Goal: Information Seeking & Learning: Learn about a topic

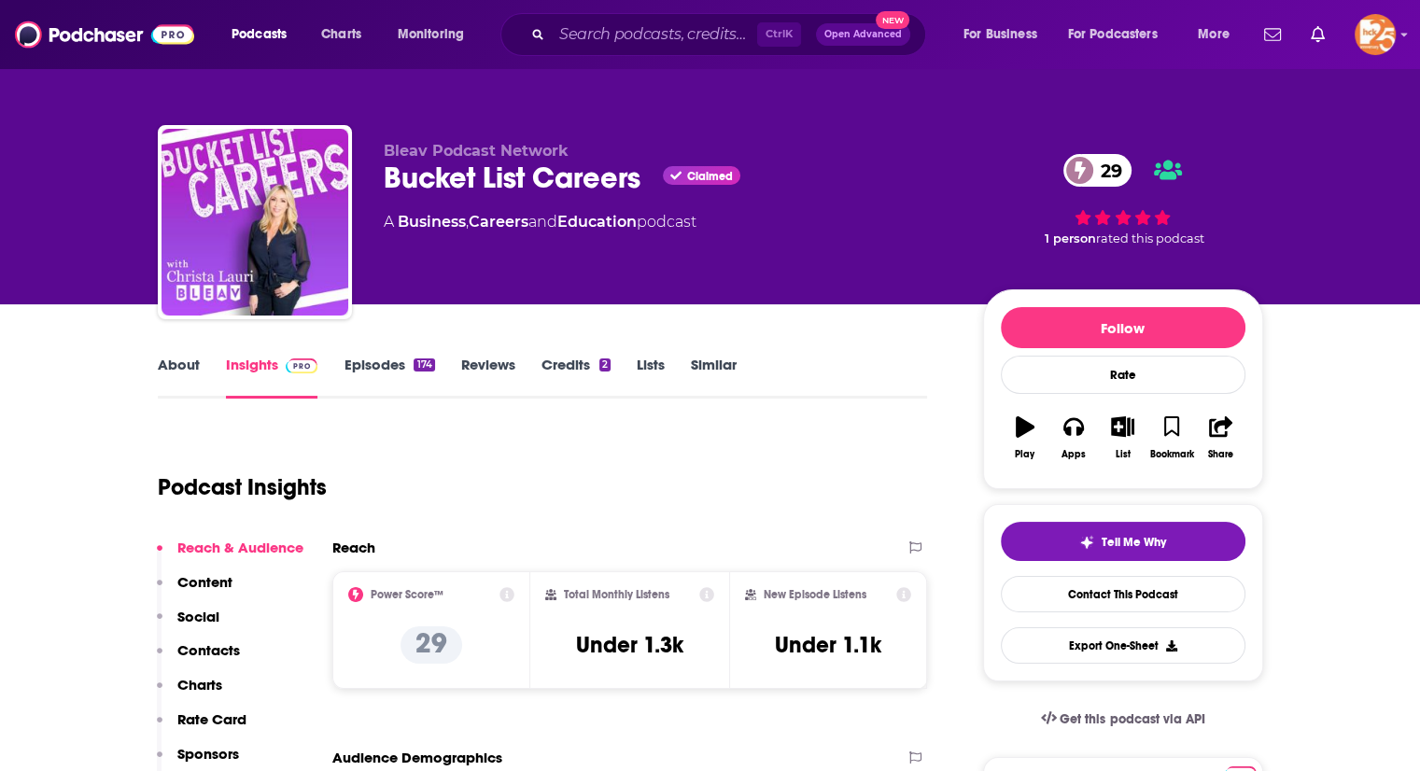
click at [183, 358] on link "About" at bounding box center [179, 377] width 42 height 43
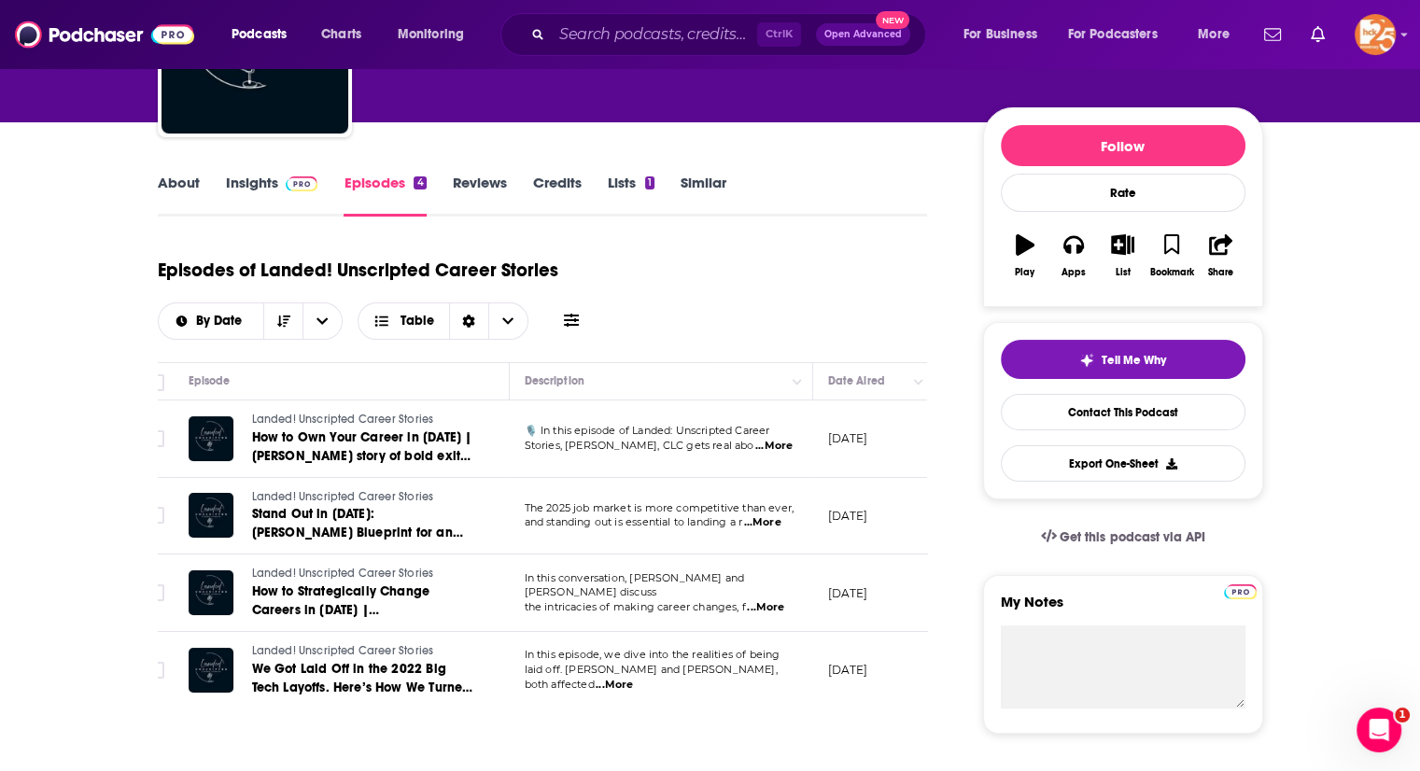
scroll to position [183, 0]
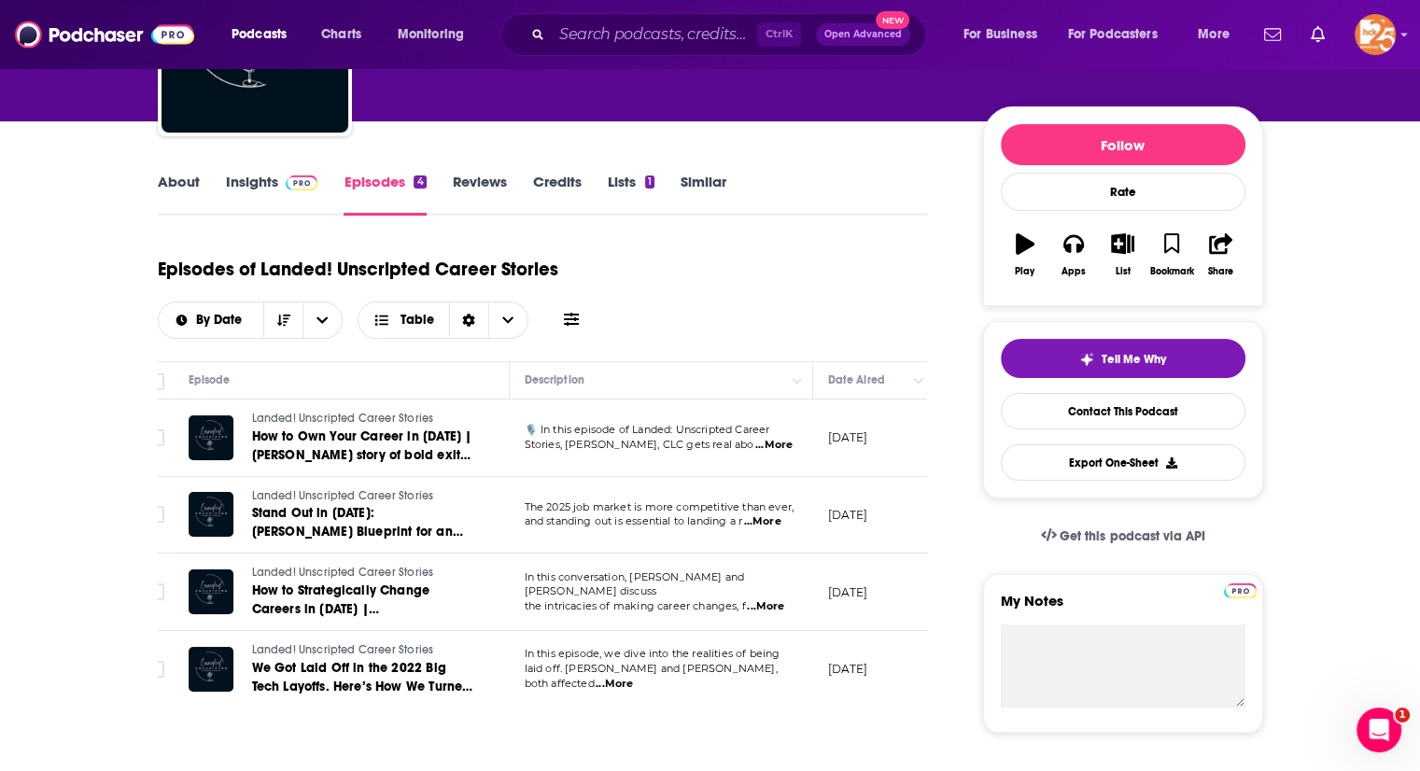
click at [168, 174] on link "About" at bounding box center [179, 194] width 42 height 43
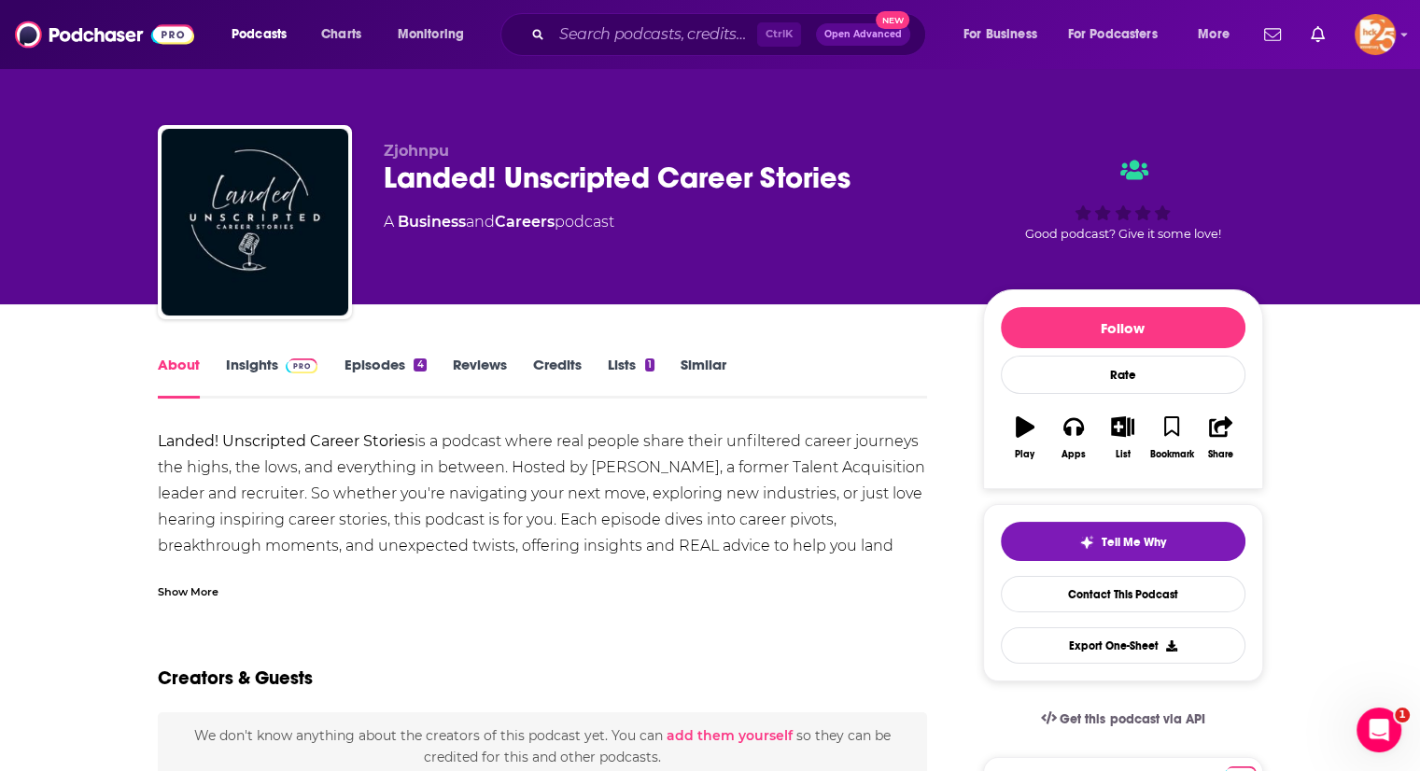
scroll to position [161, 0]
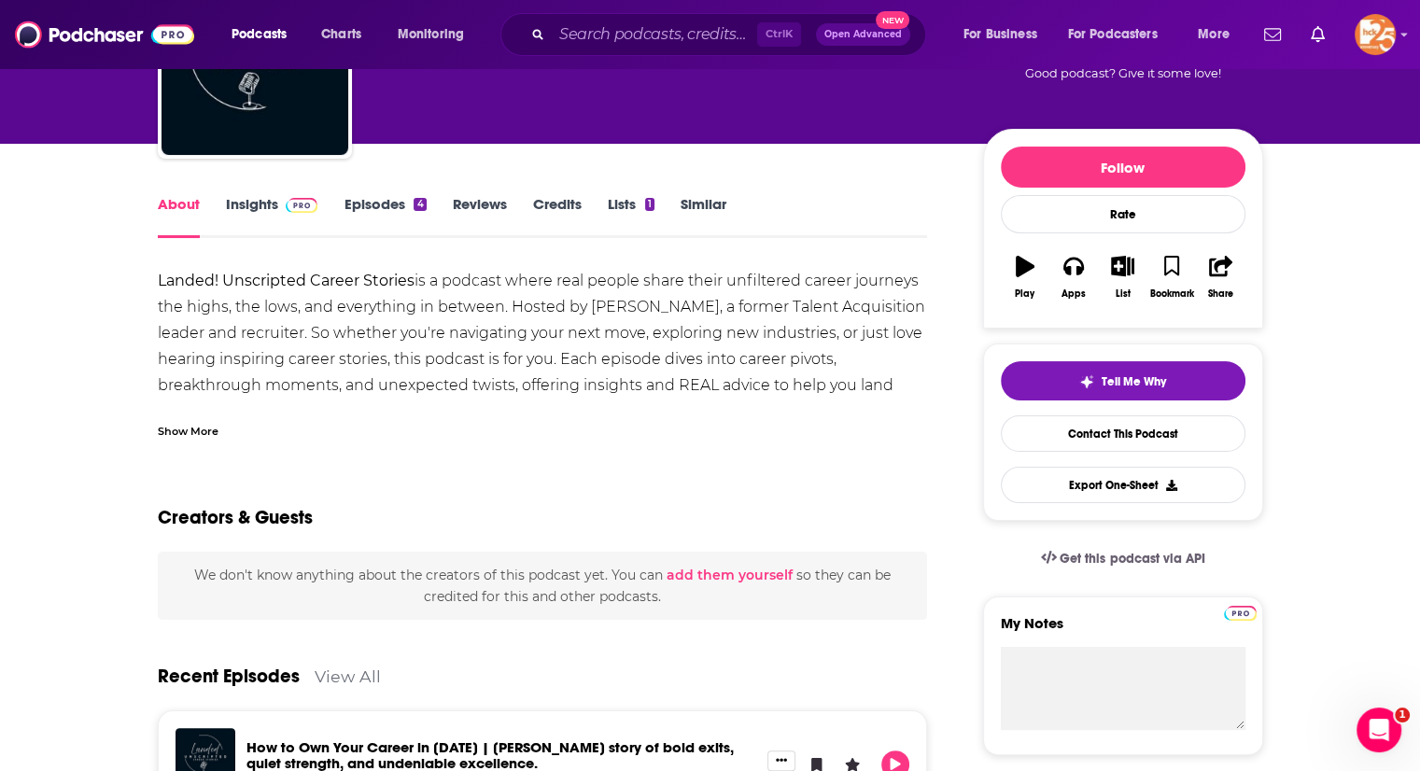
click at [201, 433] on div "Show More" at bounding box center [188, 430] width 61 height 18
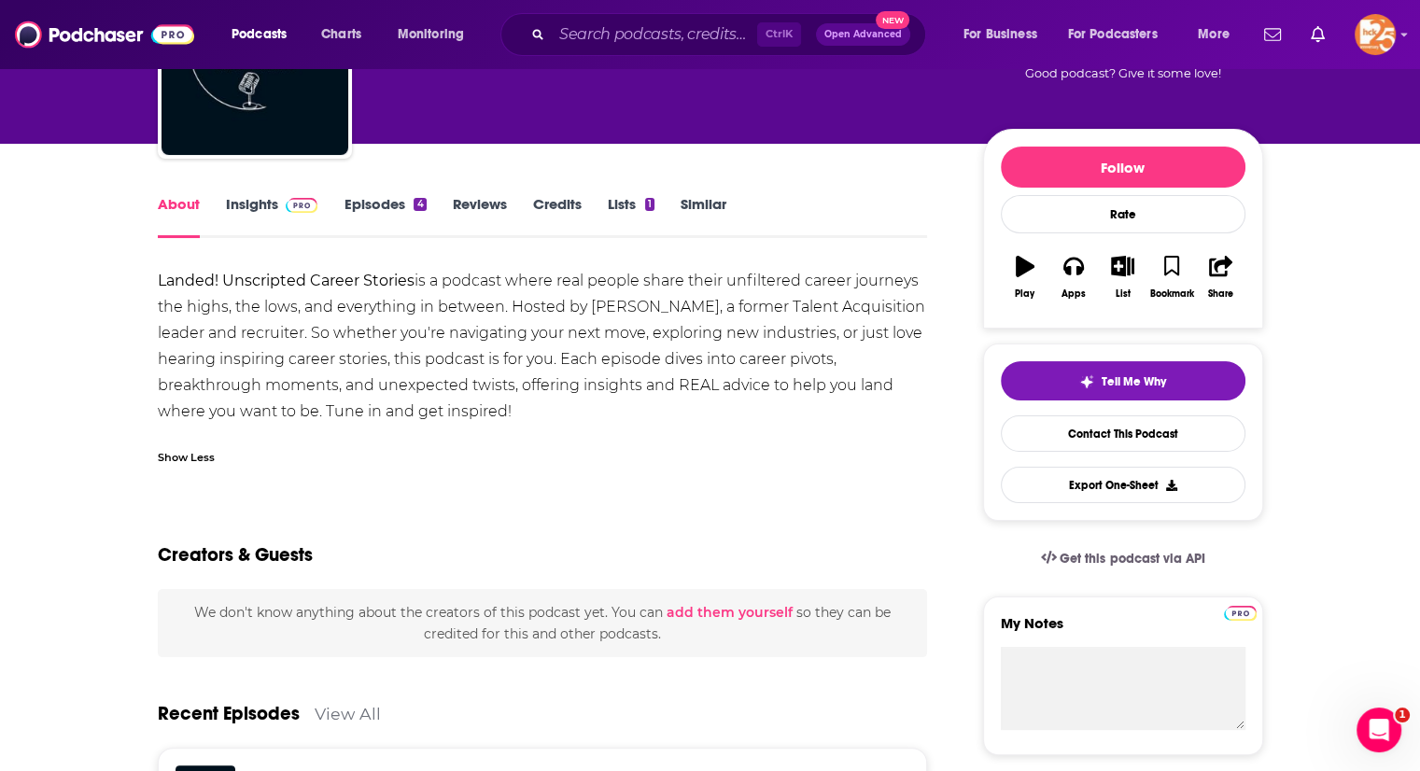
click at [253, 215] on link "Insights" at bounding box center [272, 216] width 92 height 43
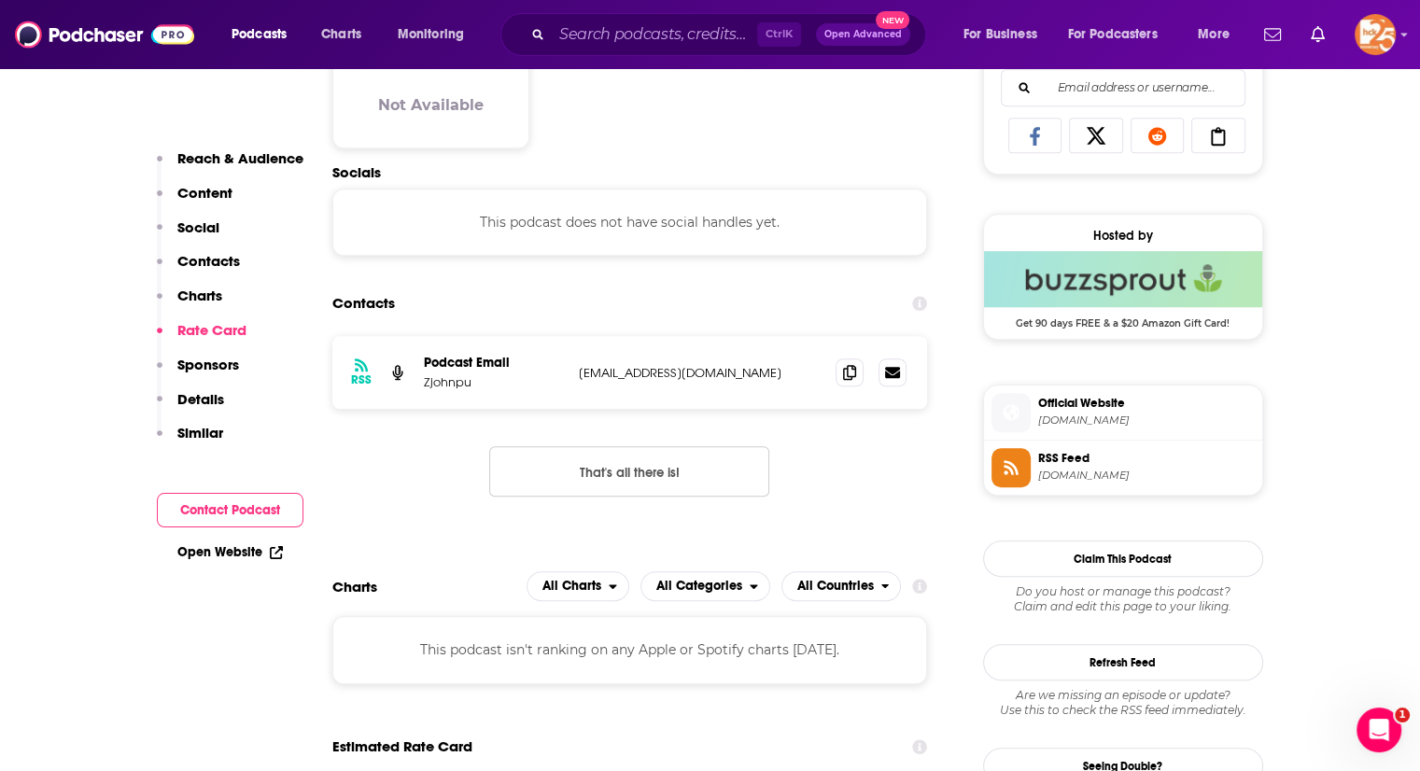
scroll to position [1168, 0]
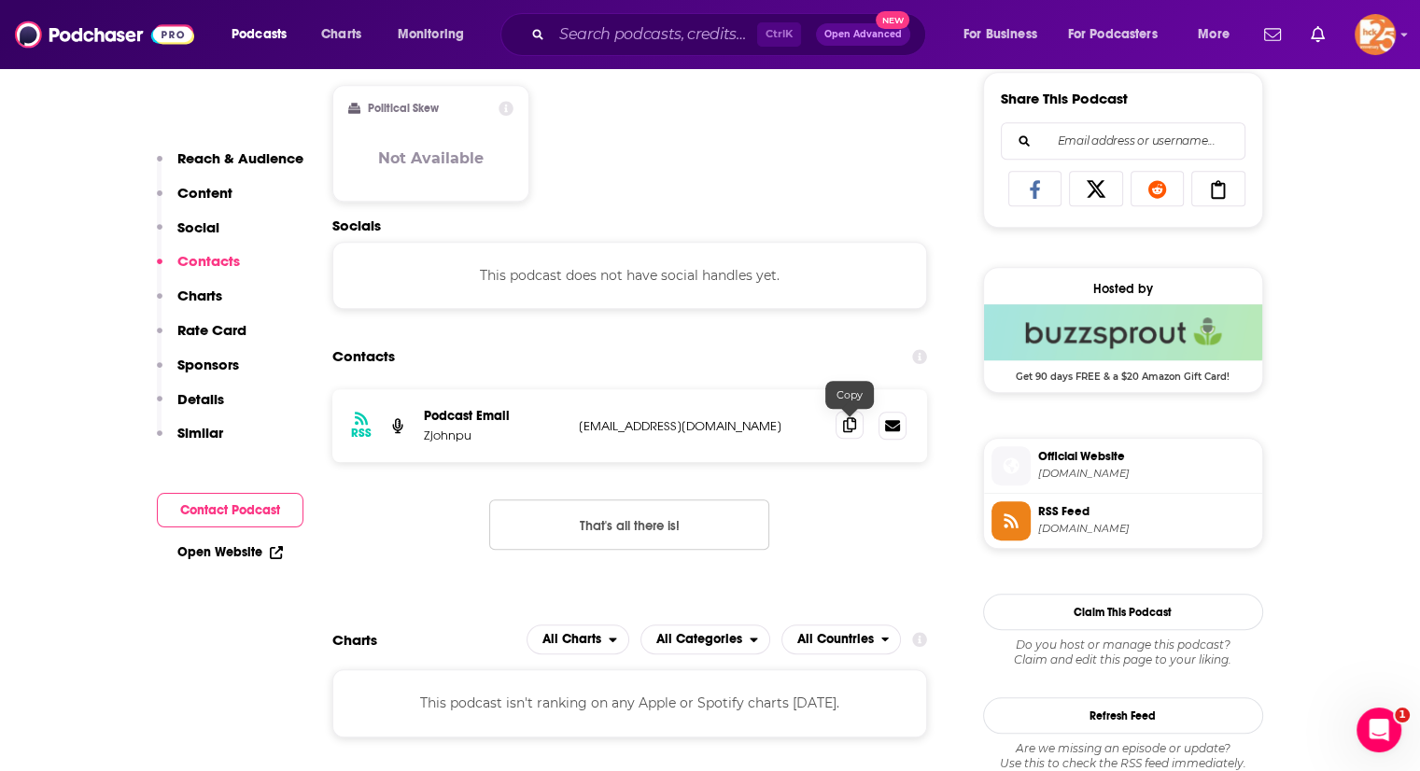
click at [851, 420] on icon at bounding box center [849, 424] width 13 height 15
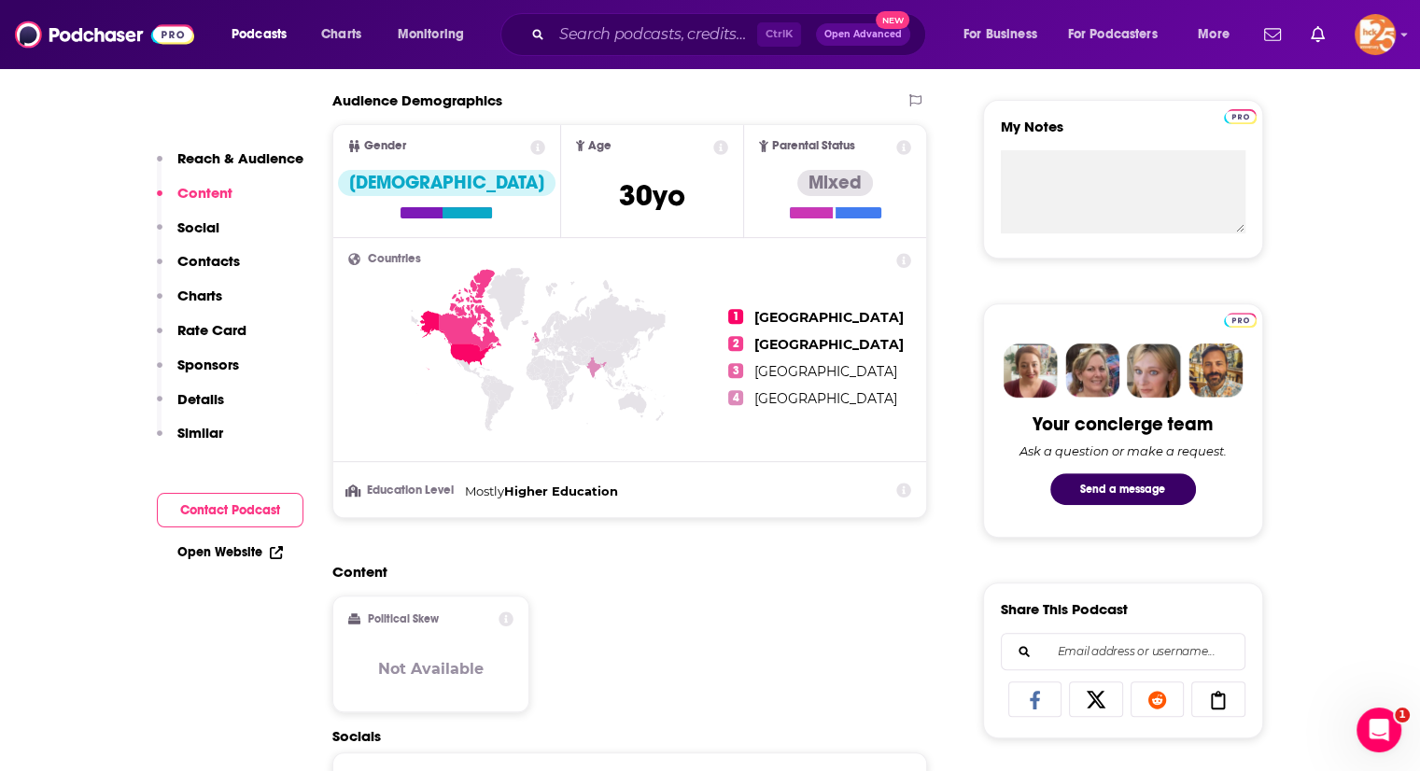
scroll to position [1255, 0]
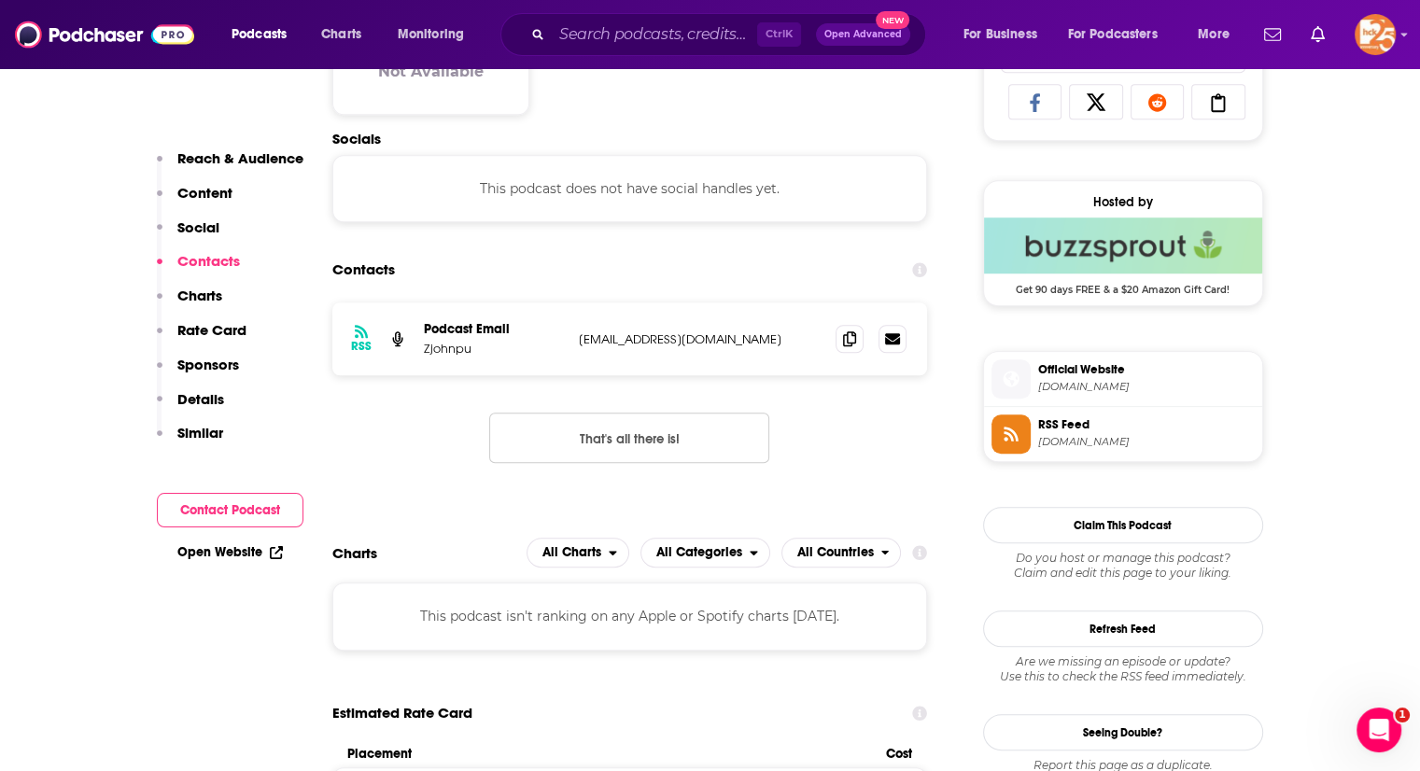
click at [1121, 374] on span "Official Website" at bounding box center [1146, 369] width 217 height 17
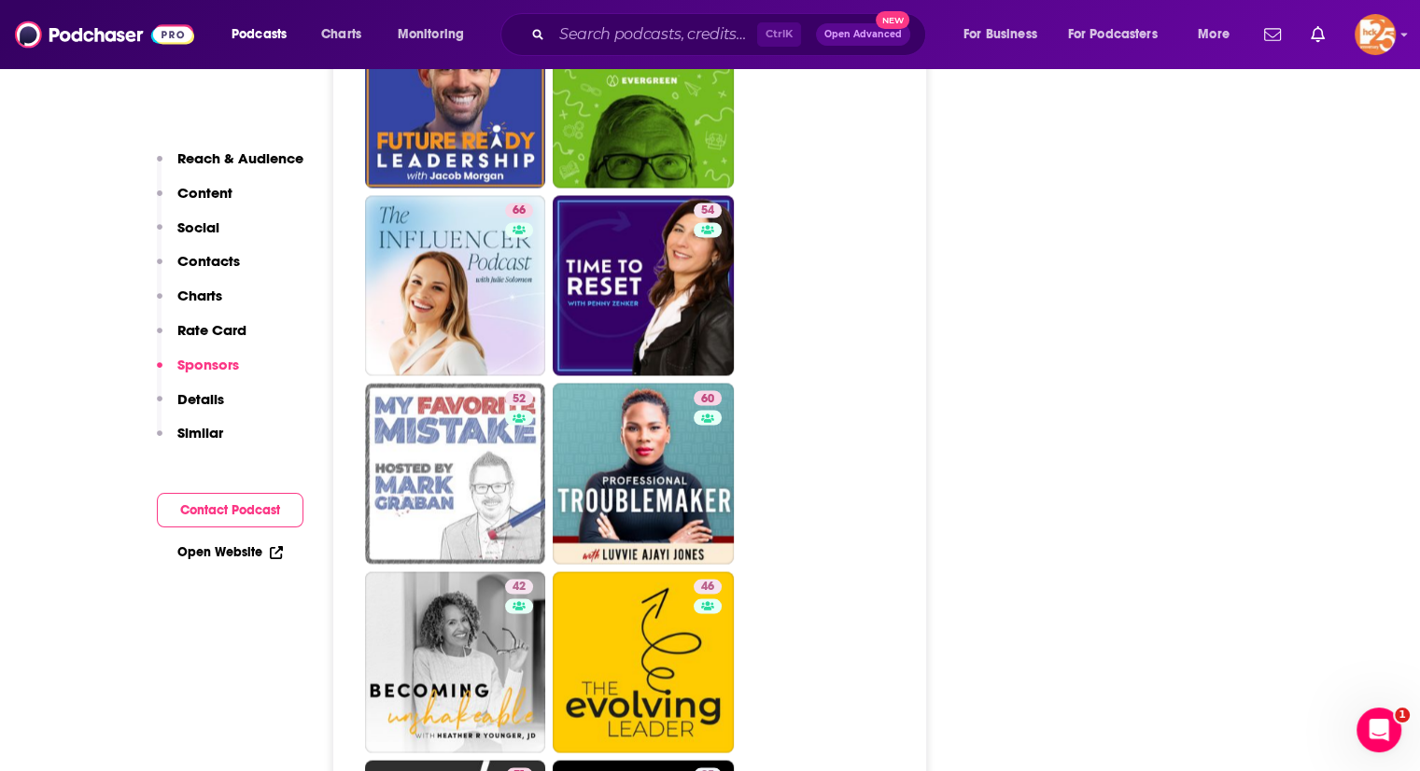
scroll to position [2833, 0]
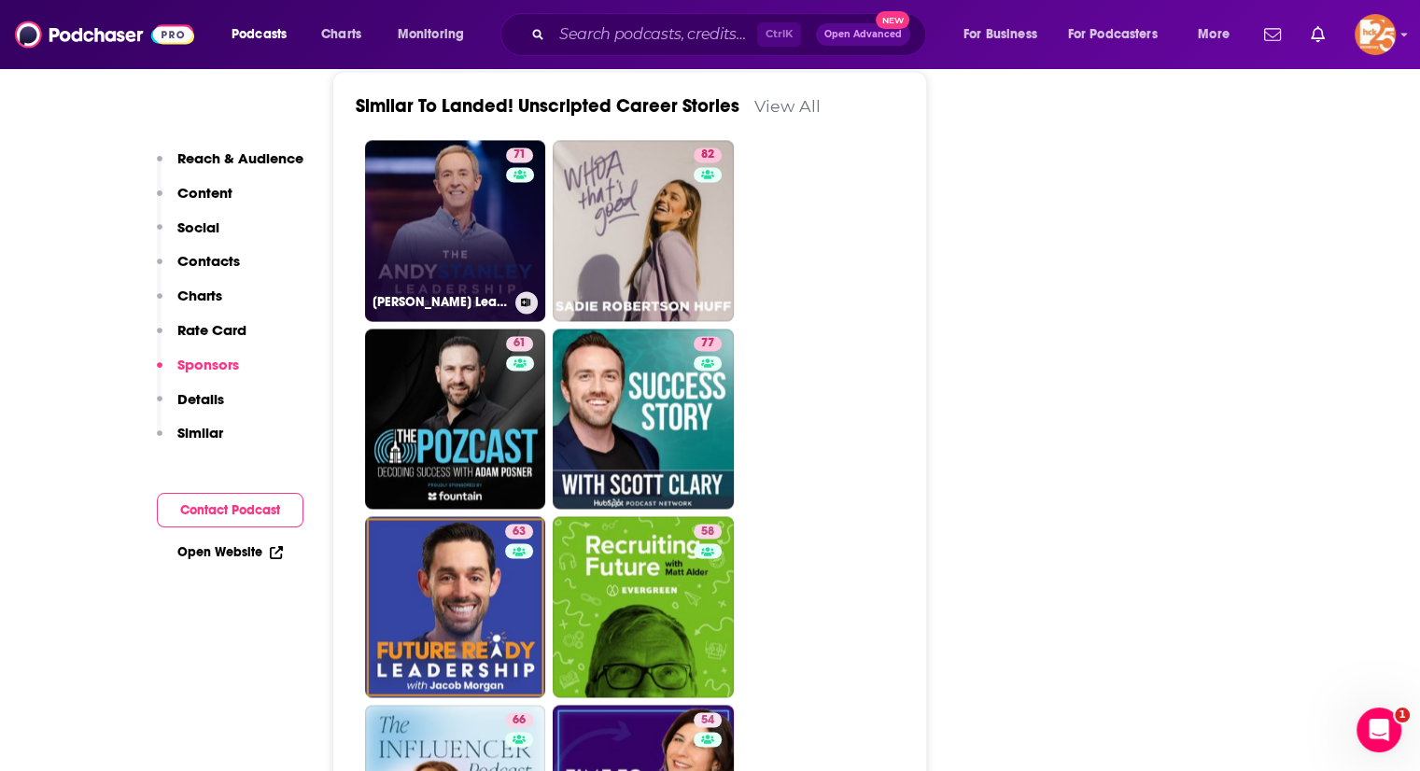
click at [434, 232] on link "71 Andy Stanley Leadership Podcast" at bounding box center [455, 230] width 181 height 181
type input "https://www.podchaser.com/podcasts/andy-stanley-leadership-podcas-142680"
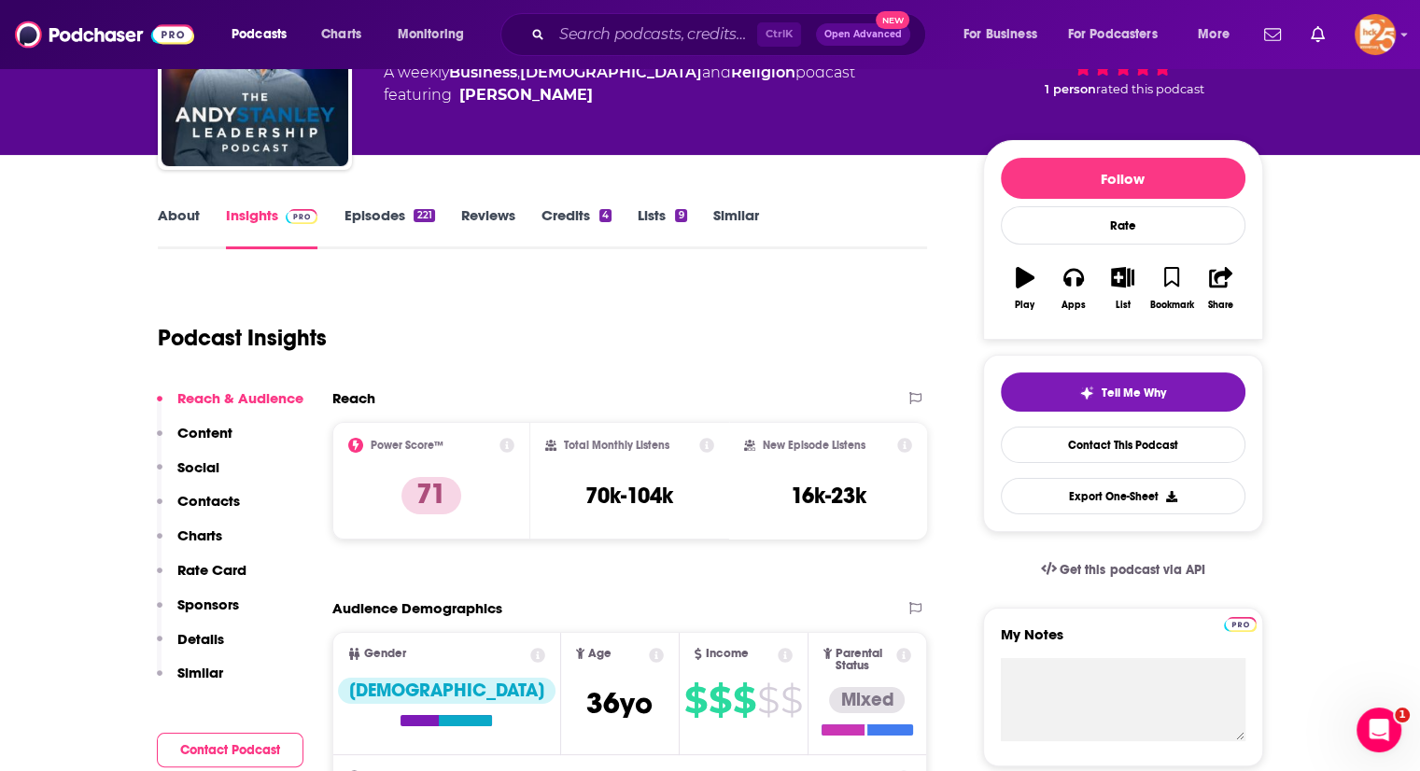
scroll to position [149, 0]
click at [366, 218] on link "Episodes 221" at bounding box center [389, 227] width 91 height 43
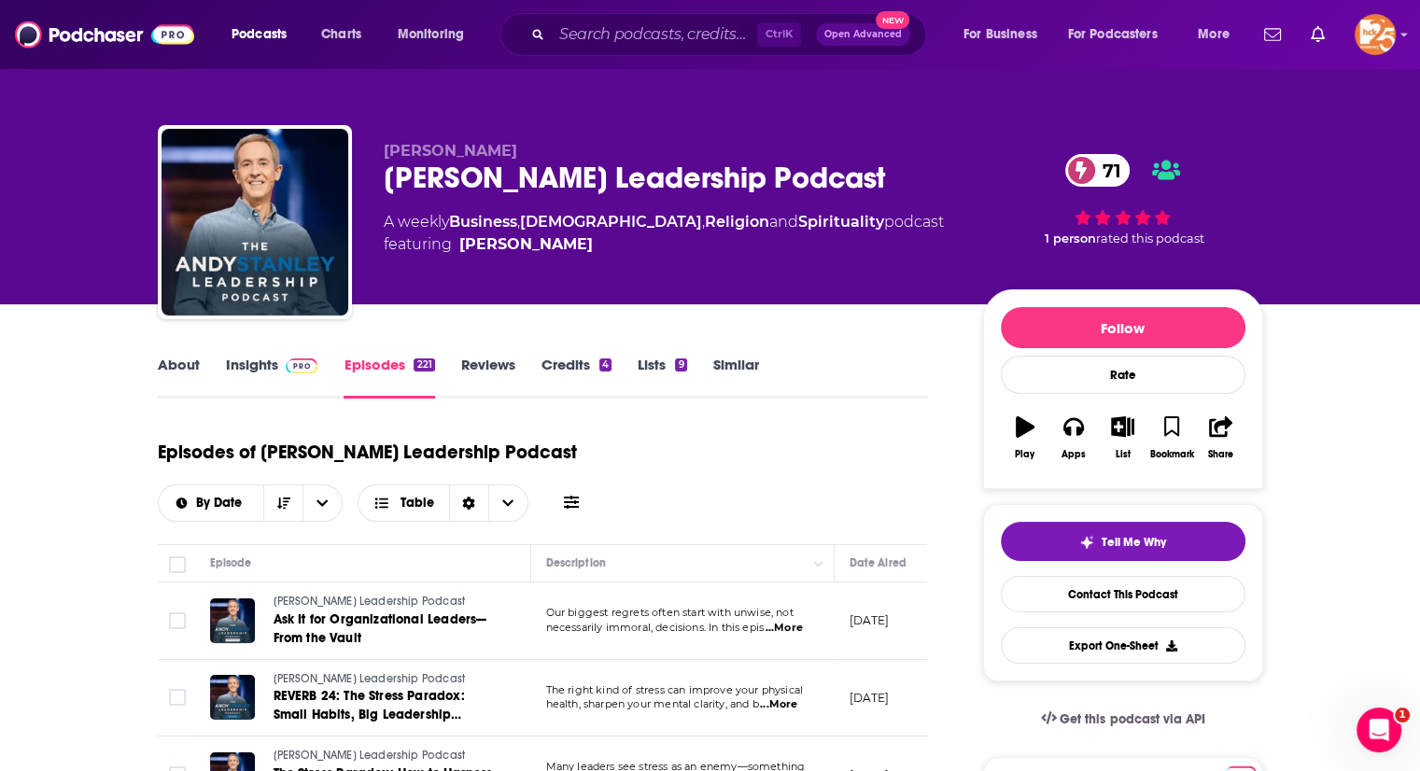
scroll to position [2, 0]
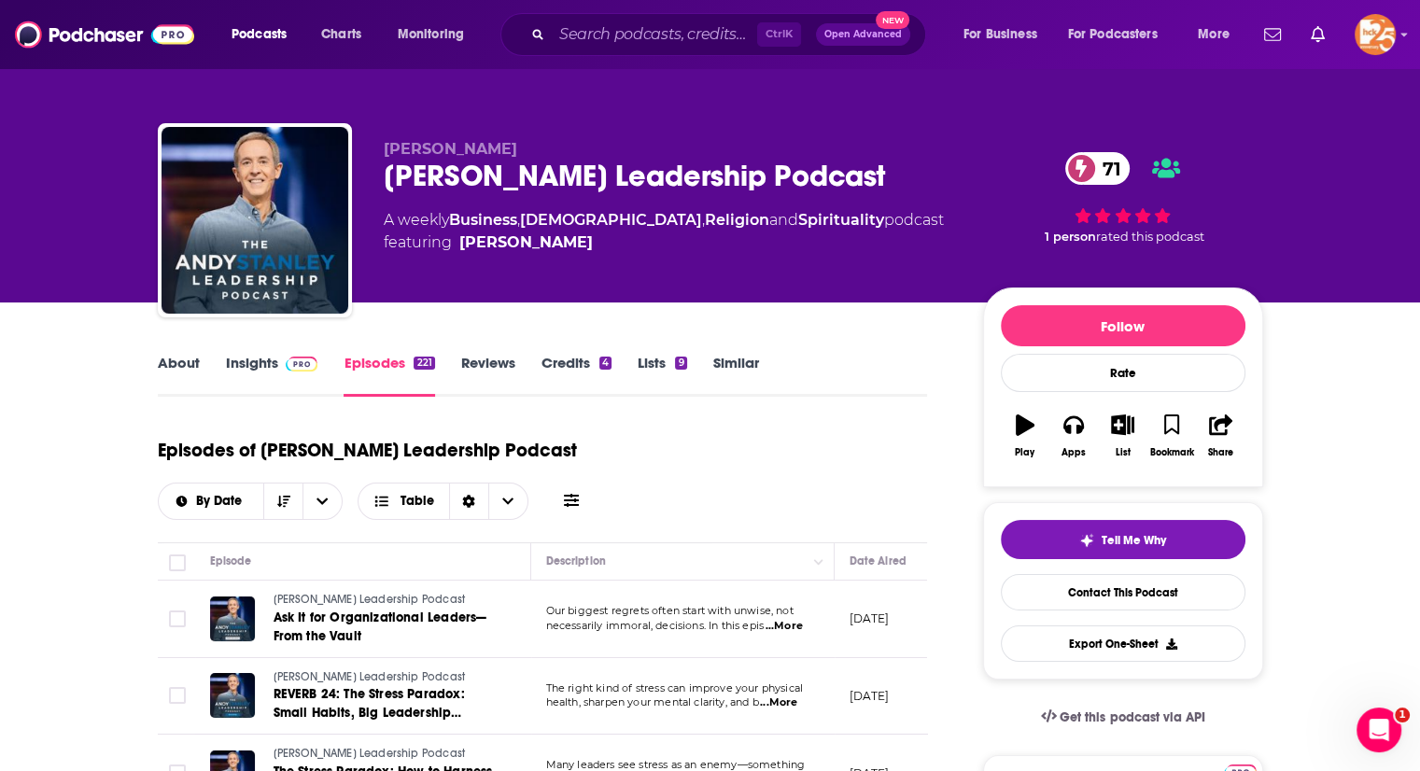
click at [248, 363] on link "Insights" at bounding box center [272, 375] width 92 height 43
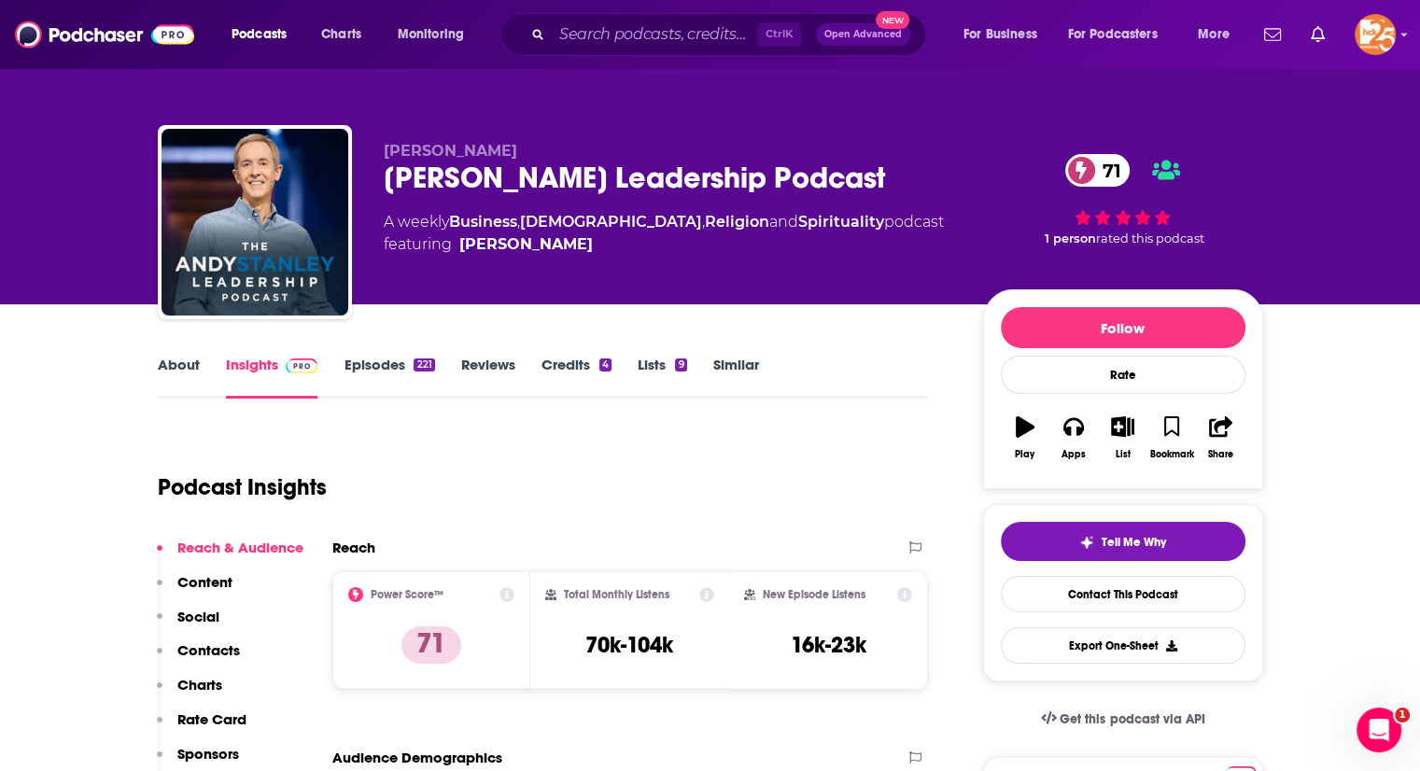
click at [192, 355] on div "About Insights Episodes 221 Reviews Credits 4 Lists 9 Similar" at bounding box center [543, 376] width 770 height 46
click at [189, 359] on link "About" at bounding box center [179, 377] width 42 height 43
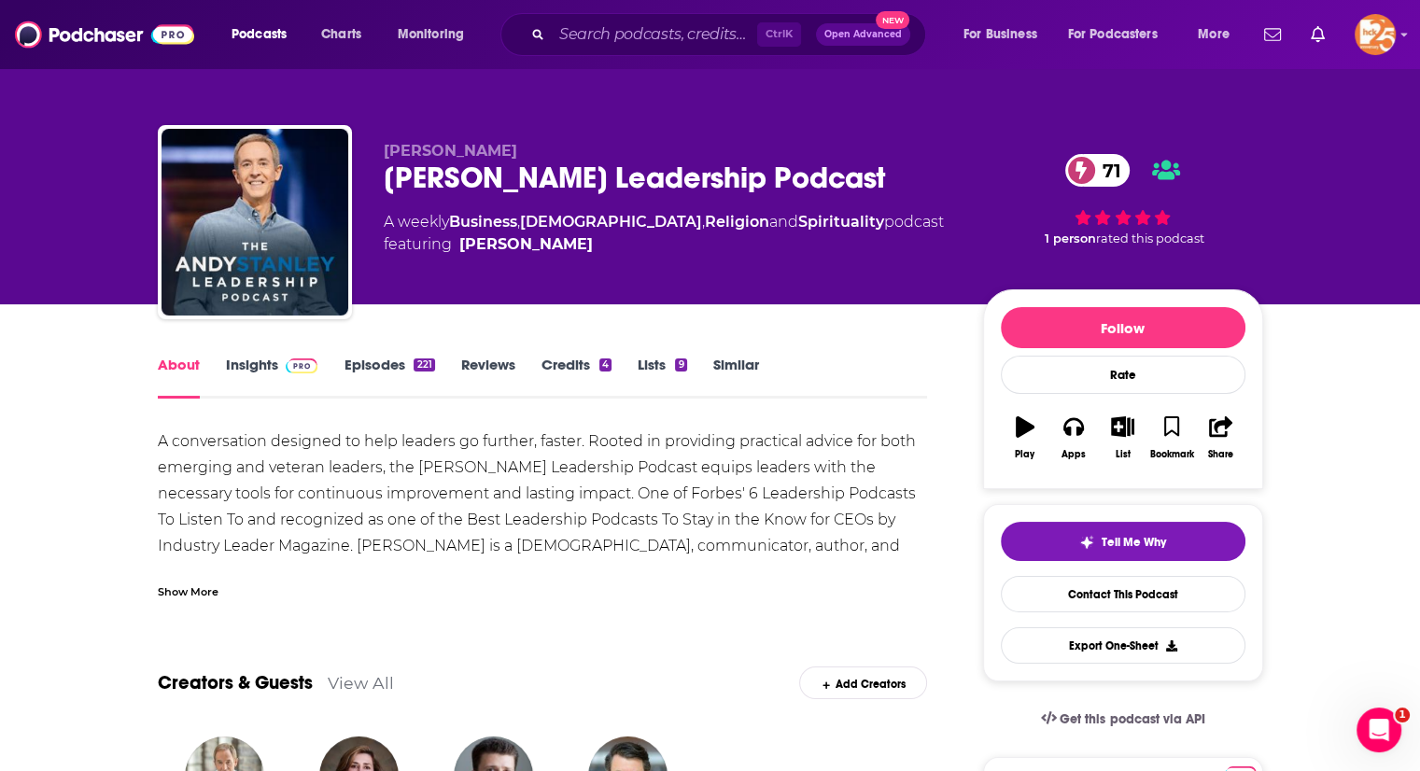
click at [161, 587] on div "Show More" at bounding box center [188, 591] width 61 height 18
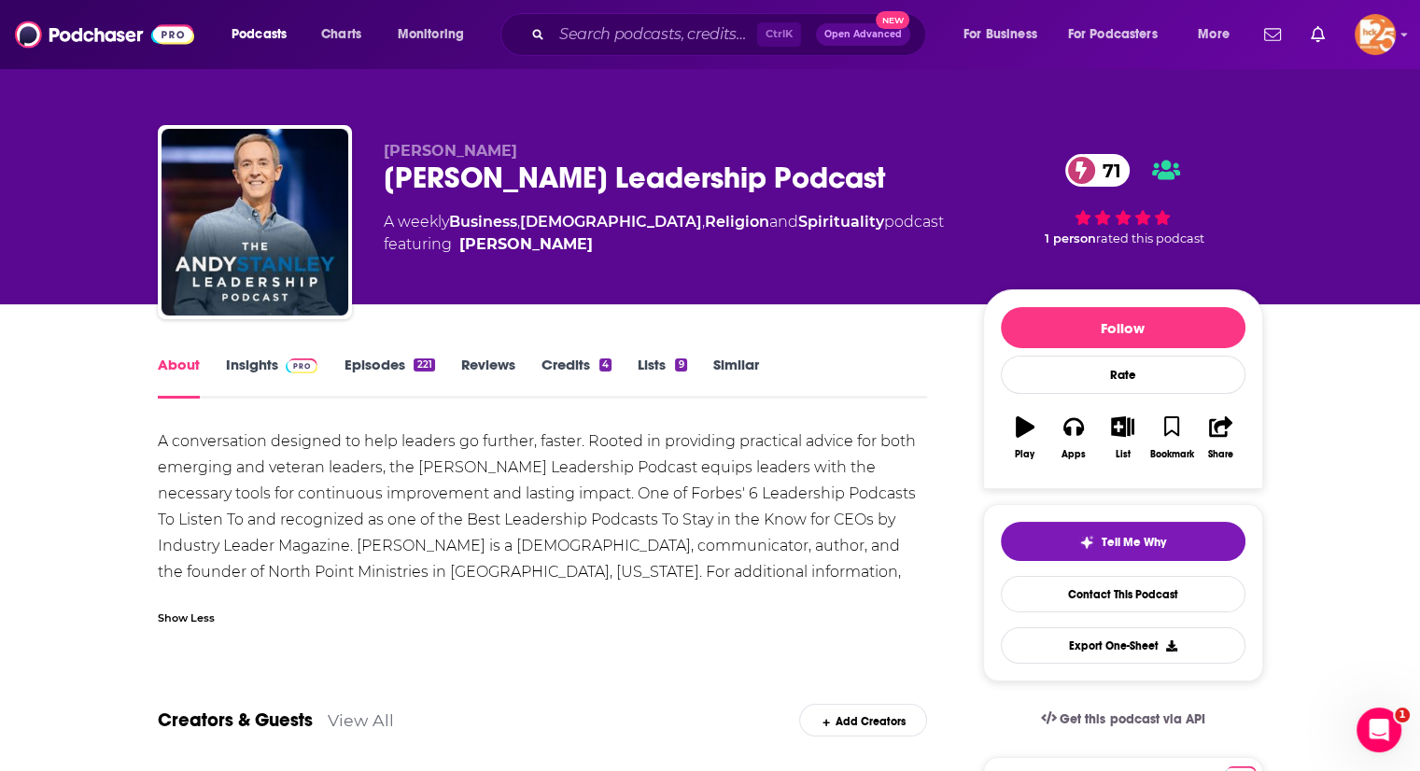
click at [369, 363] on link "Episodes 221" at bounding box center [389, 377] width 91 height 43
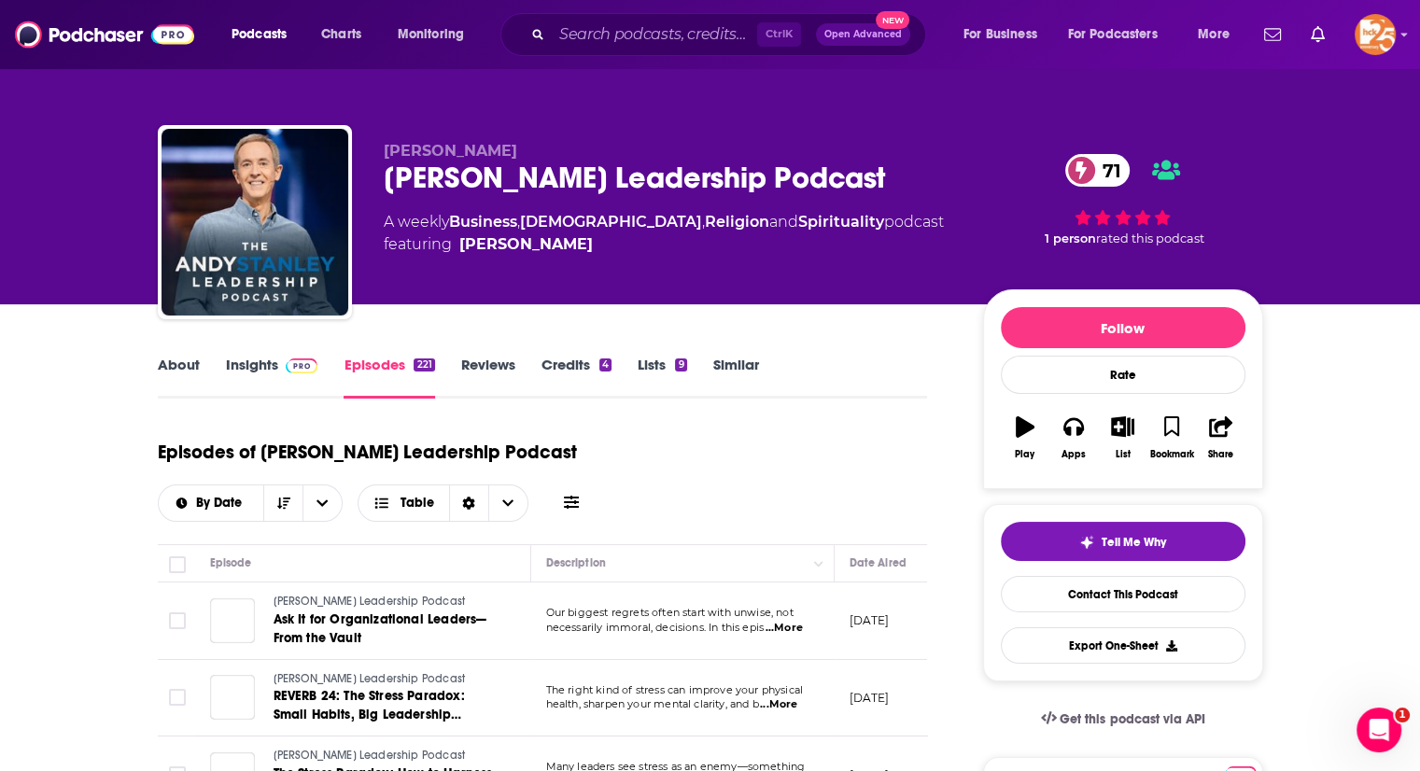
scroll to position [746, 0]
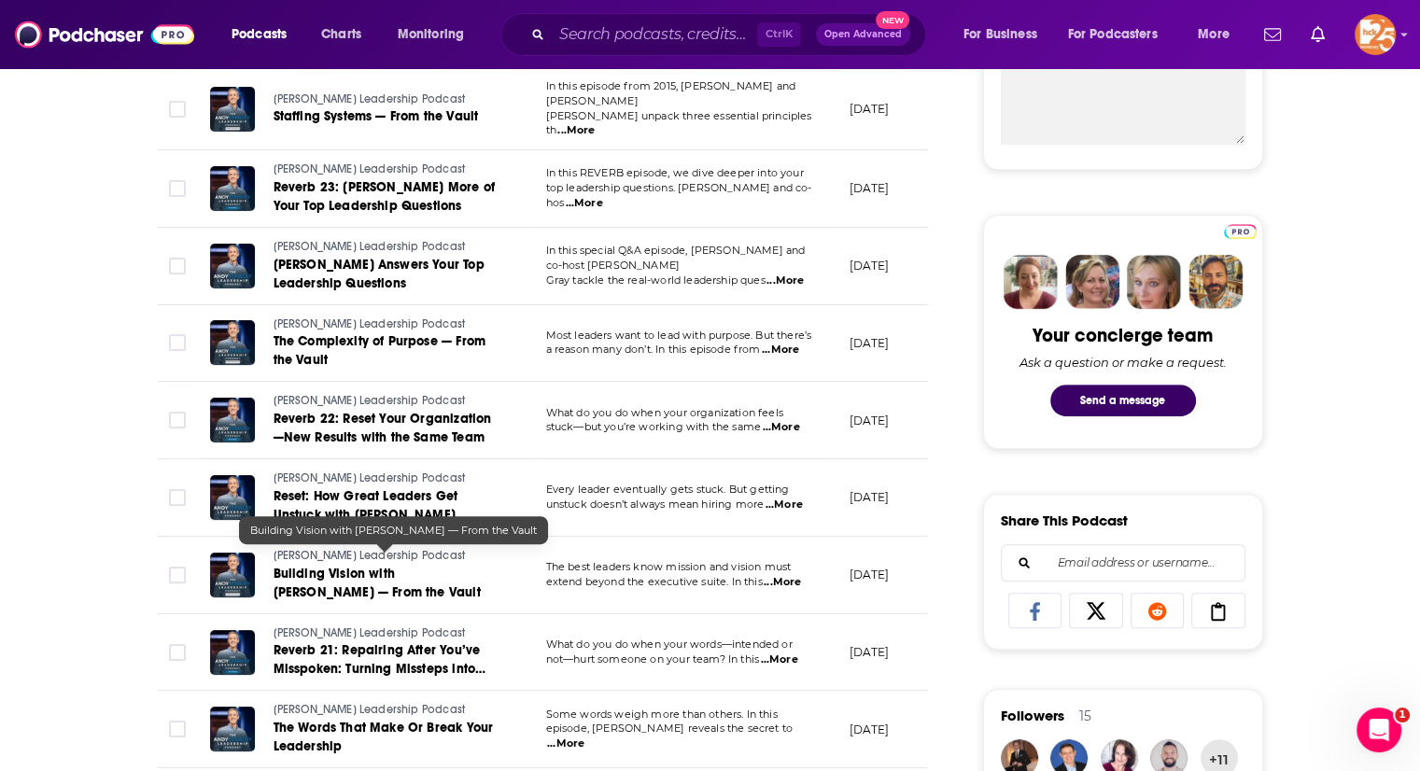
click at [377, 566] on span "Building Vision with Horst Shultze — From the Vault" at bounding box center [377, 583] width 207 height 35
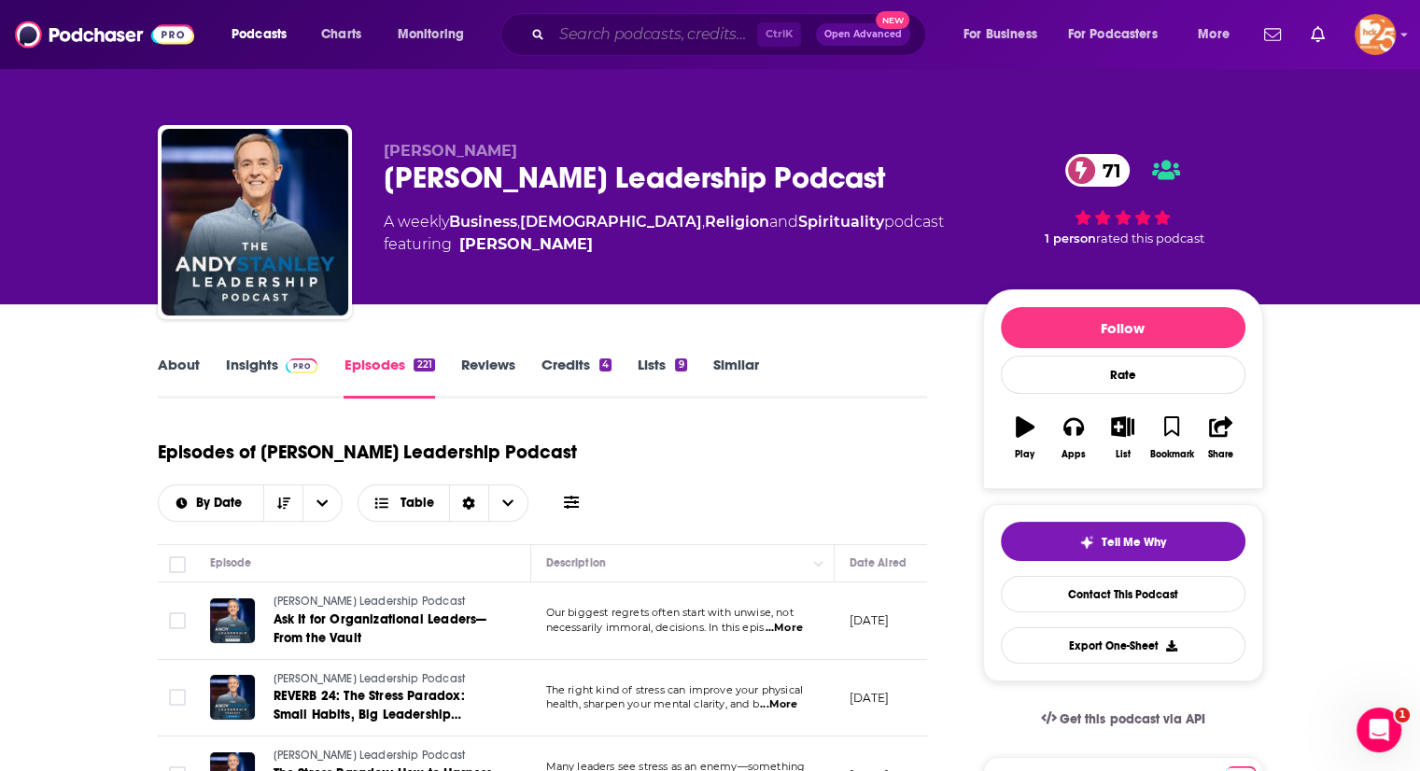
click at [585, 41] on input "Search podcasts, credits, & more..." at bounding box center [654, 35] width 205 height 30
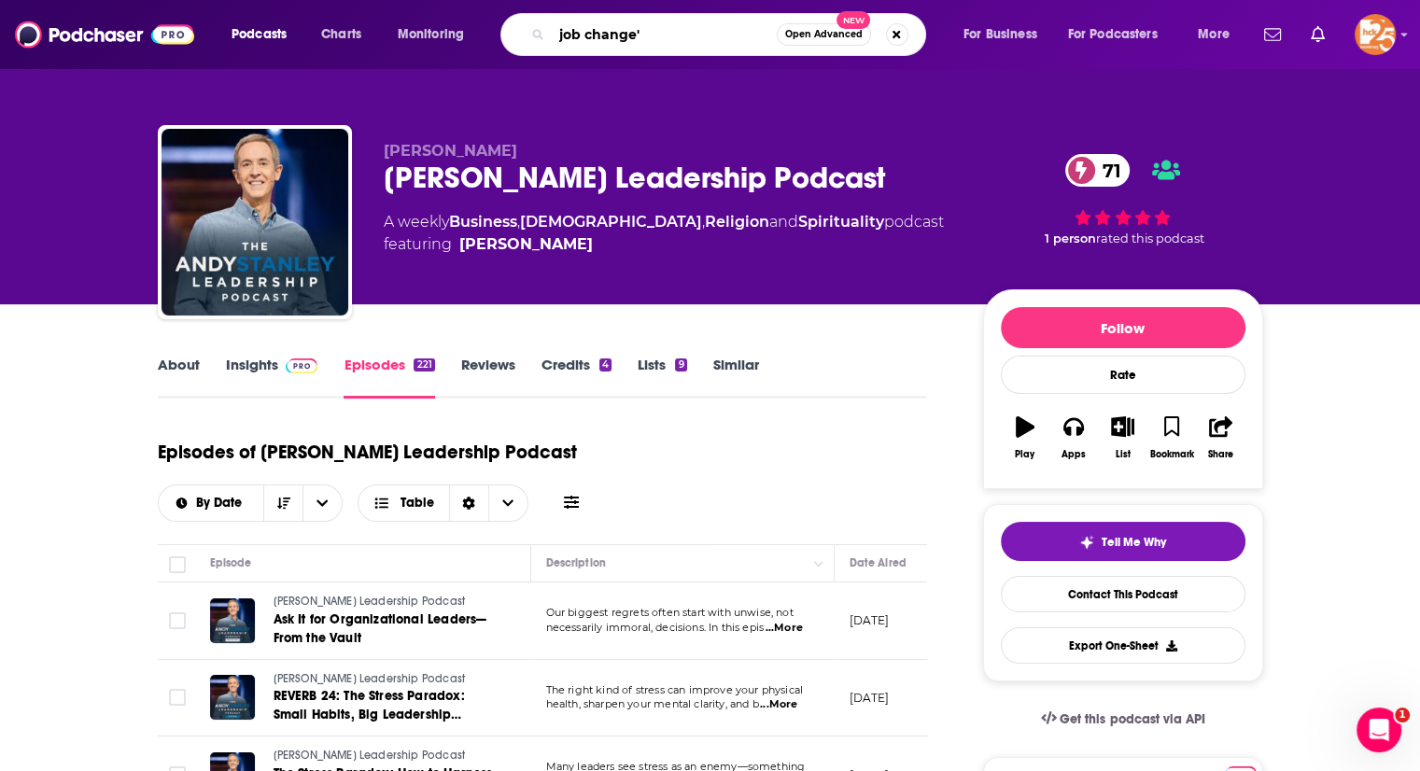
type input "job change"
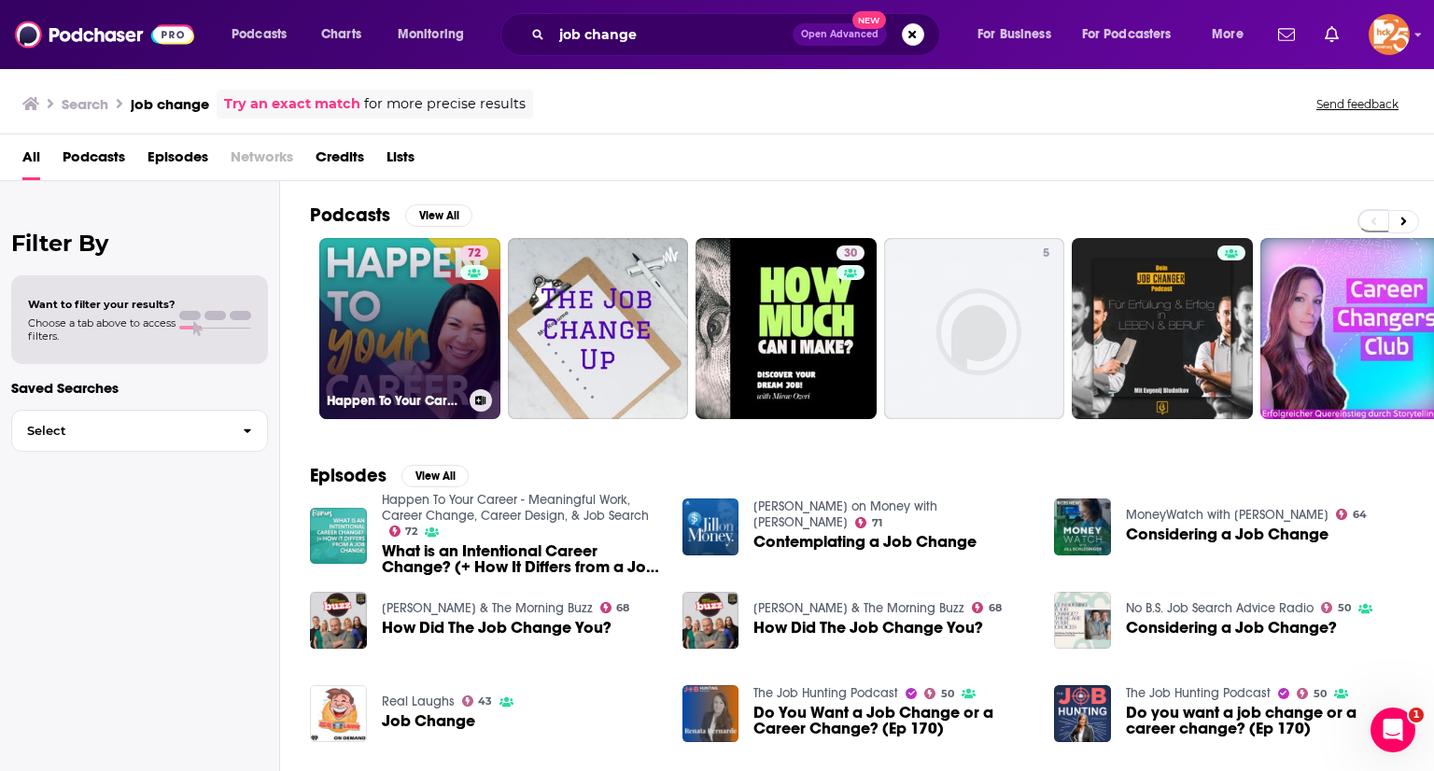
click at [375, 321] on link "72 Happen To Your Career - Meaningful Work, Career Change, Career Design, & Job…" at bounding box center [409, 328] width 181 height 181
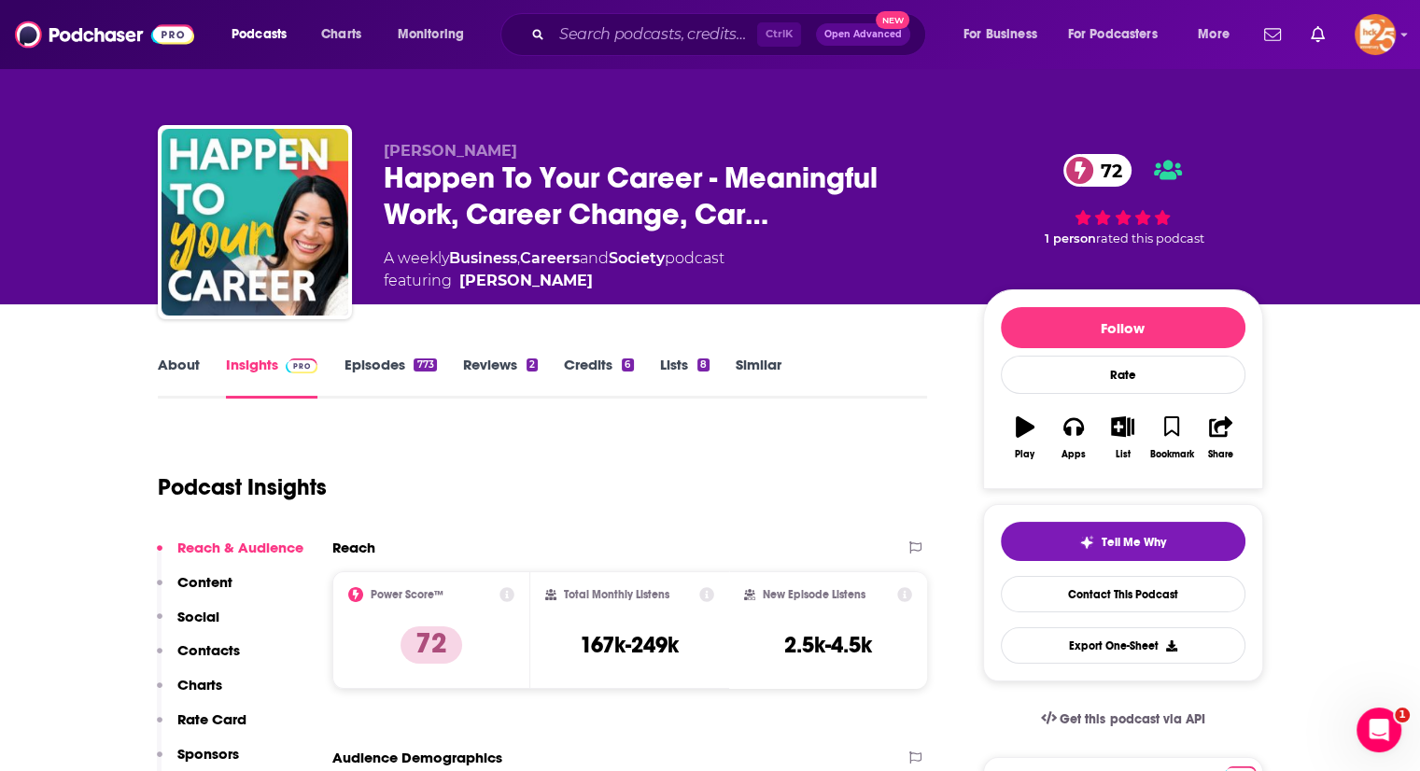
click at [194, 369] on link "About" at bounding box center [179, 377] width 42 height 43
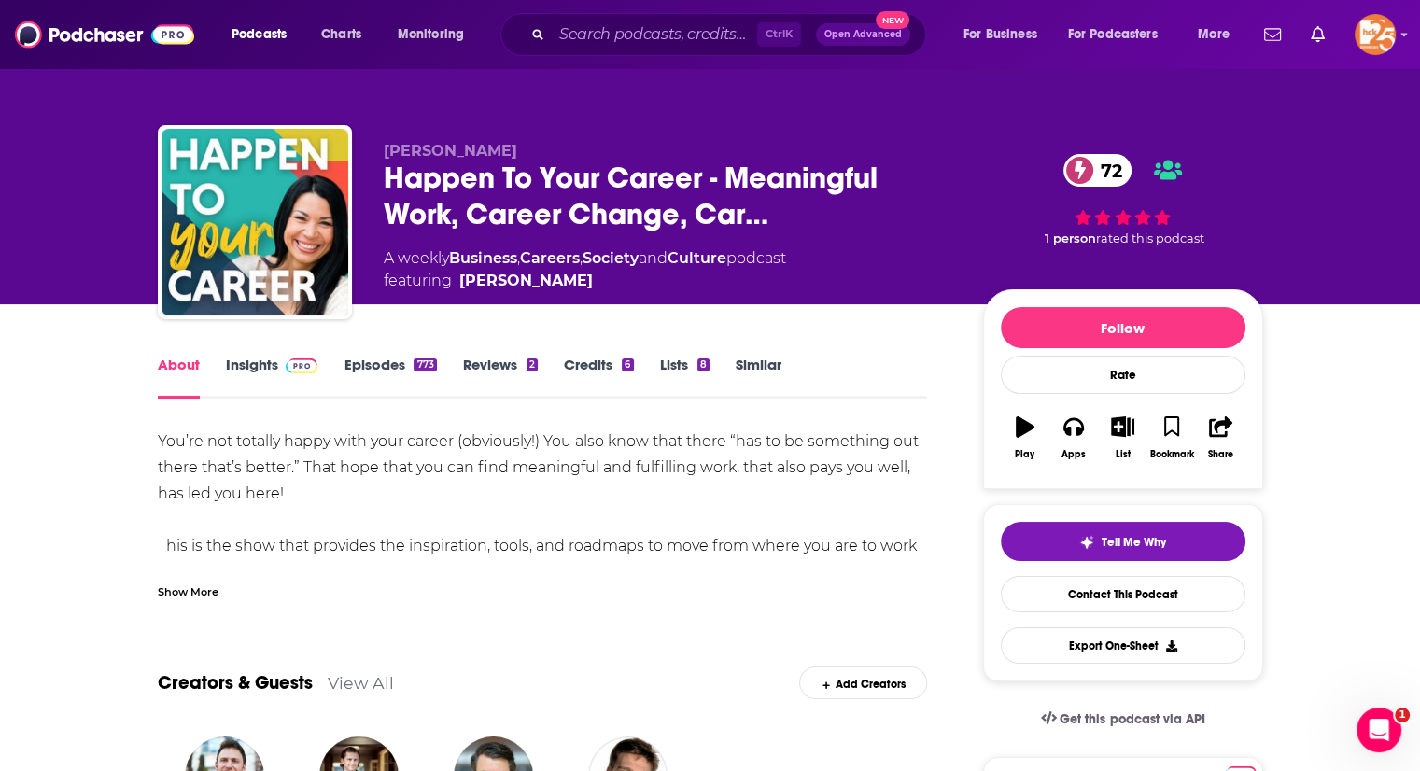
click at [188, 598] on div "Show More" at bounding box center [188, 591] width 61 height 18
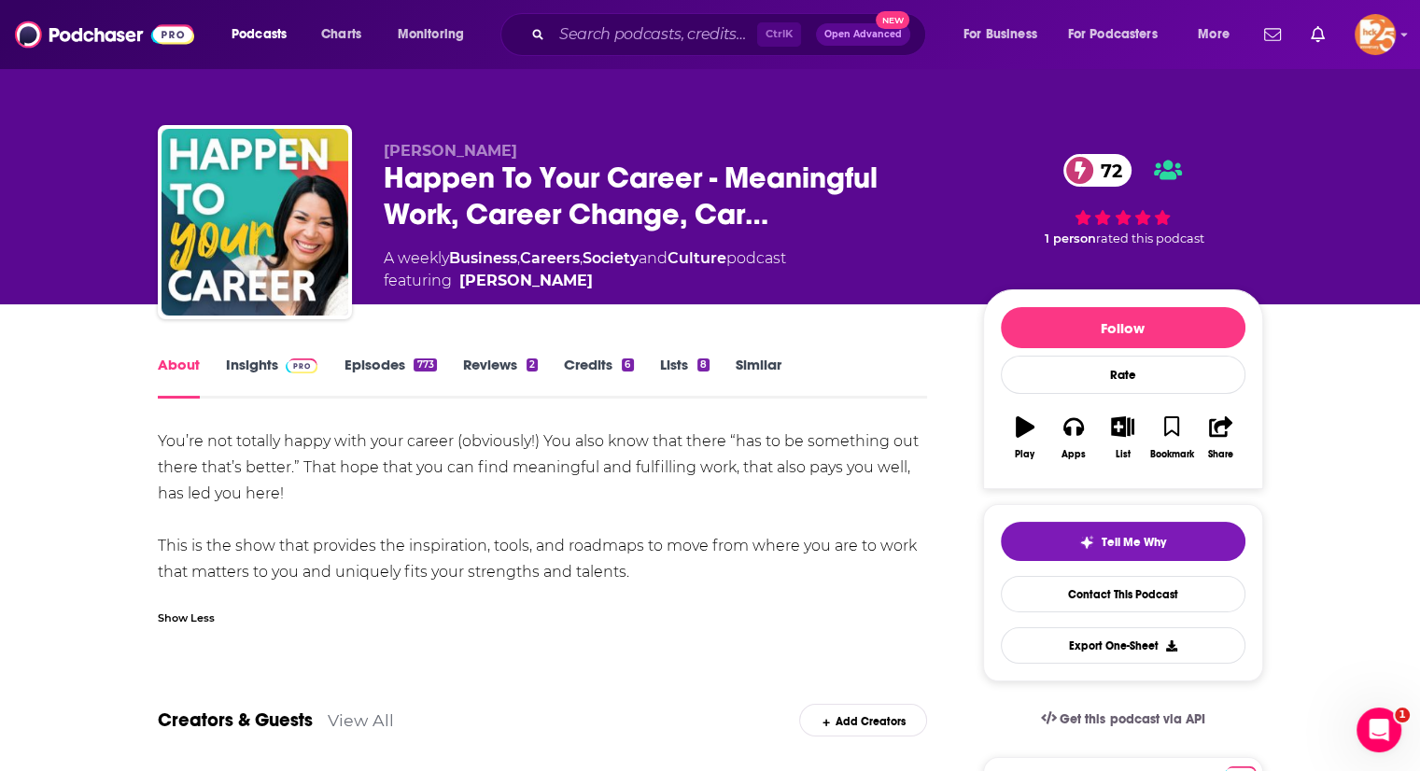
click at [226, 370] on link "Insights" at bounding box center [272, 377] width 92 height 43
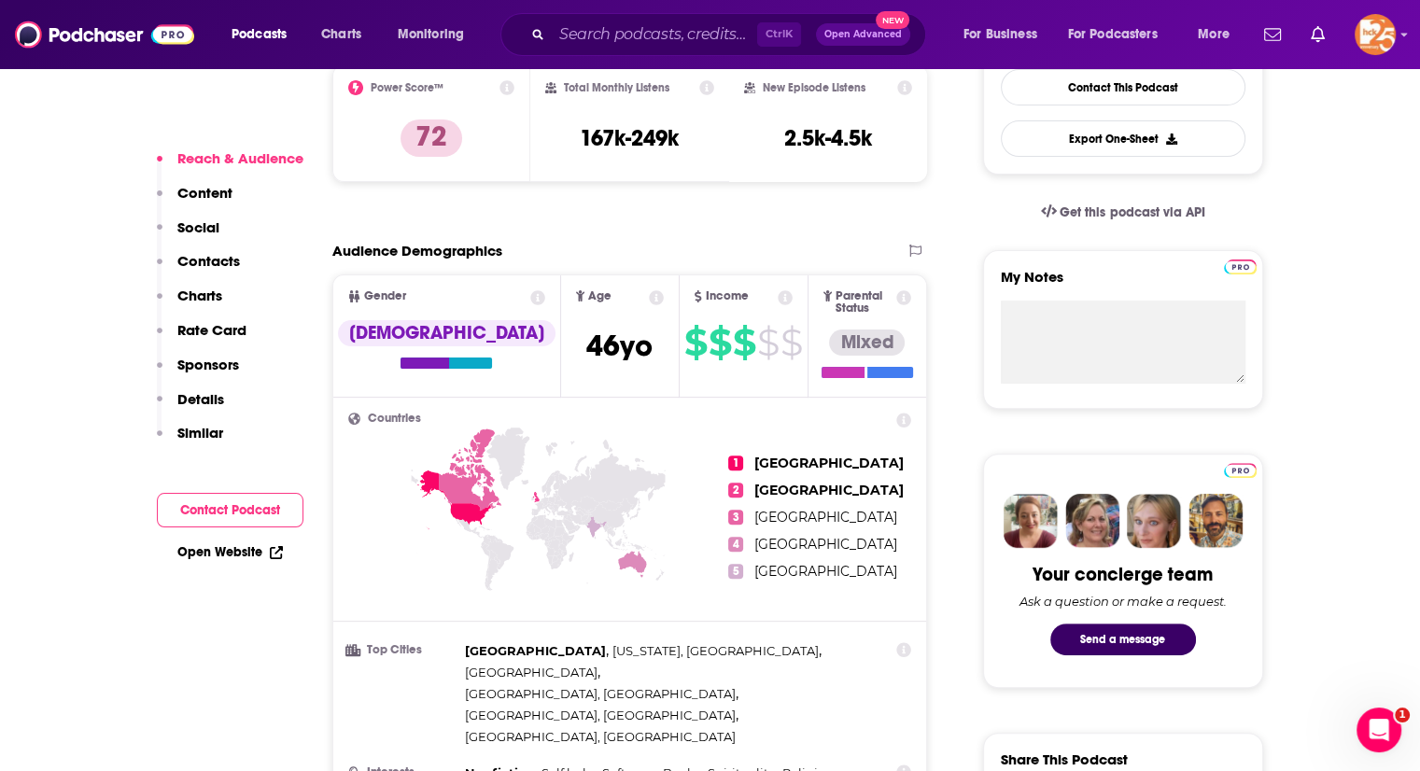
scroll to position [514, 0]
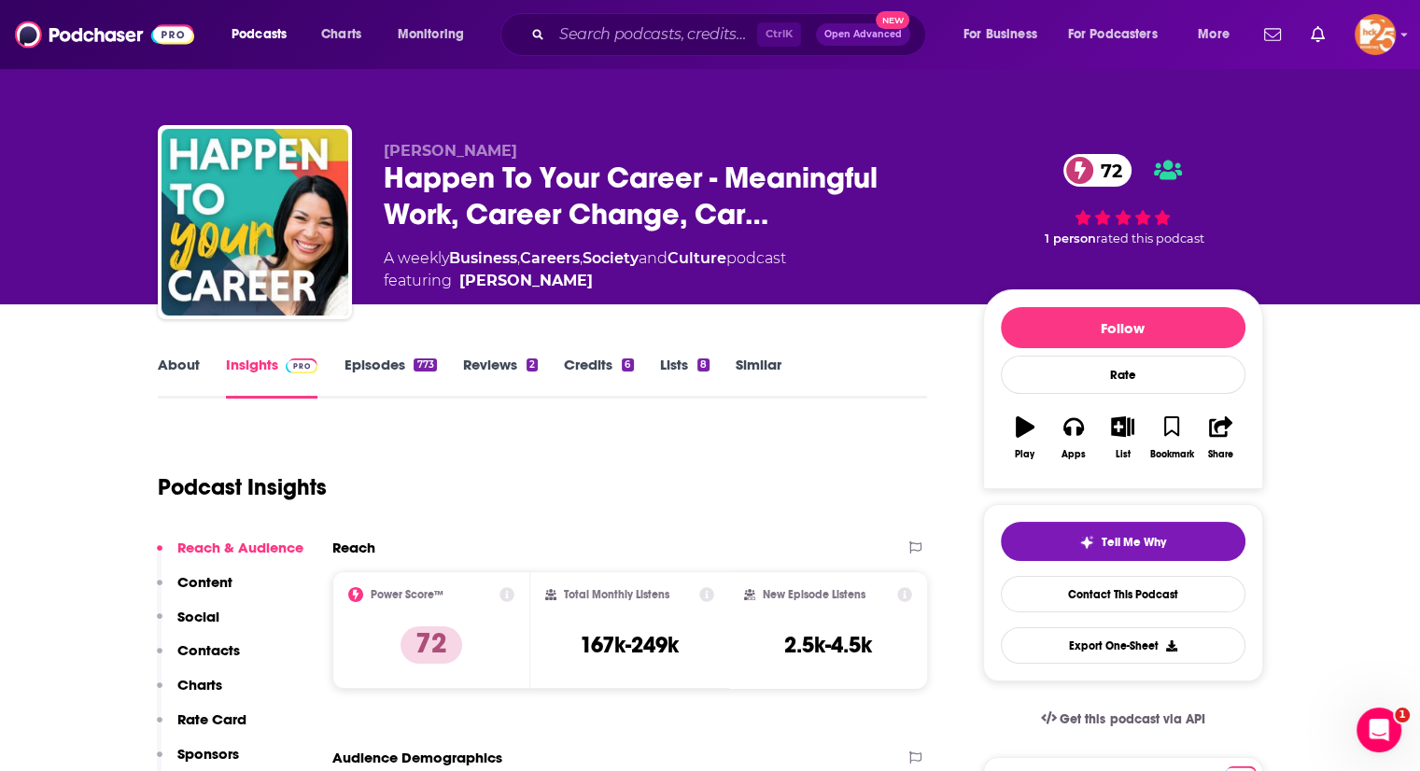
click at [366, 360] on link "Episodes 773" at bounding box center [390, 377] width 92 height 43
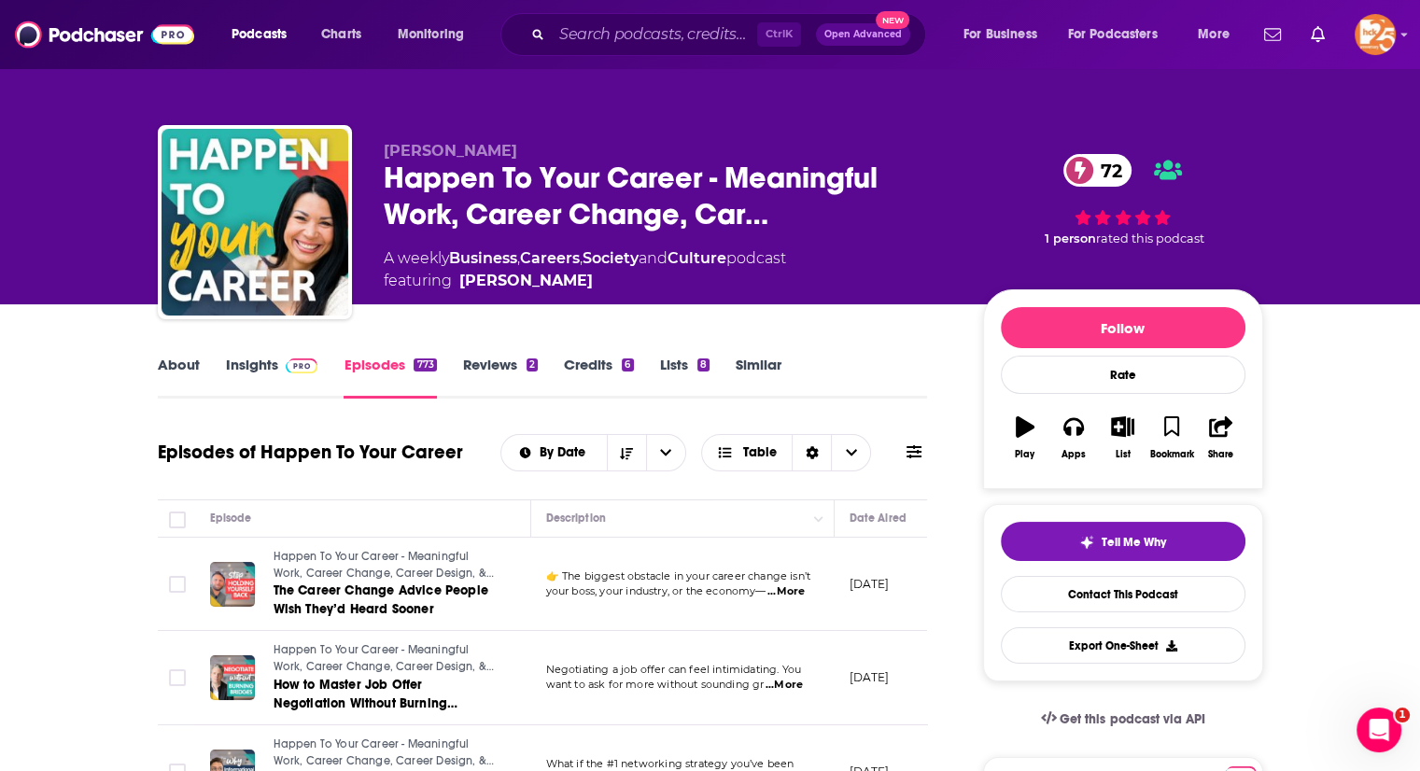
click at [786, 587] on span "...More" at bounding box center [785, 591] width 37 height 15
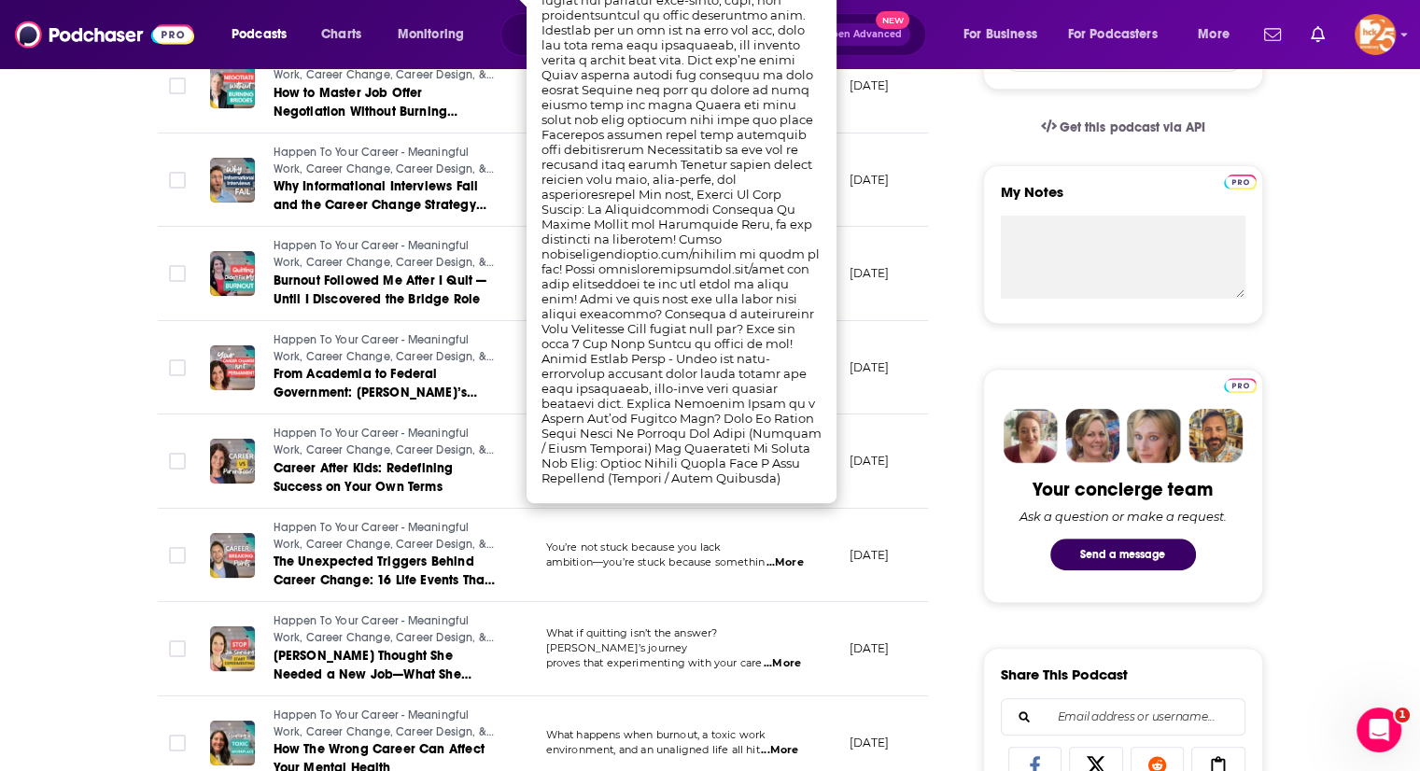
scroll to position [591, 0]
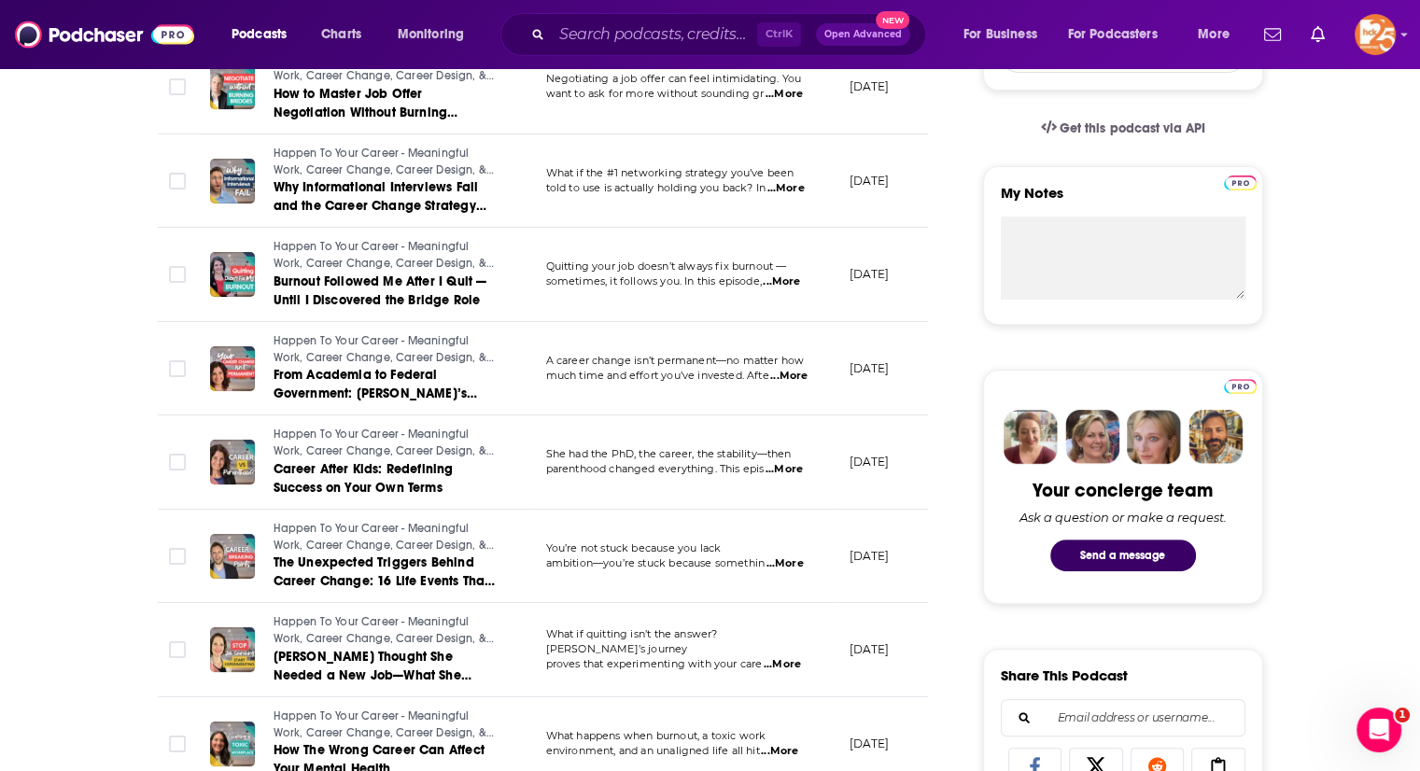
scroll to position [0, 0]
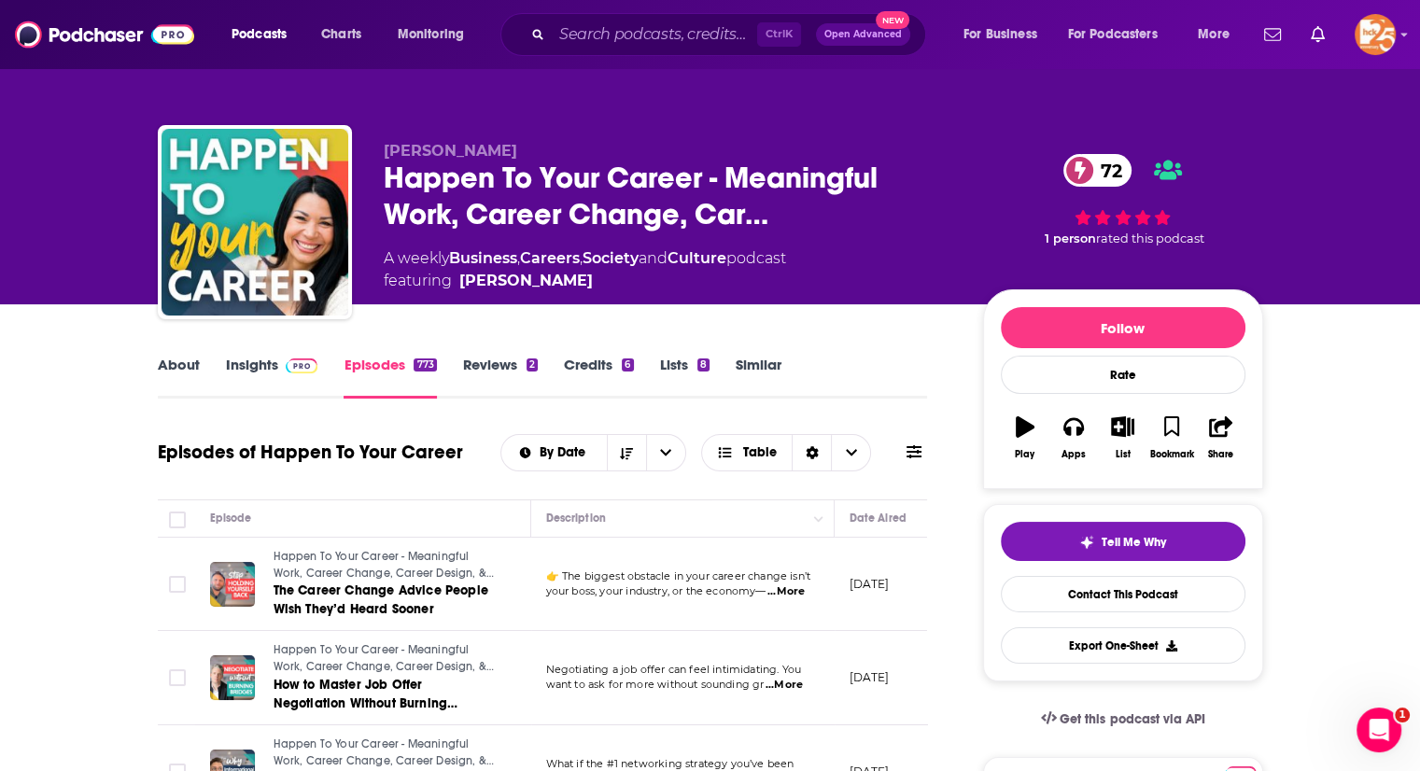
click at [235, 372] on link "Insights" at bounding box center [272, 377] width 92 height 43
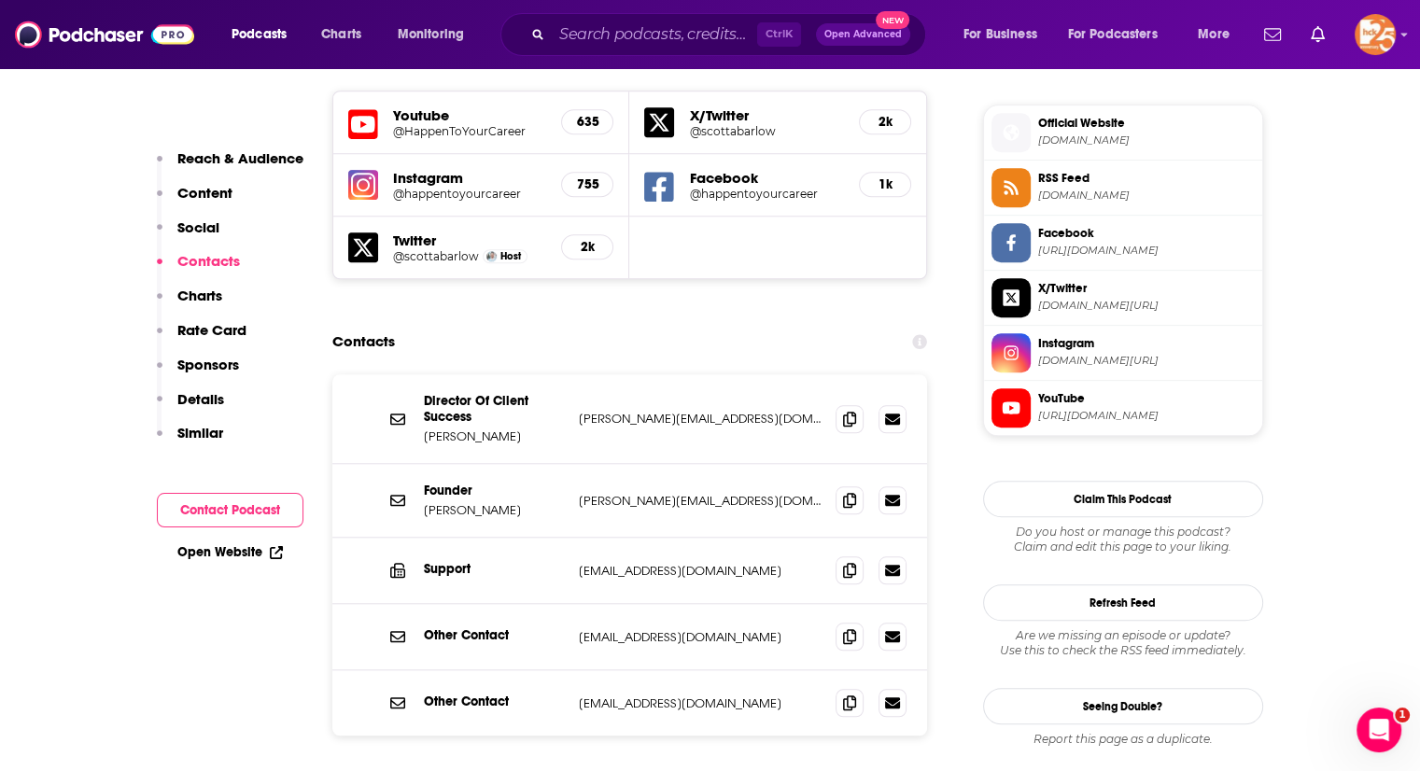
scroll to position [1652, 0]
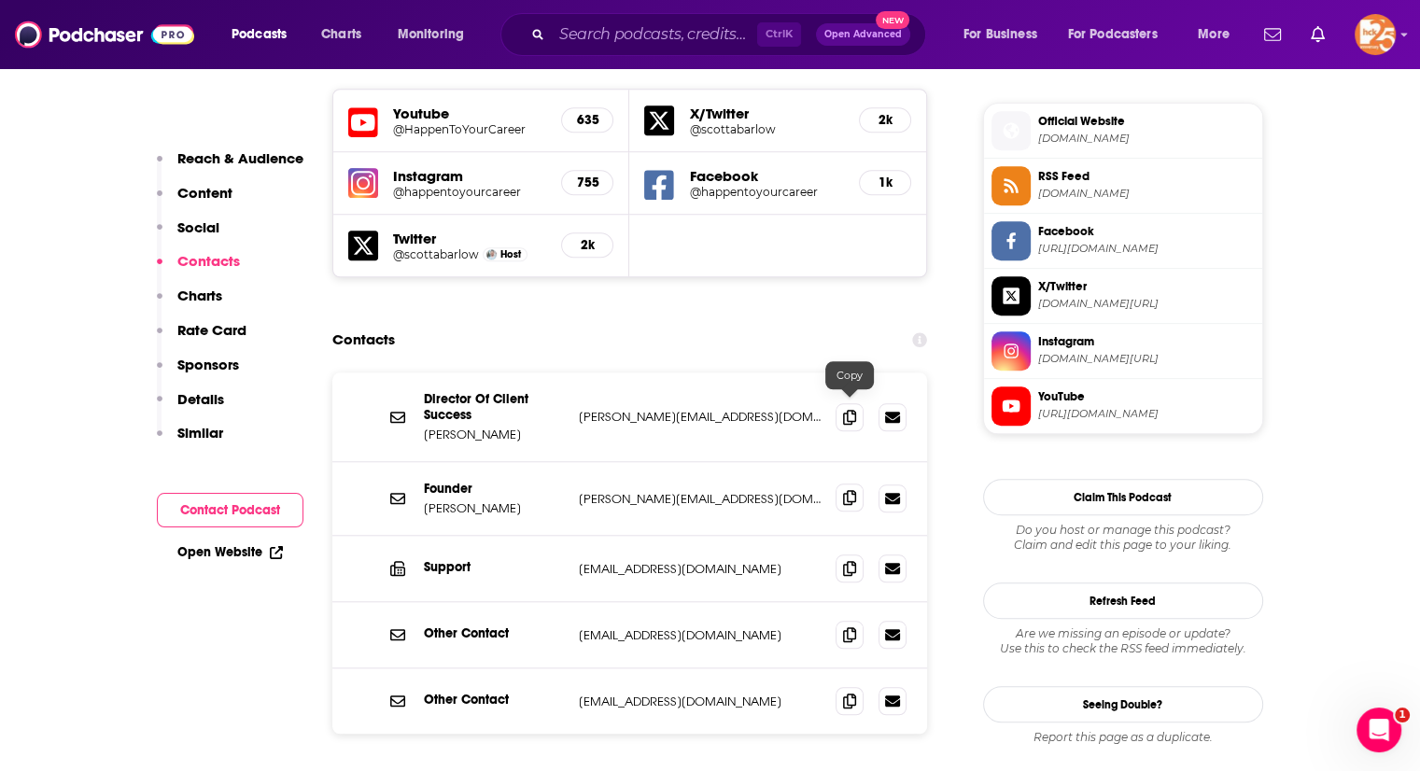
click at [851, 490] on icon at bounding box center [849, 497] width 13 height 15
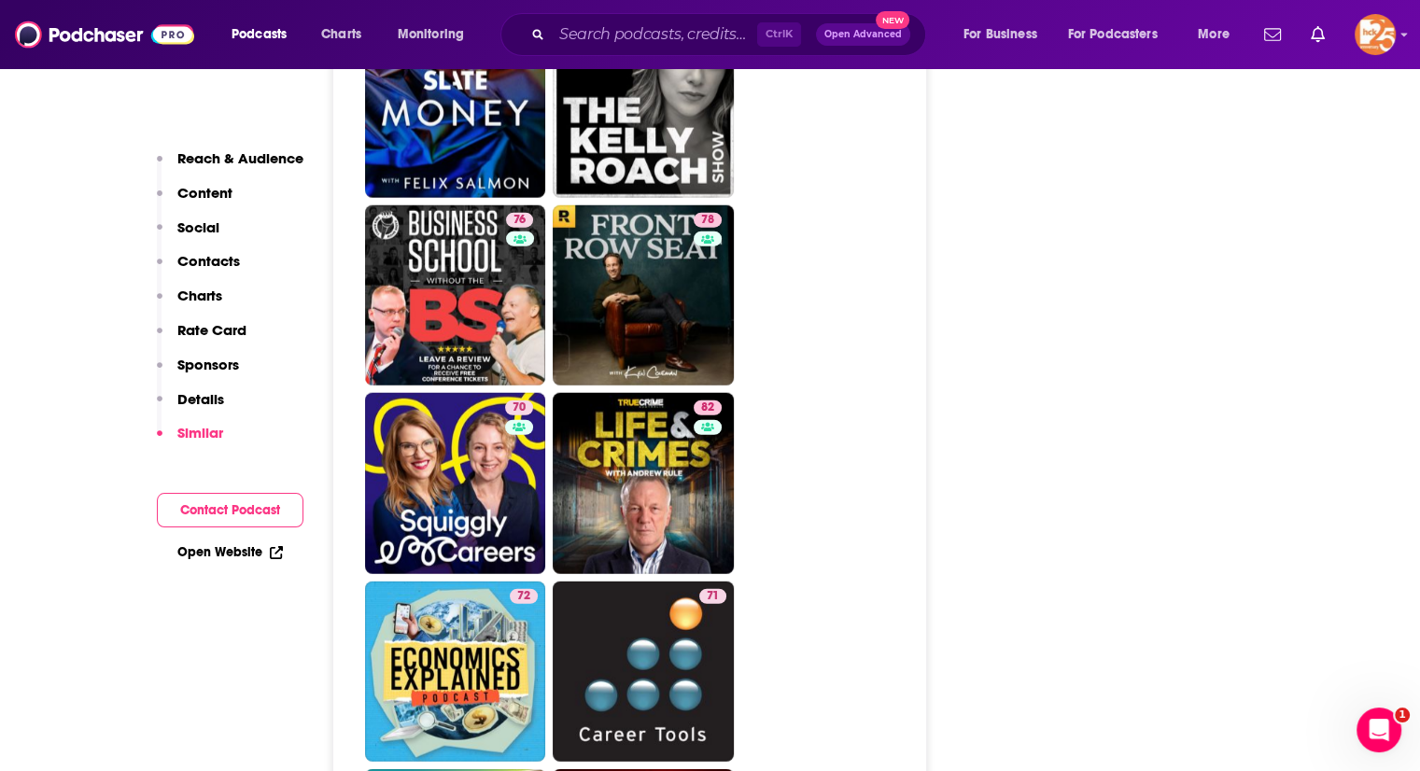
scroll to position [4868, 0]
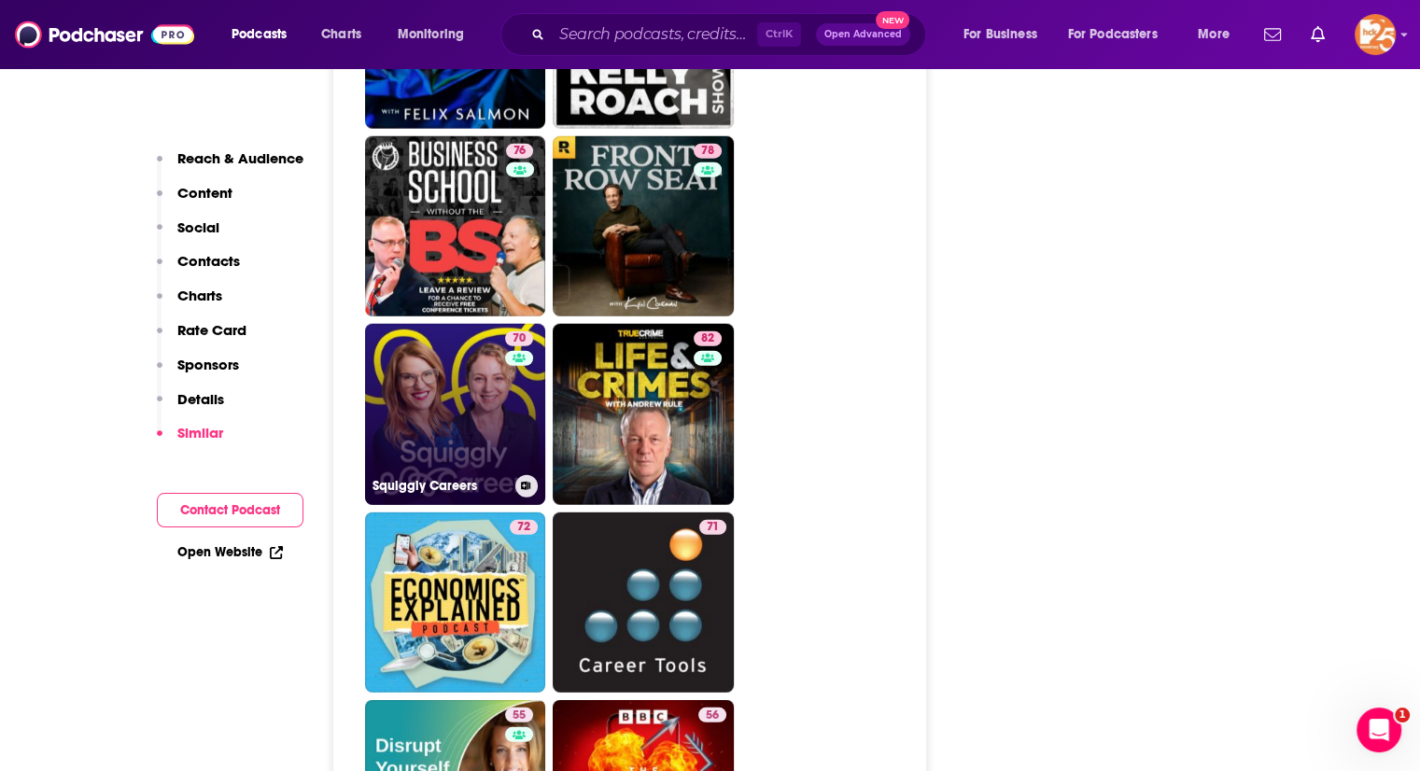
click at [485, 333] on link "70 Squiggly Careers" at bounding box center [455, 414] width 181 height 181
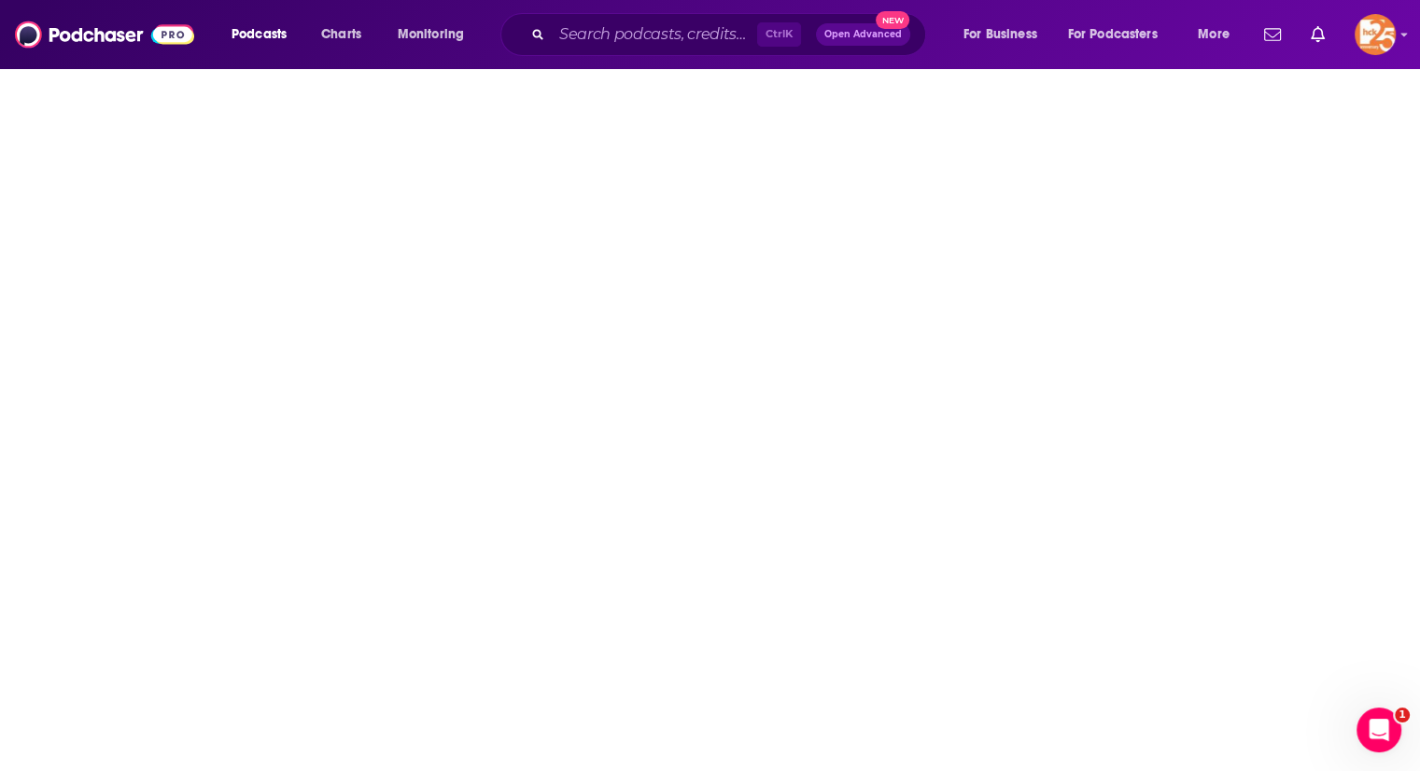
type input "https://www.podchaser.com/podcasts/squiggly-careers-243642"
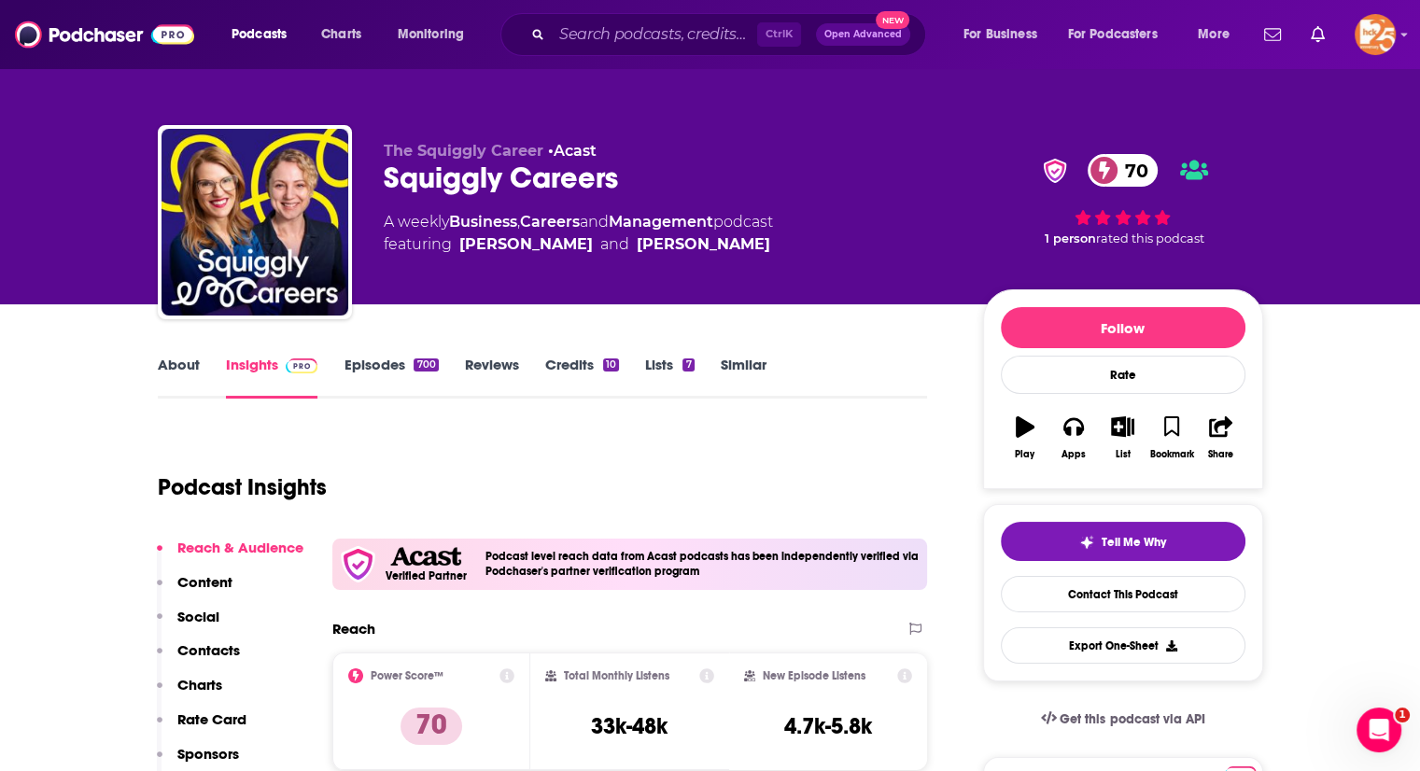
click at [190, 363] on link "About" at bounding box center [179, 377] width 42 height 43
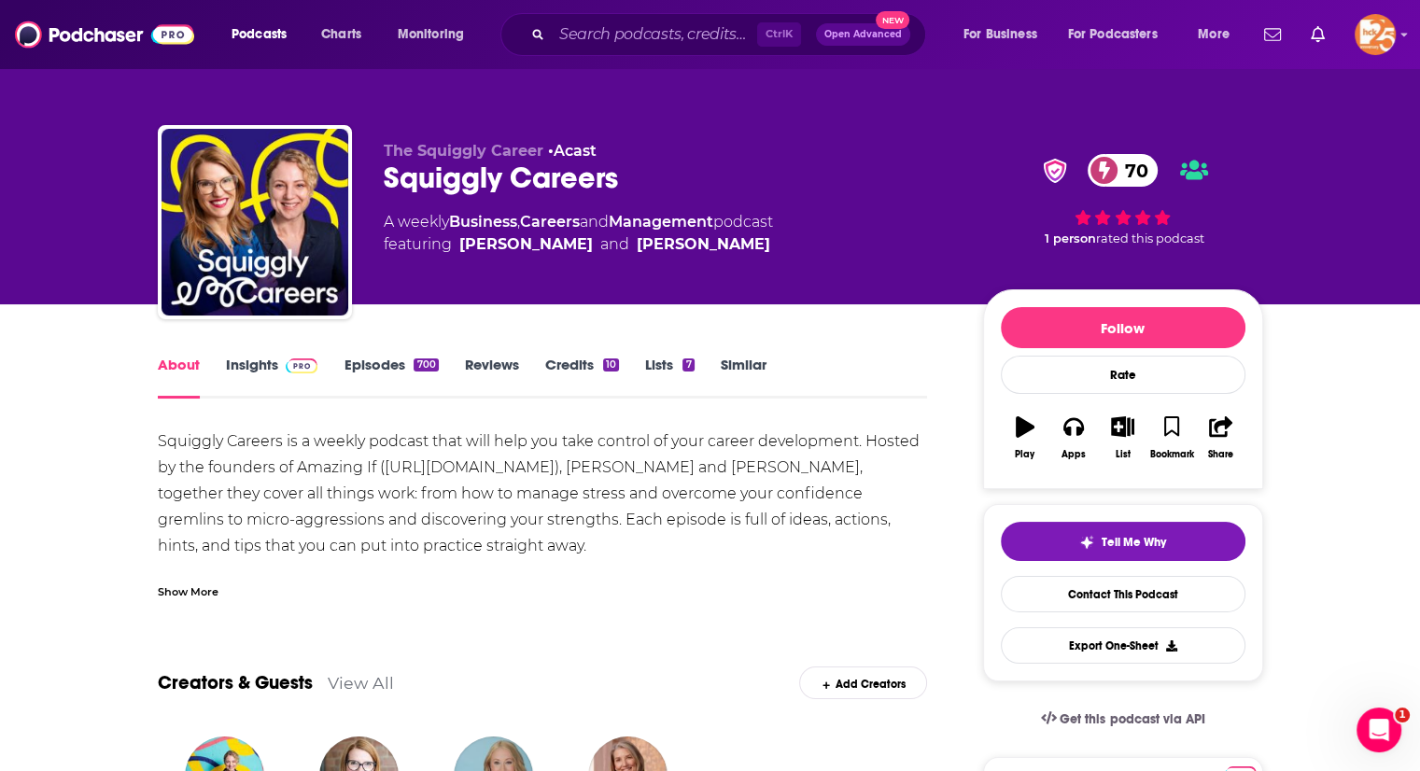
click at [280, 371] on span at bounding box center [298, 365] width 40 height 18
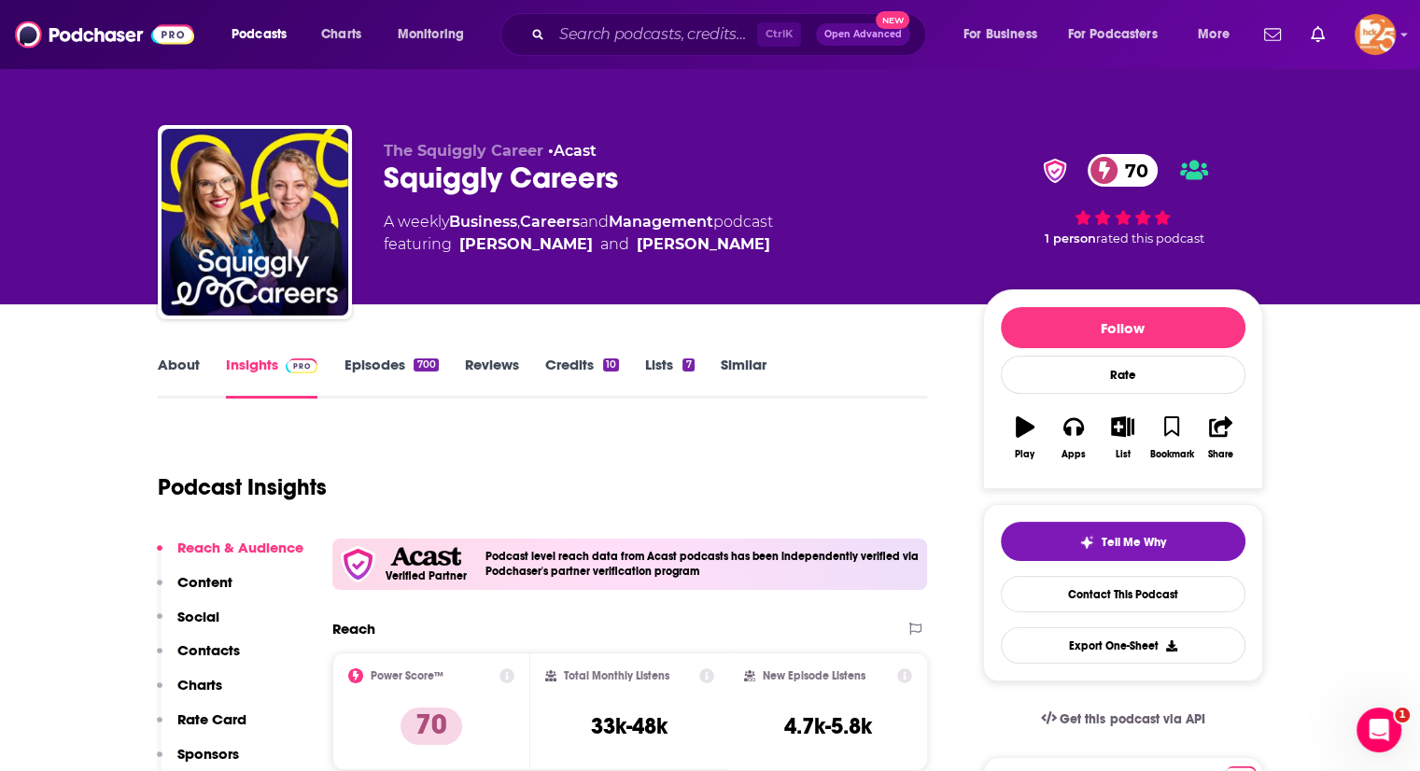
click at [376, 373] on link "Episodes 700" at bounding box center [391, 377] width 94 height 43
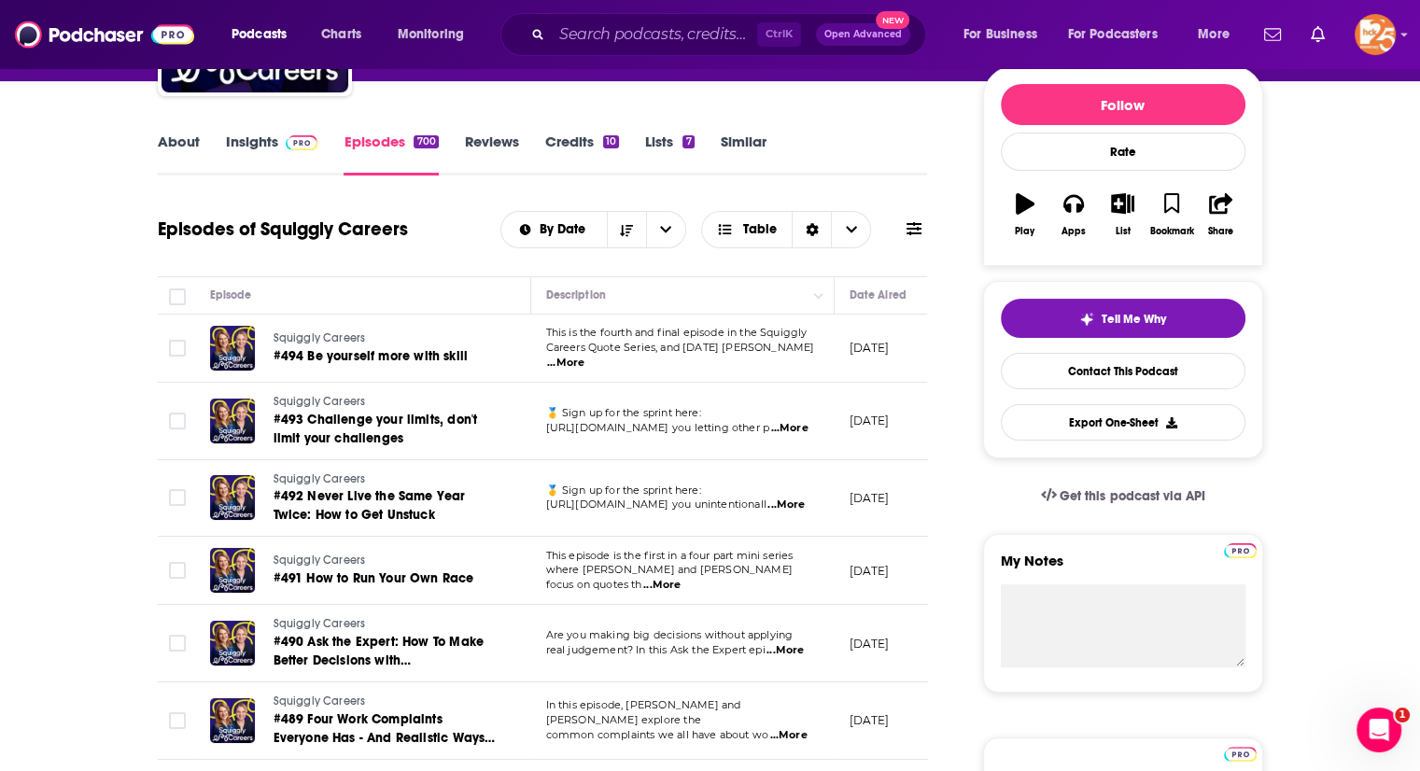
scroll to position [224, 0]
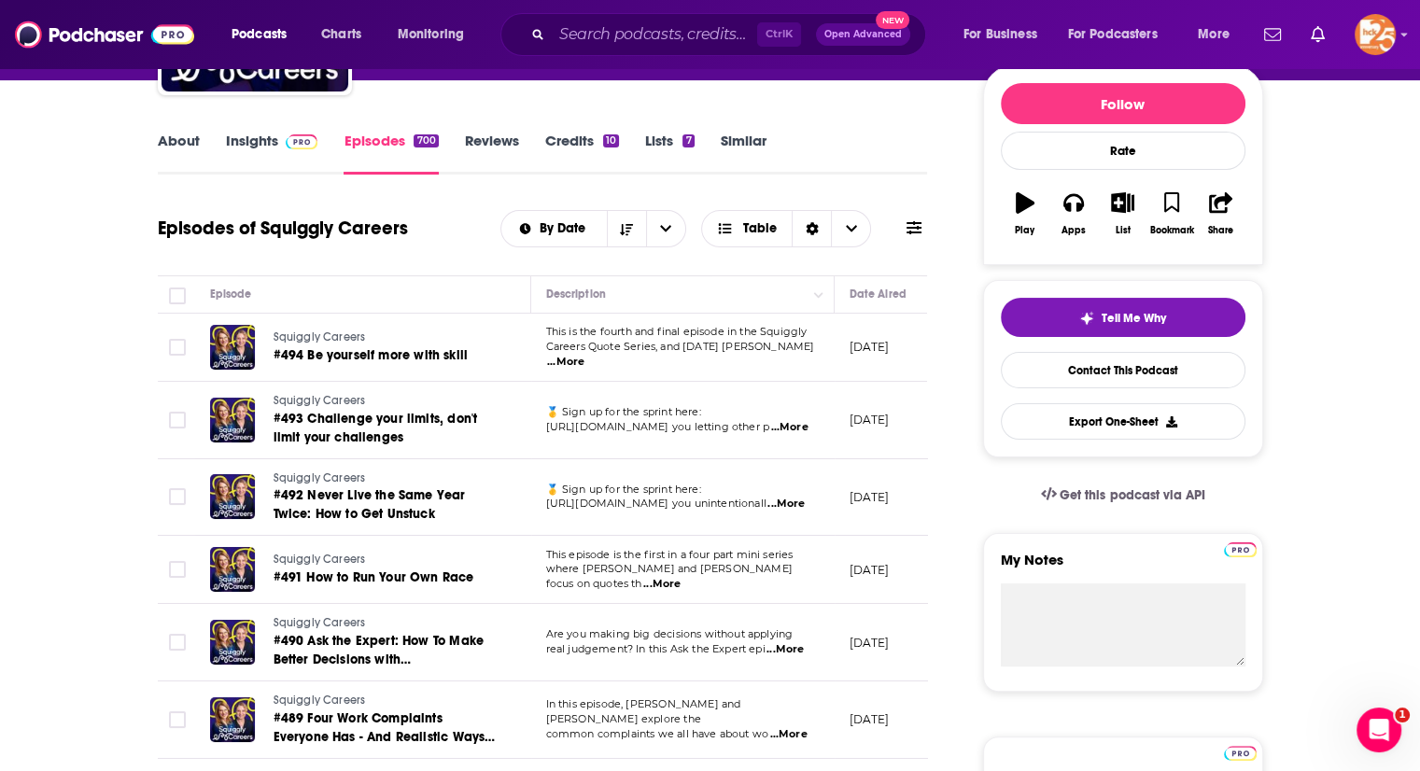
click at [584, 355] on span "...More" at bounding box center [565, 362] width 37 height 15
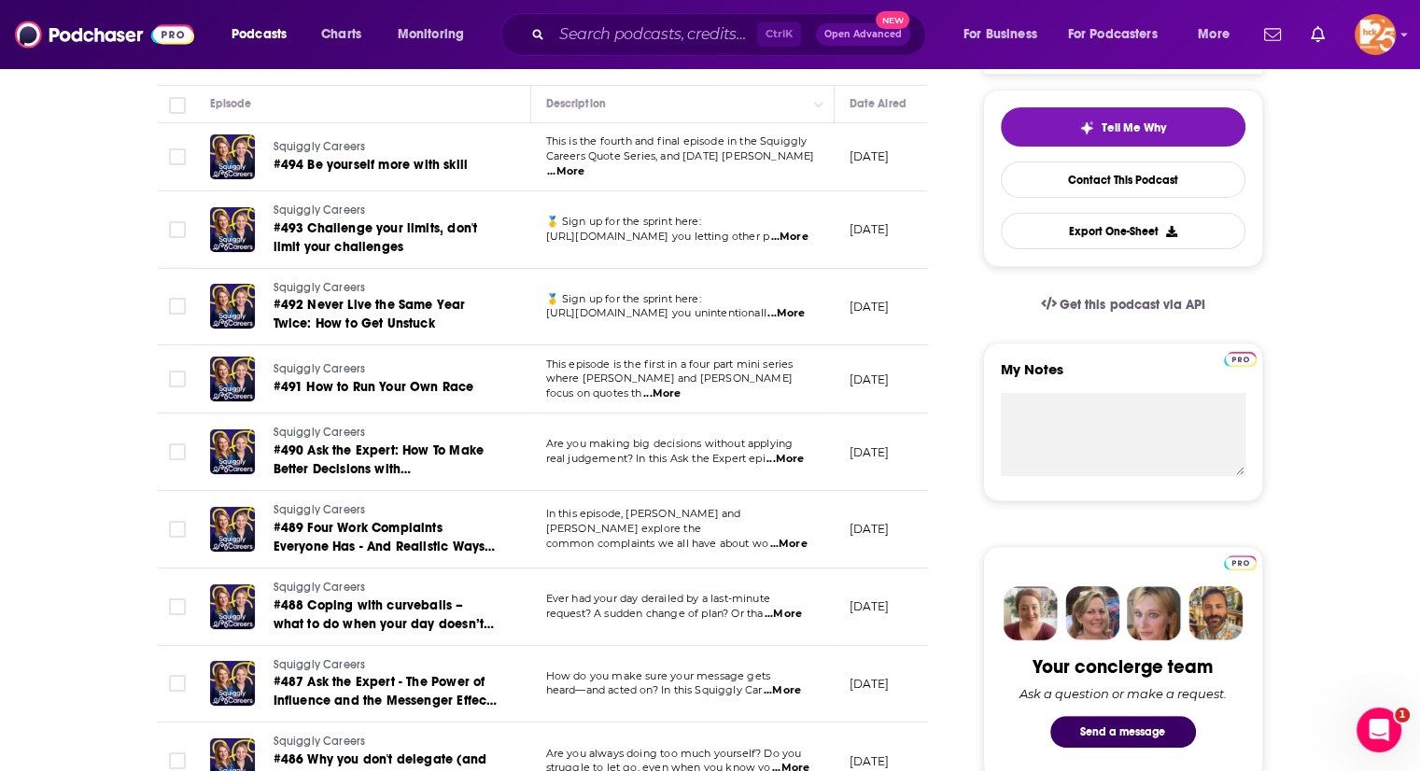
scroll to position [416, 0]
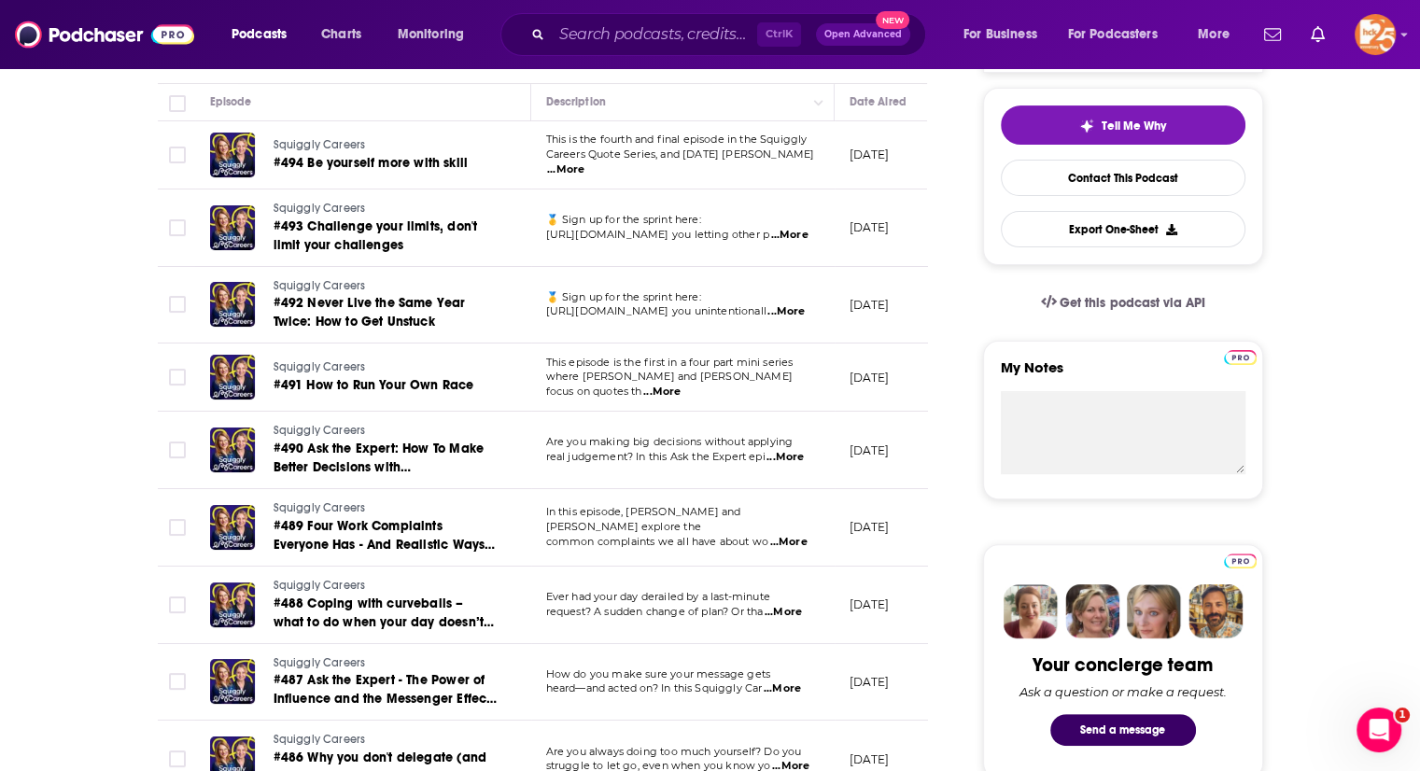
click at [790, 448] on p "Are you making big decisions without applying" at bounding box center [682, 442] width 273 height 15
click at [790, 453] on span "...More" at bounding box center [784, 457] width 37 height 15
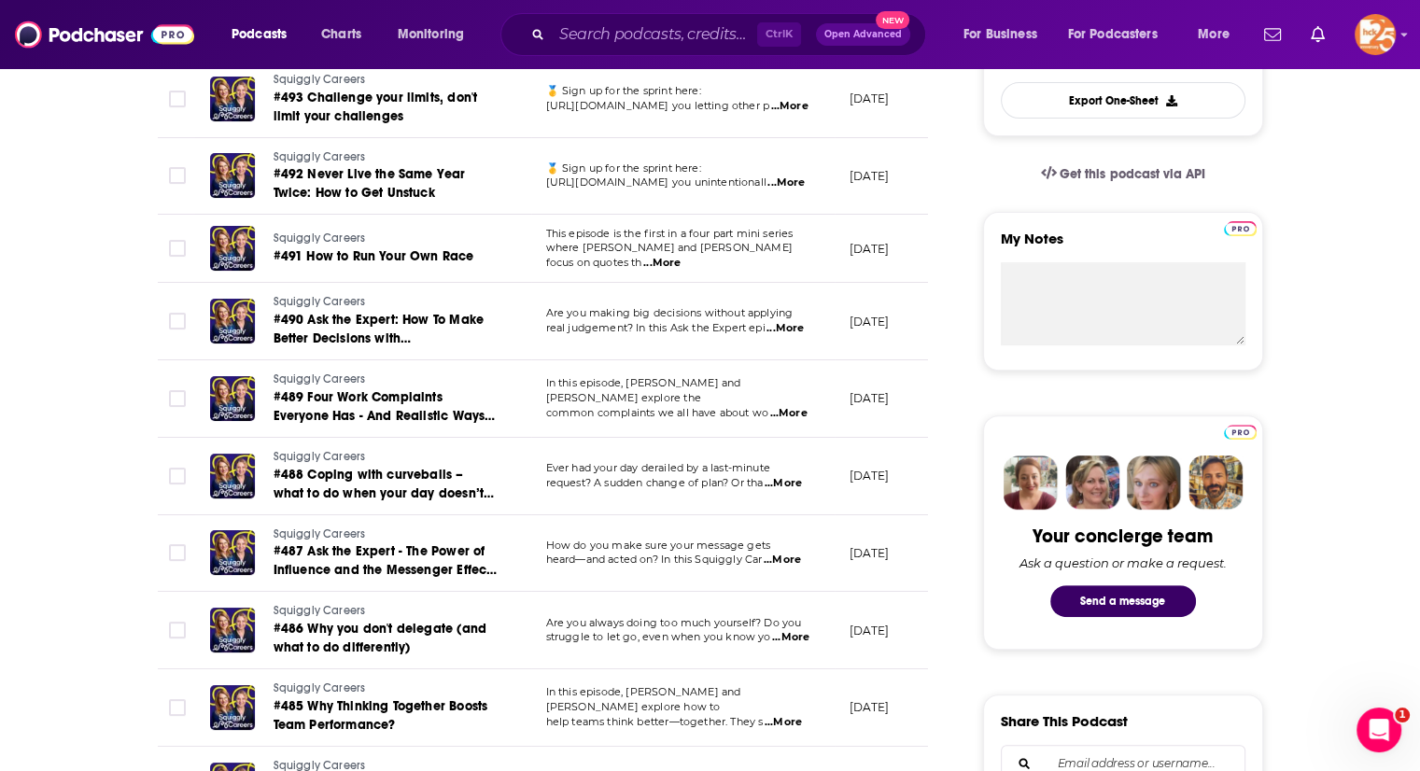
click at [788, 487] on span "...More" at bounding box center [783, 483] width 37 height 15
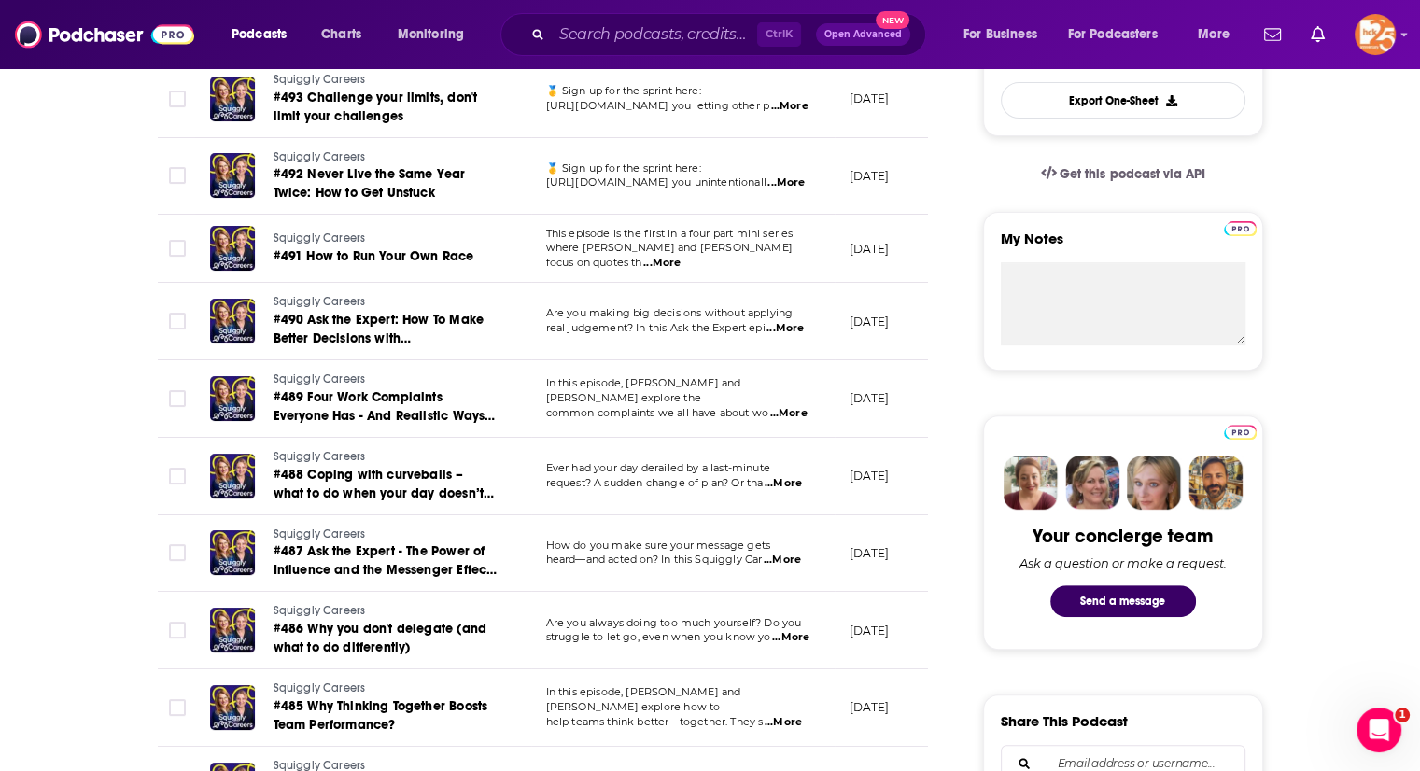
scroll to position [907, 0]
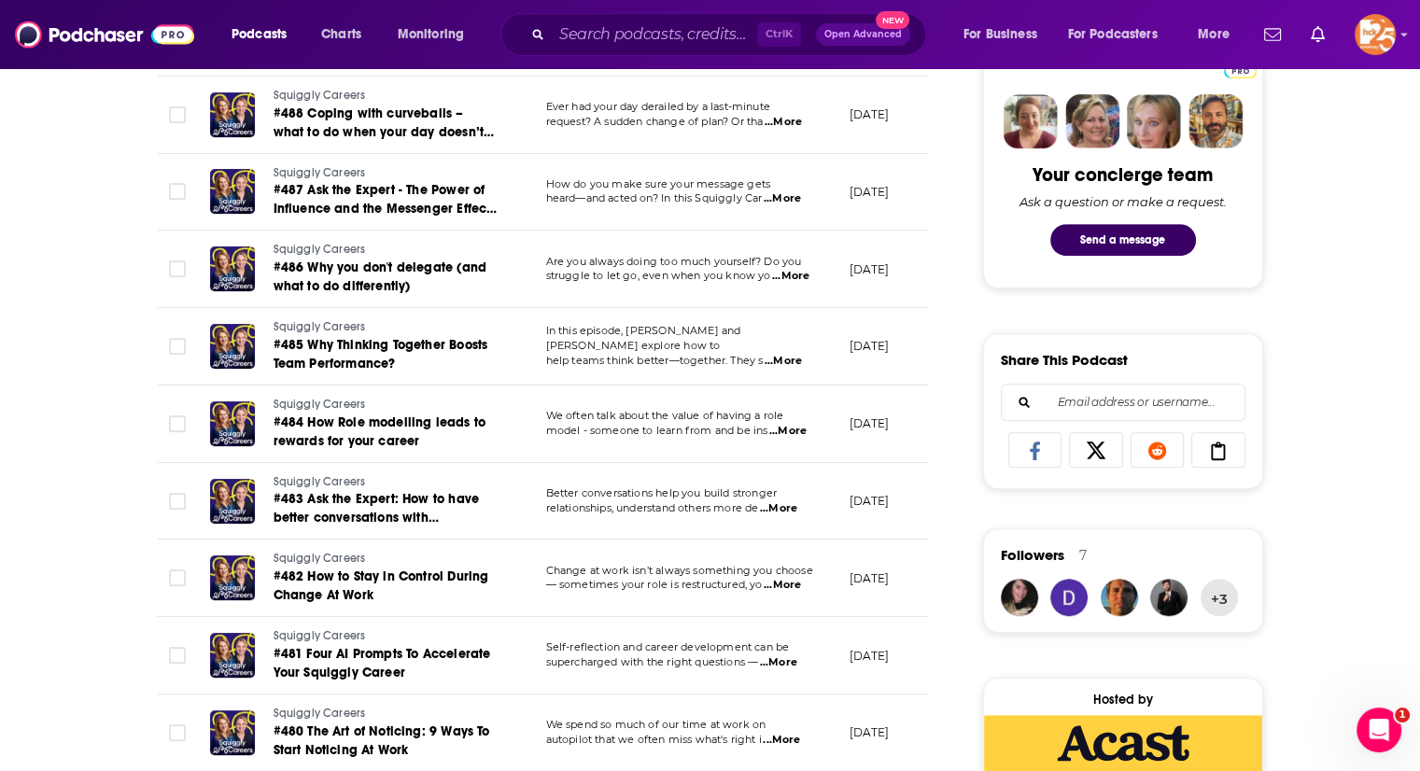
click at [783, 429] on span "...More" at bounding box center [787, 431] width 37 height 15
click at [138, 479] on div "About Insights Episodes 700 Reviews Credits 10 Lists 7 Similar Episodes of Squi…" at bounding box center [555, 671] width 855 height 2451
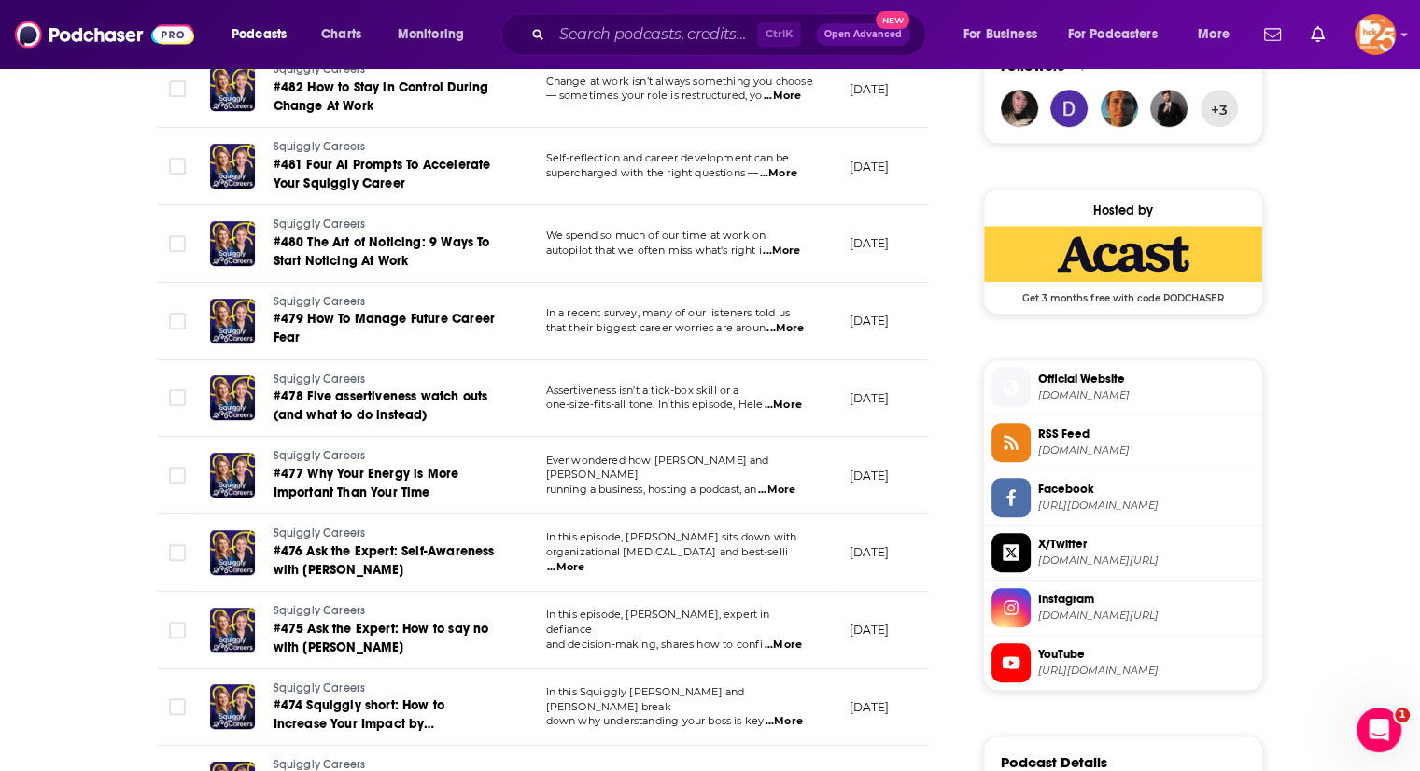
scroll to position [1397, 0]
click at [1076, 387] on span "amazingif.com" at bounding box center [1146, 394] width 217 height 14
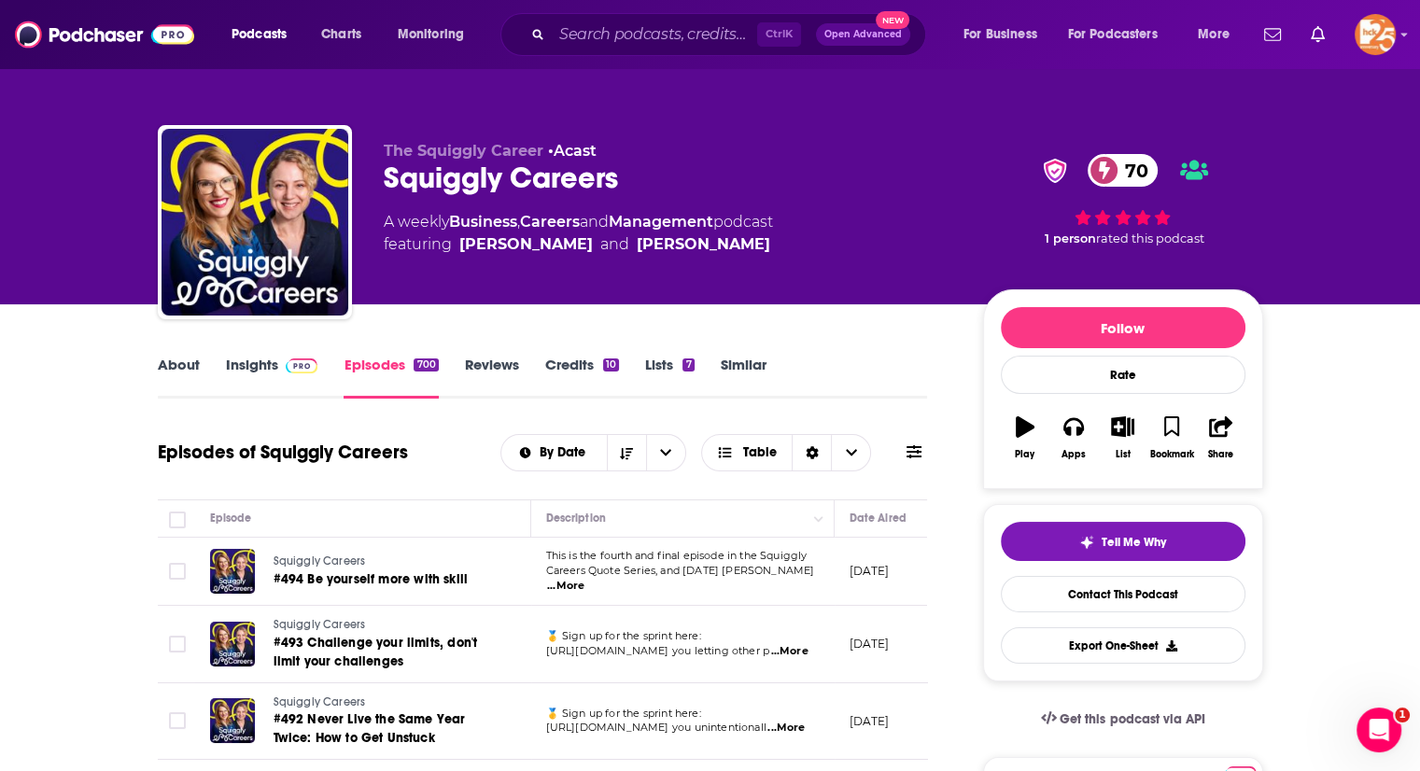
click at [270, 371] on link "Insights" at bounding box center [272, 377] width 92 height 43
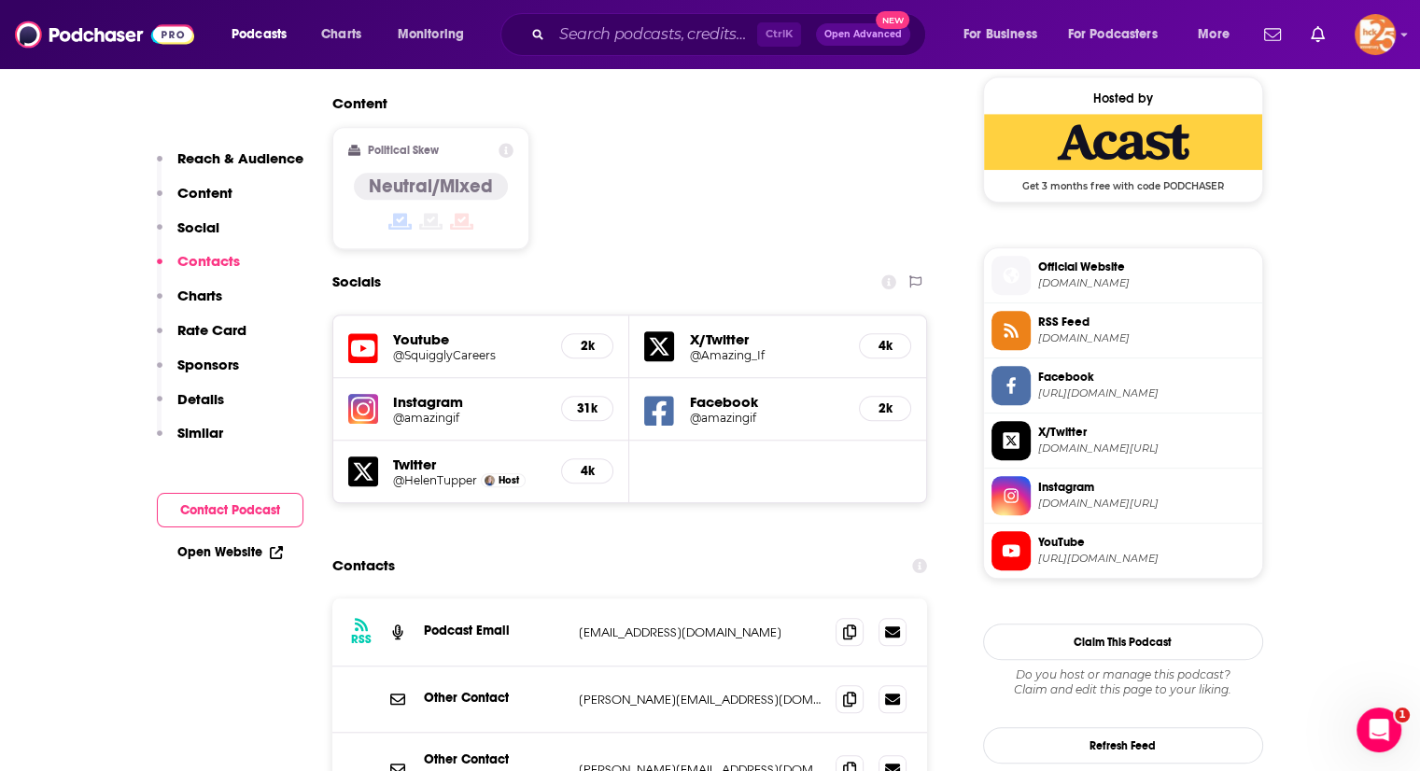
scroll to position [1788, 0]
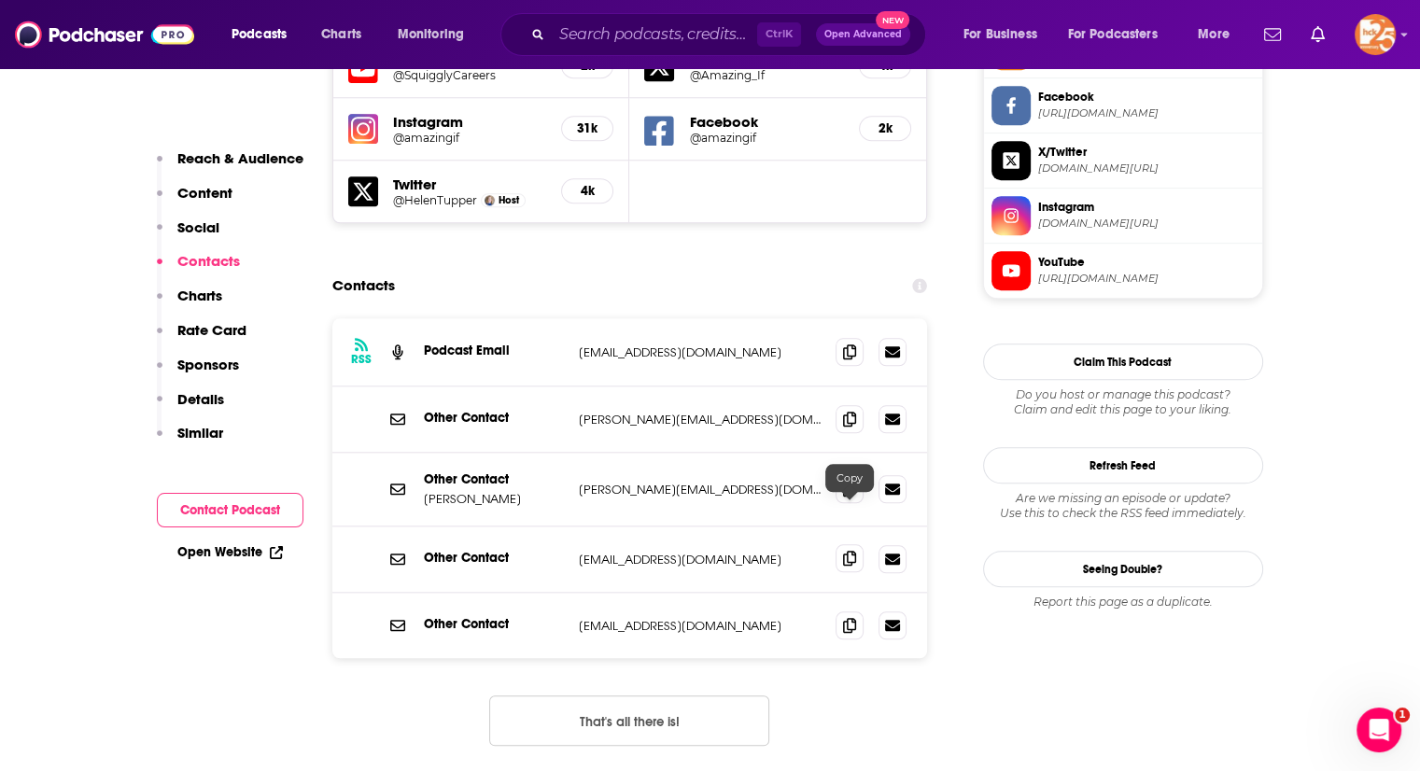
click at [851, 551] on icon at bounding box center [849, 558] width 13 height 15
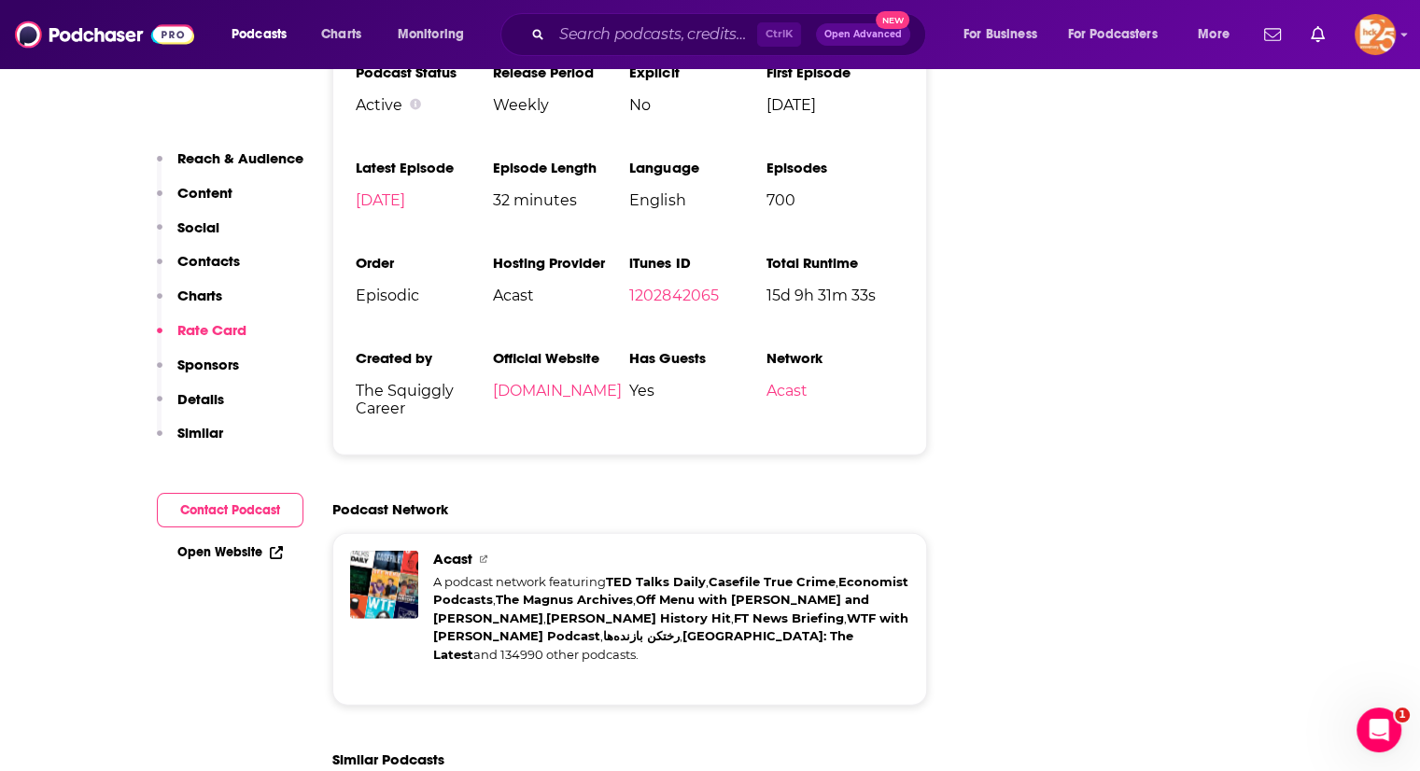
scroll to position [4679, 0]
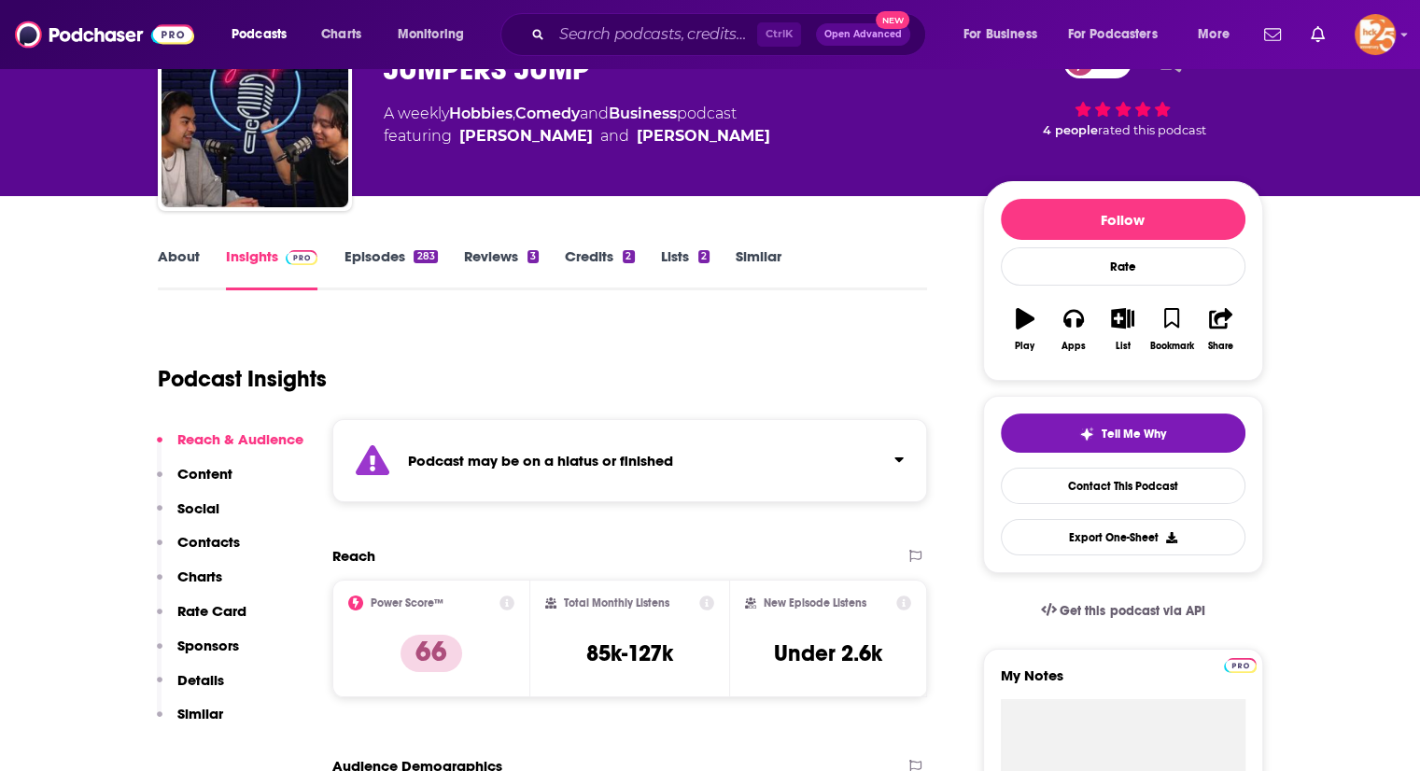
scroll to position [110, 0]
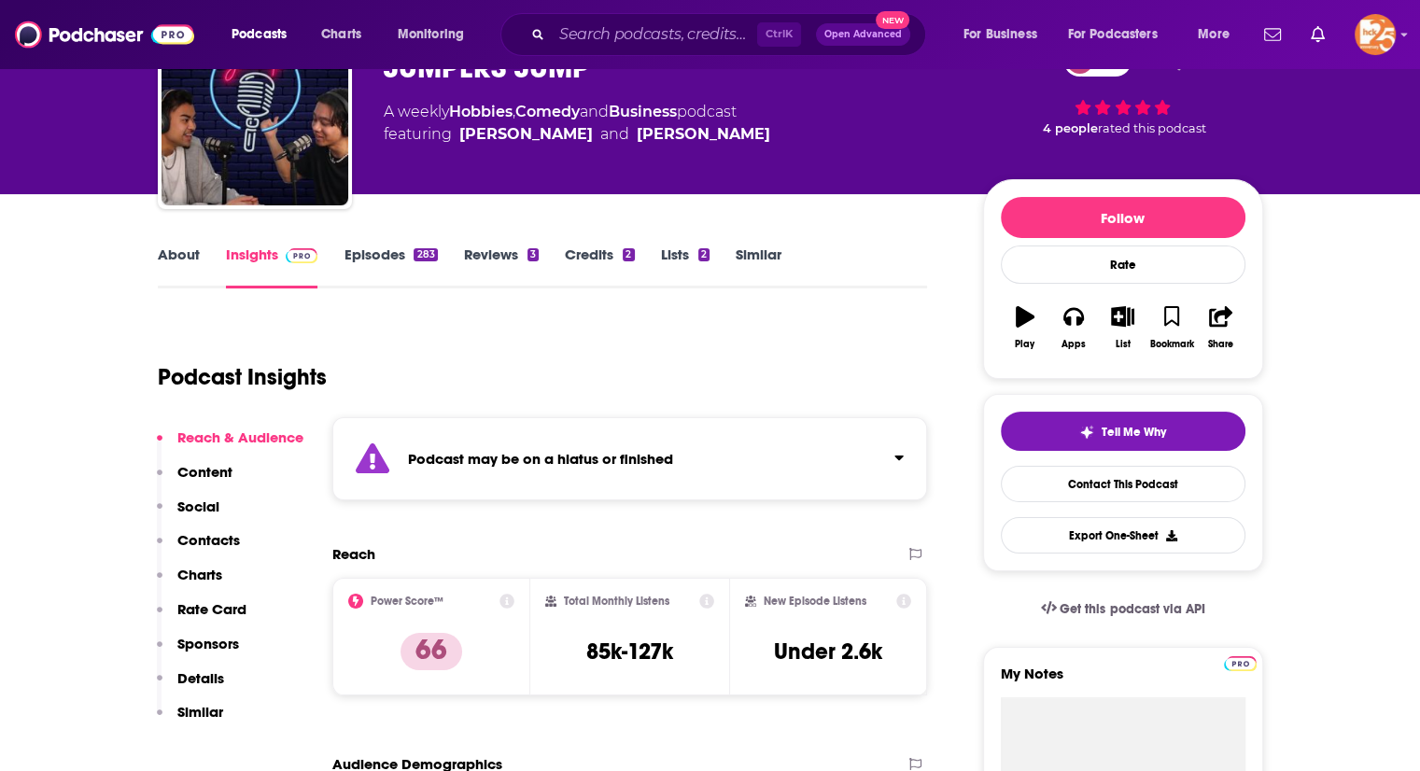
click at [437, 443] on div "Podcast may be on a hiatus or finished" at bounding box center [630, 458] width 596 height 83
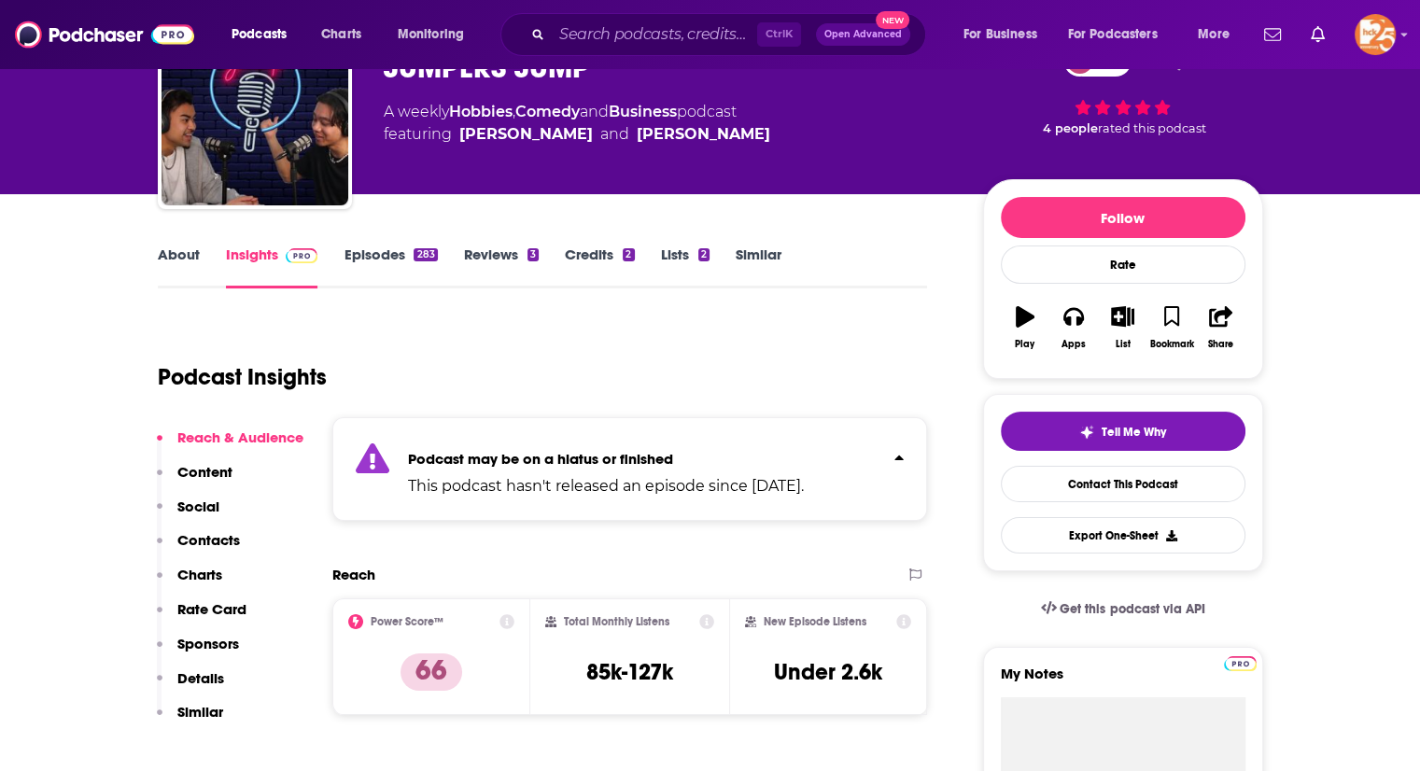
click at [185, 259] on link "About" at bounding box center [179, 267] width 42 height 43
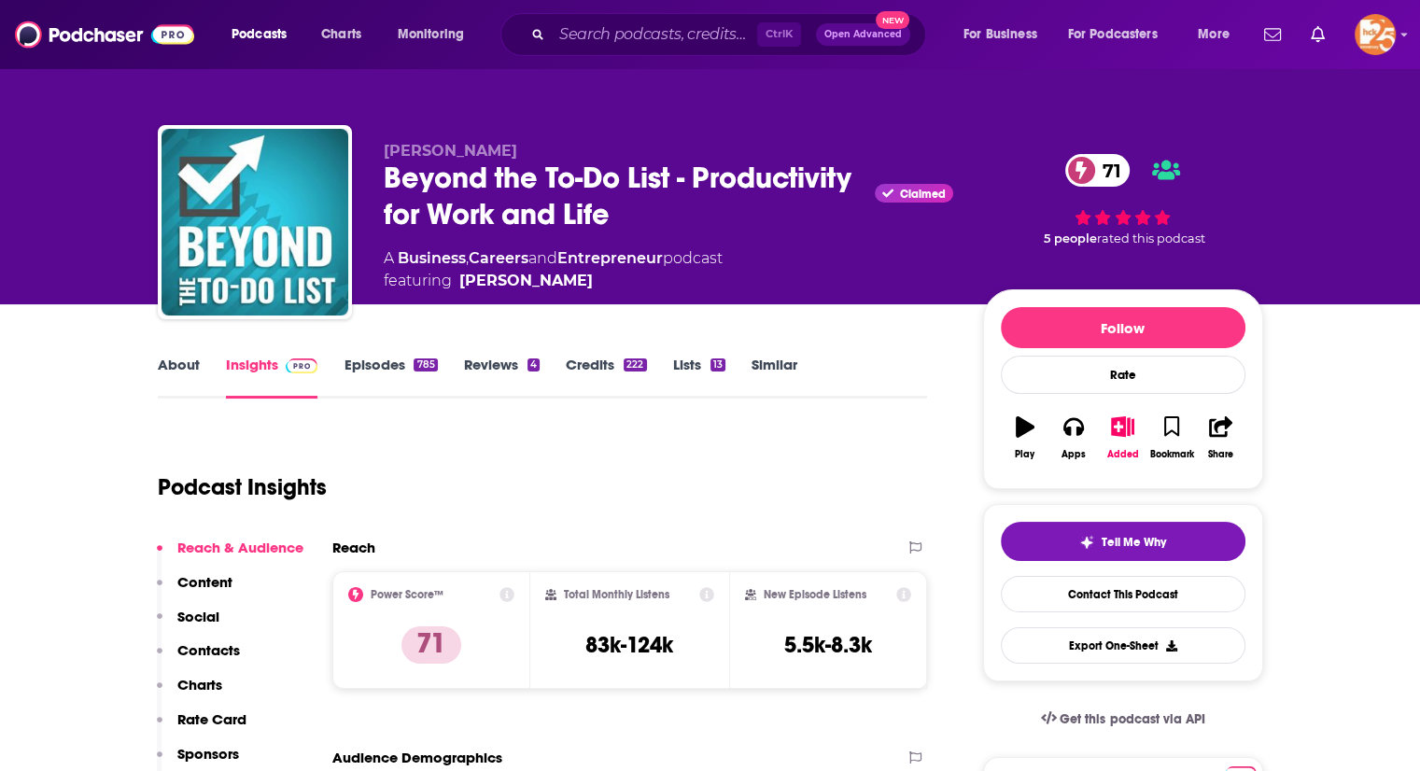
click at [176, 359] on link "About" at bounding box center [179, 377] width 42 height 43
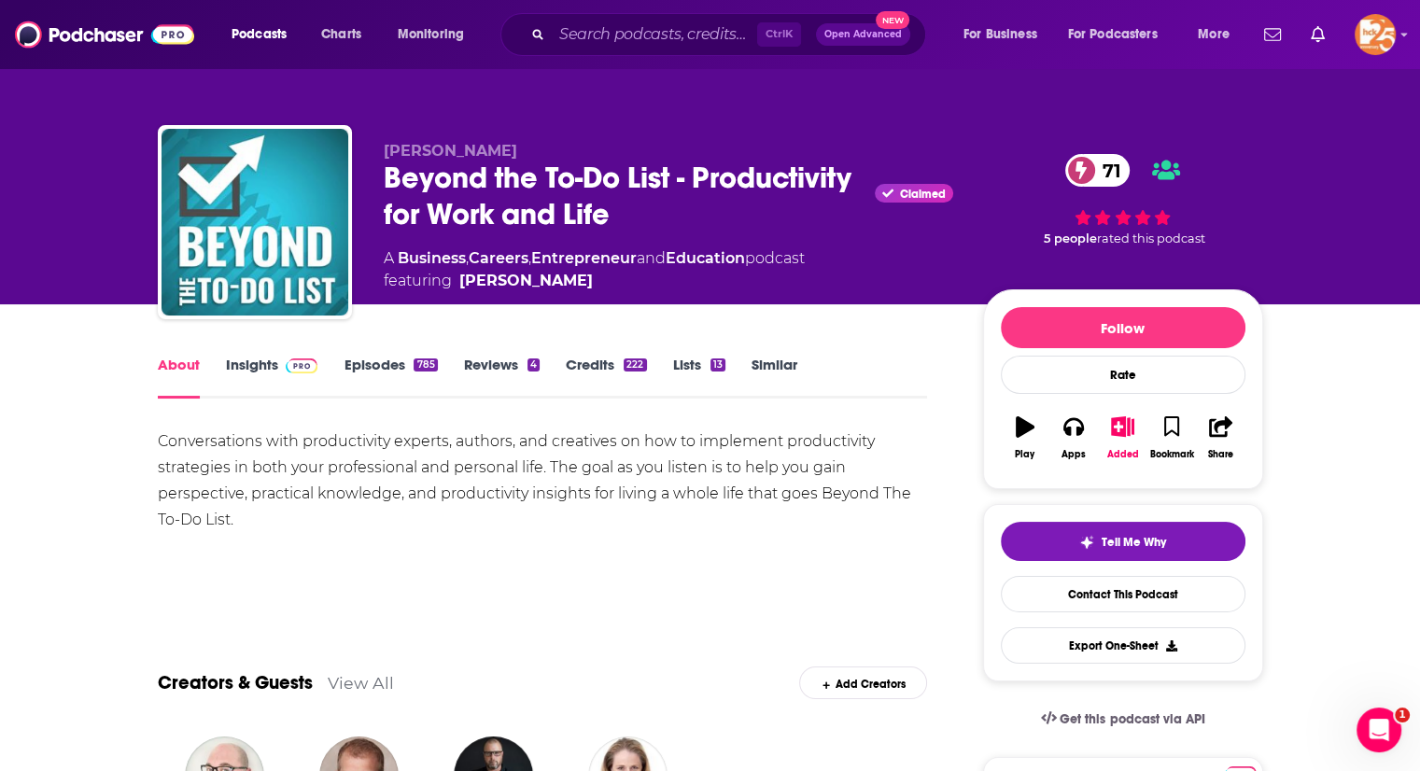
click at [249, 358] on link "Insights" at bounding box center [272, 377] width 92 height 43
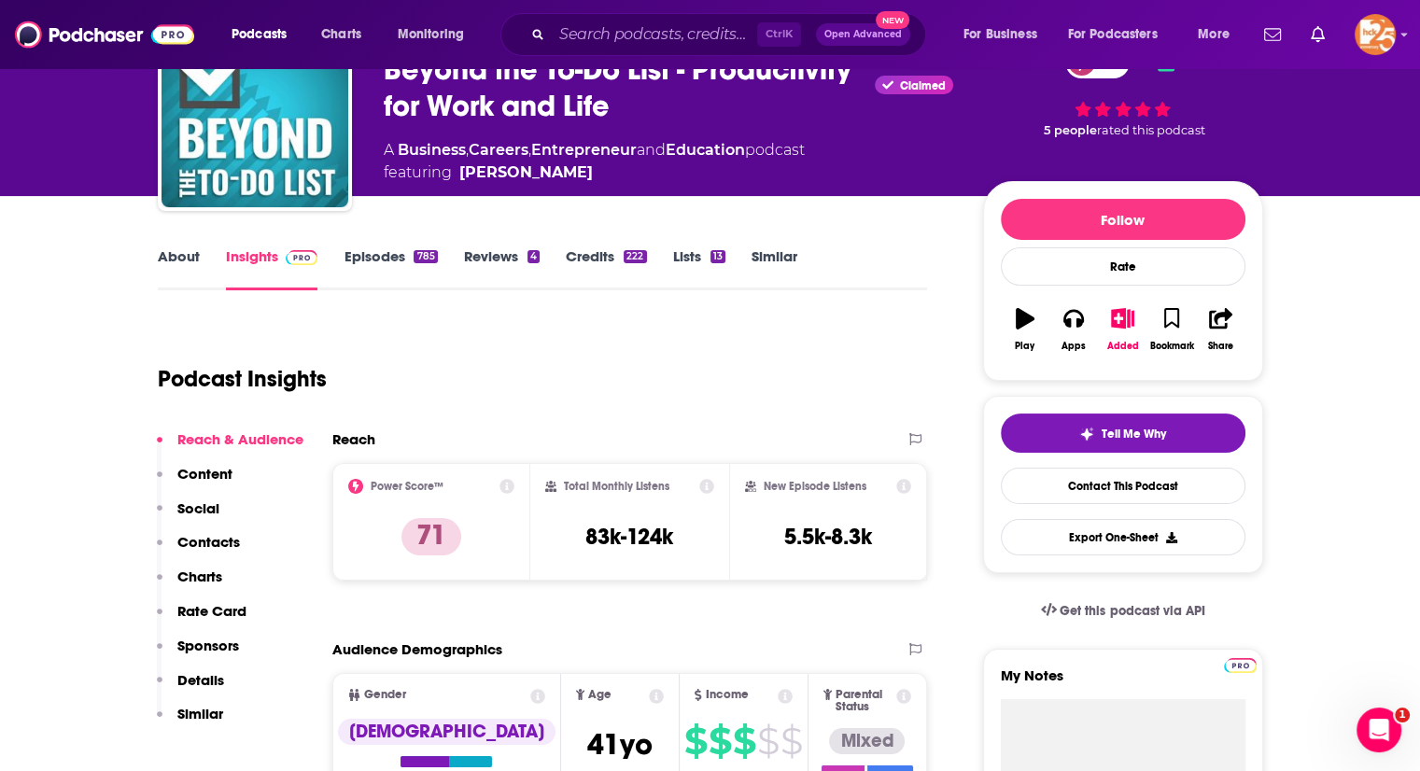
scroll to position [7, 0]
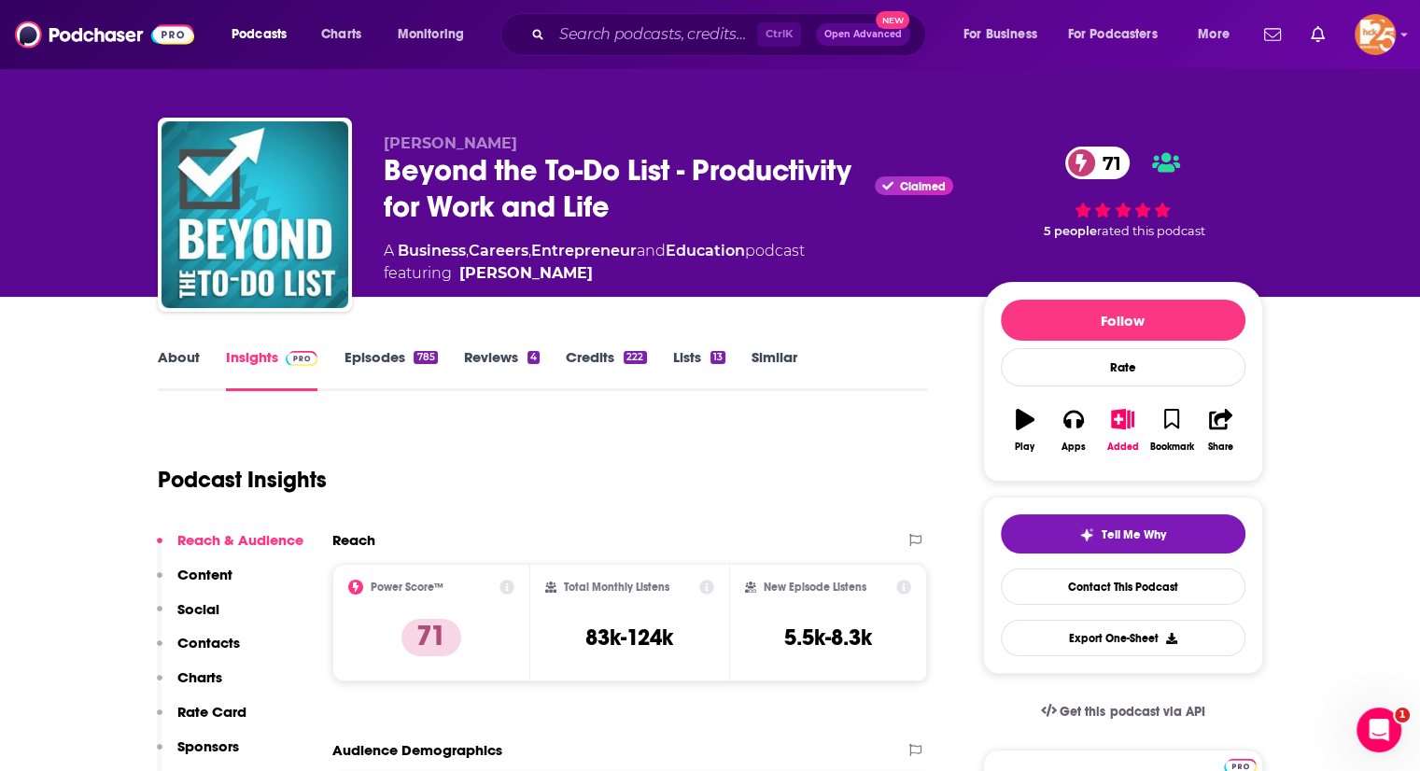
click at [359, 359] on link "Episodes 785" at bounding box center [390, 369] width 93 height 43
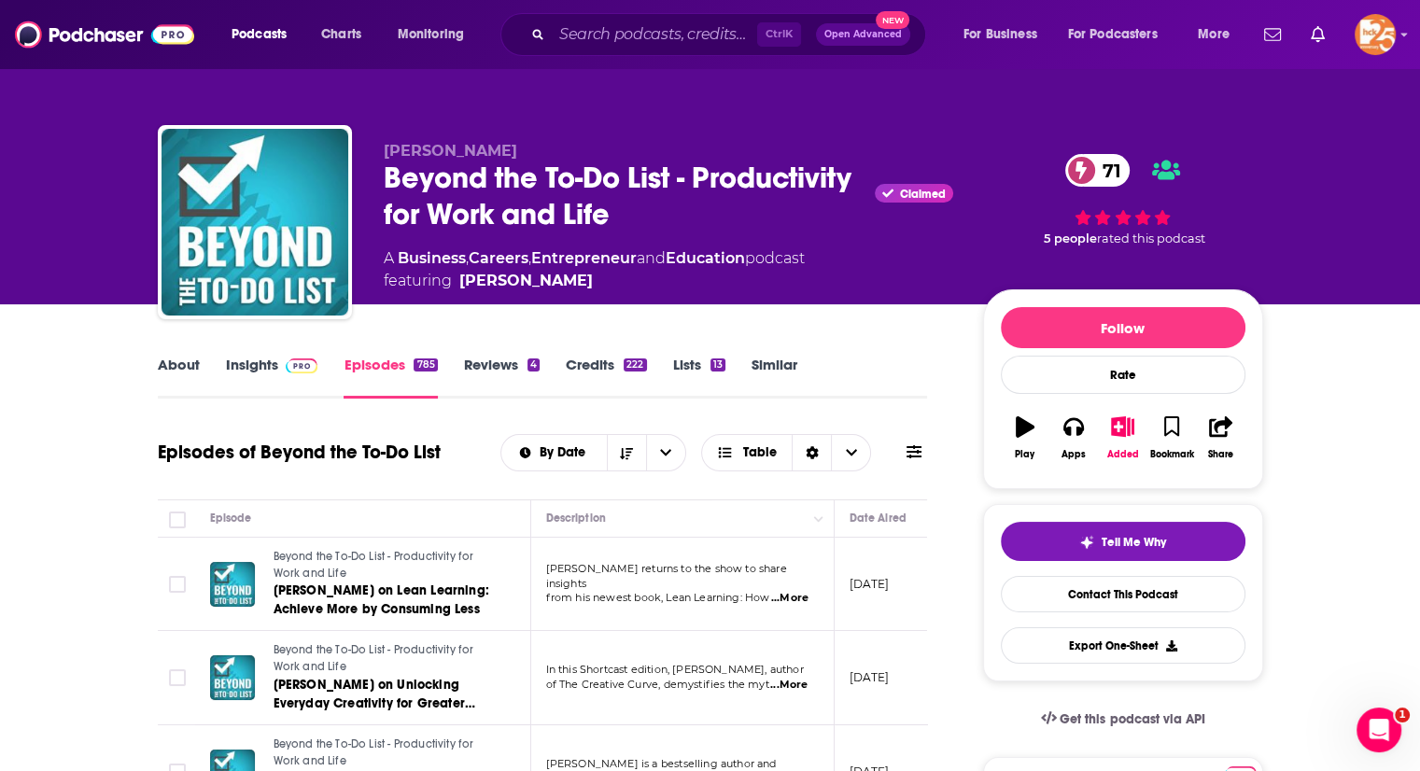
scroll to position [315, 0]
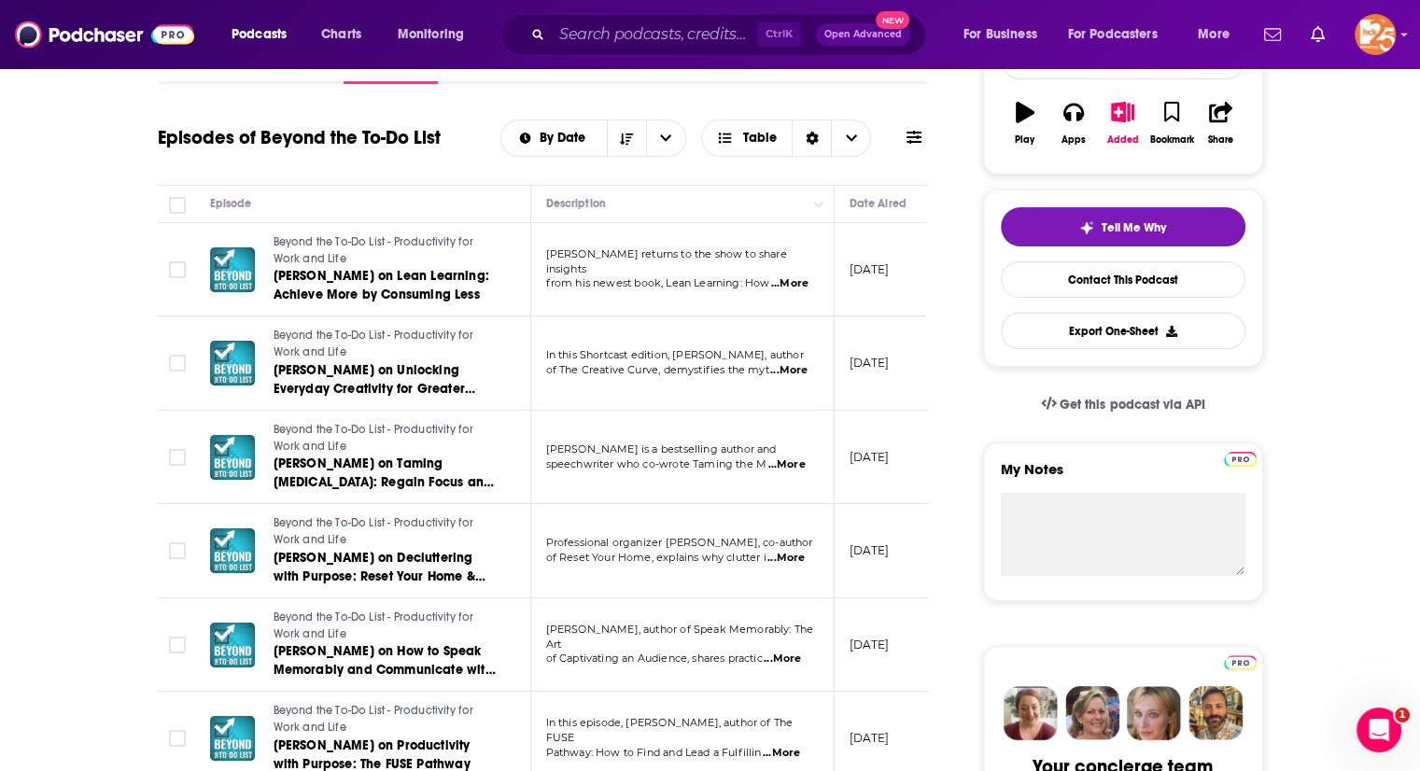
click at [792, 276] on span "...More" at bounding box center [789, 283] width 37 height 15
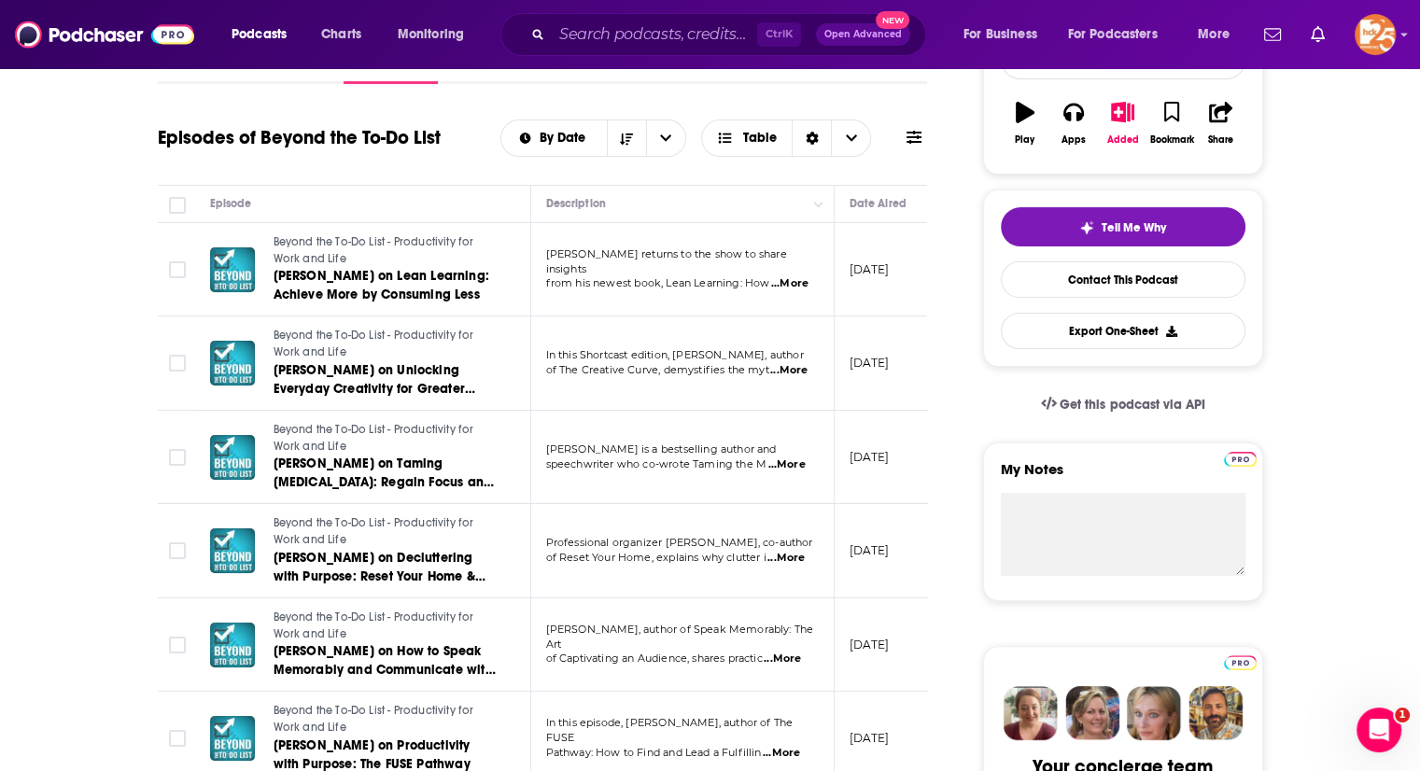
click at [792, 363] on span "...More" at bounding box center [788, 370] width 37 height 15
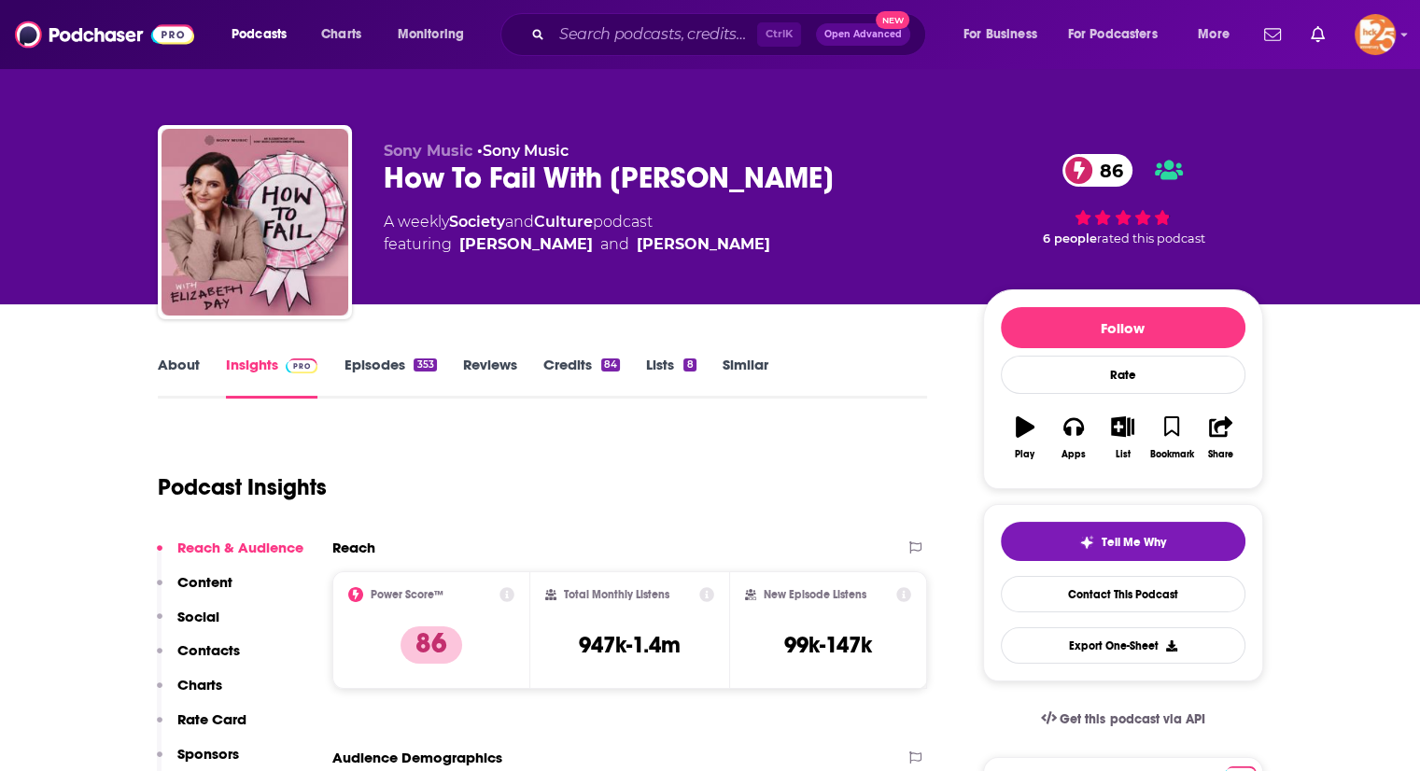
click at [181, 359] on link "About" at bounding box center [179, 377] width 42 height 43
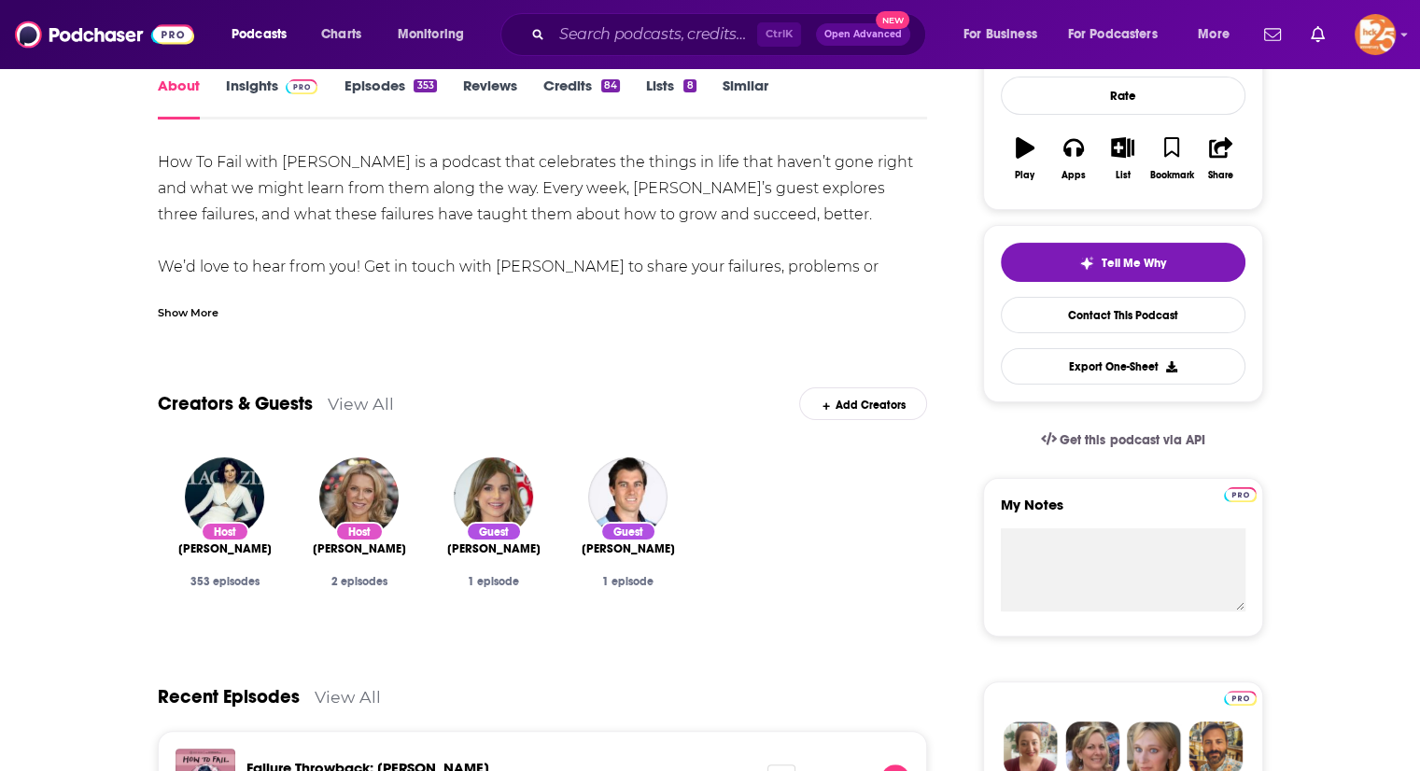
scroll to position [284, 0]
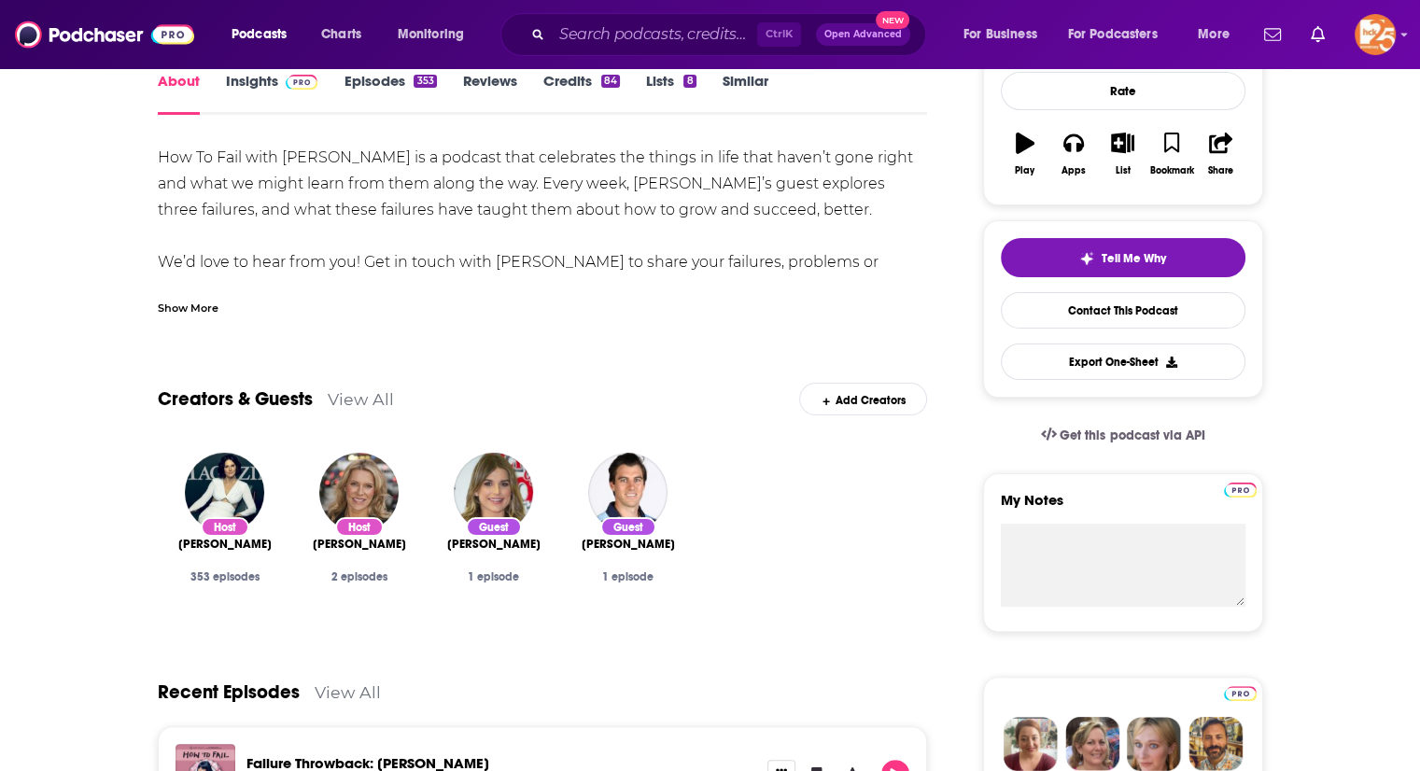
click at [169, 299] on div "Show More" at bounding box center [188, 307] width 61 height 18
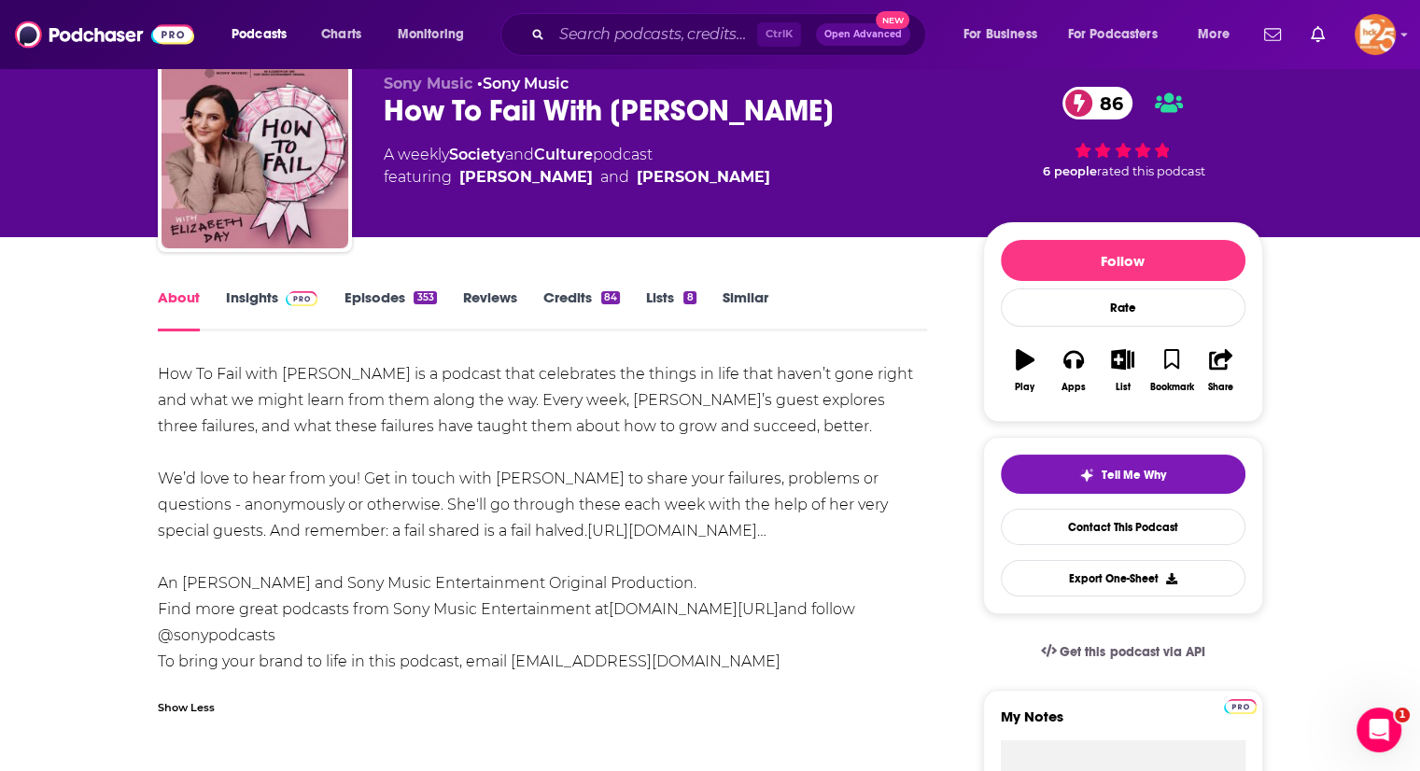
scroll to position [0, 0]
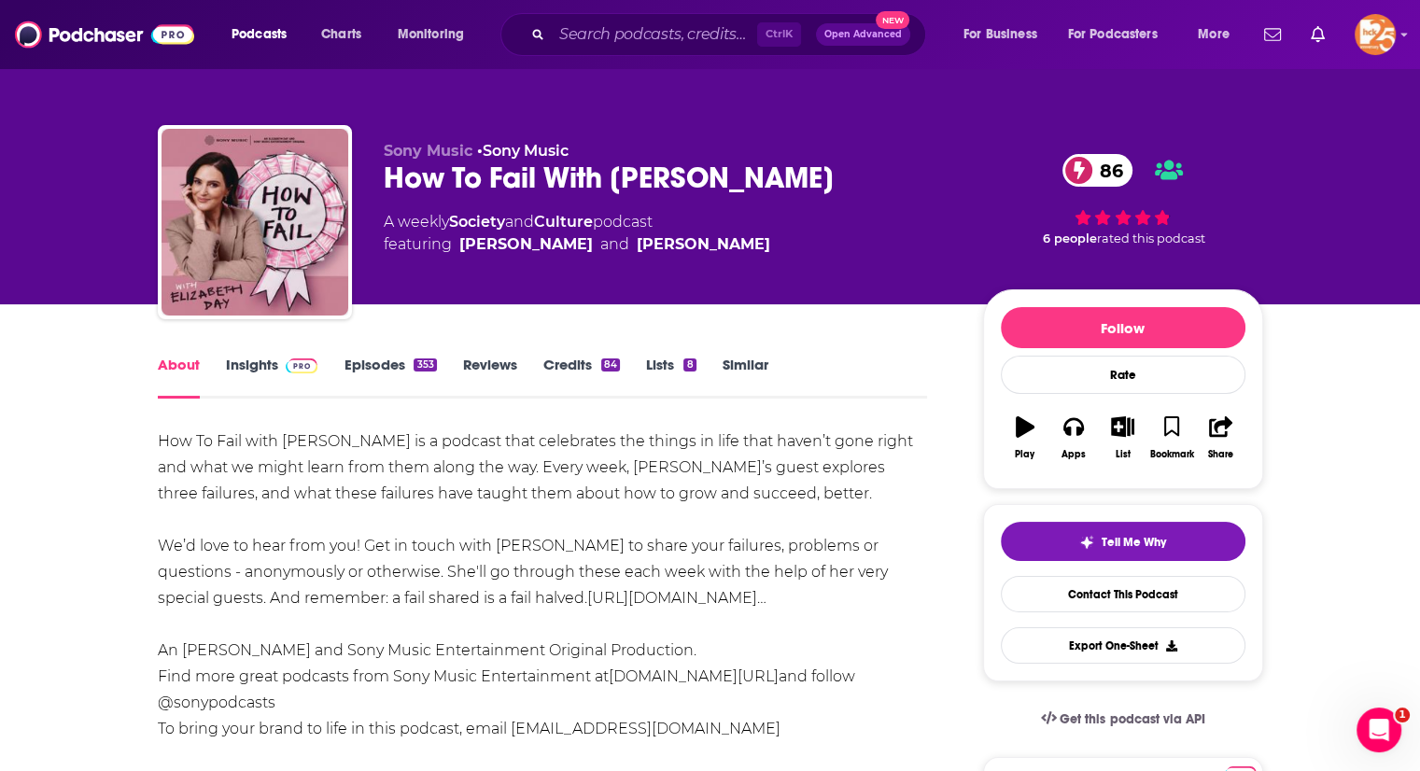
click at [265, 359] on link "Insights" at bounding box center [272, 377] width 92 height 43
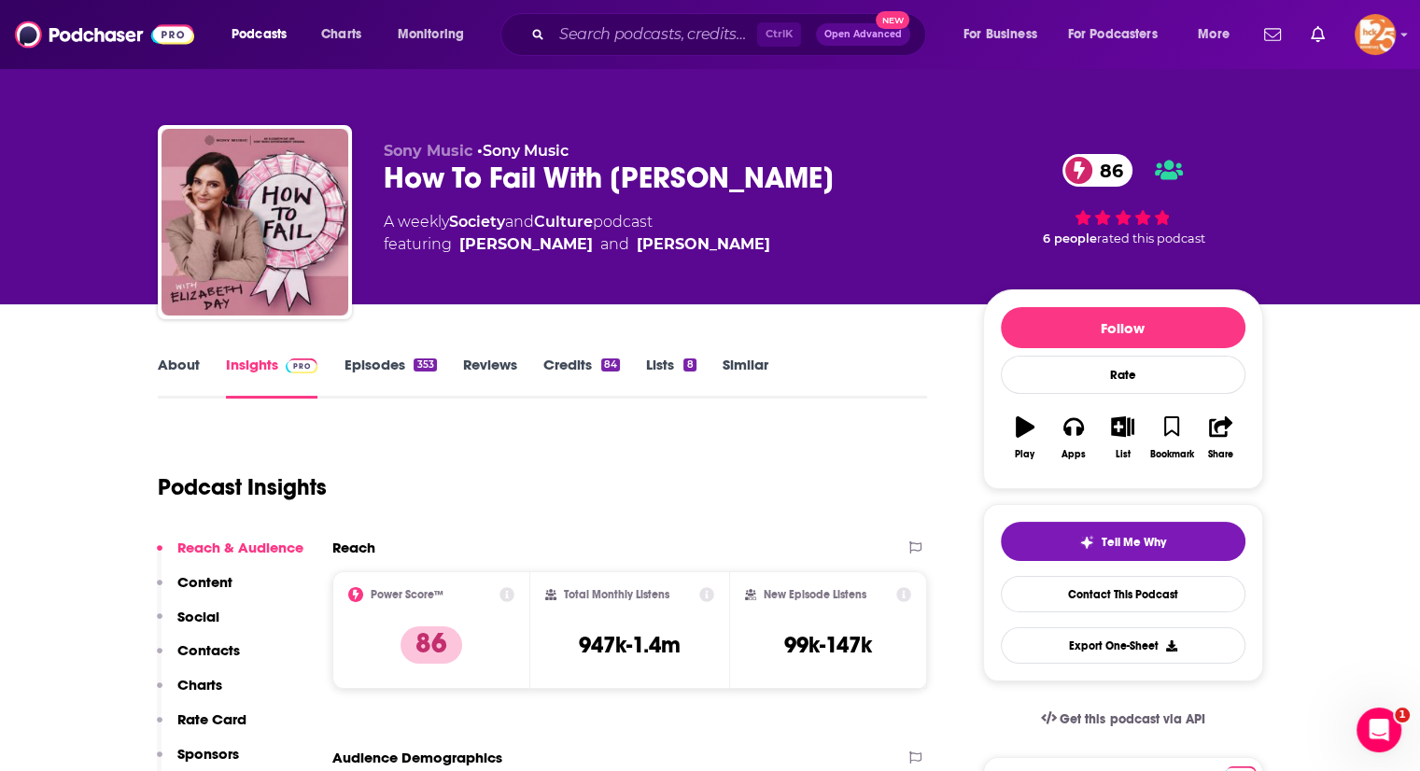
click at [372, 375] on link "Episodes 353" at bounding box center [390, 377] width 92 height 43
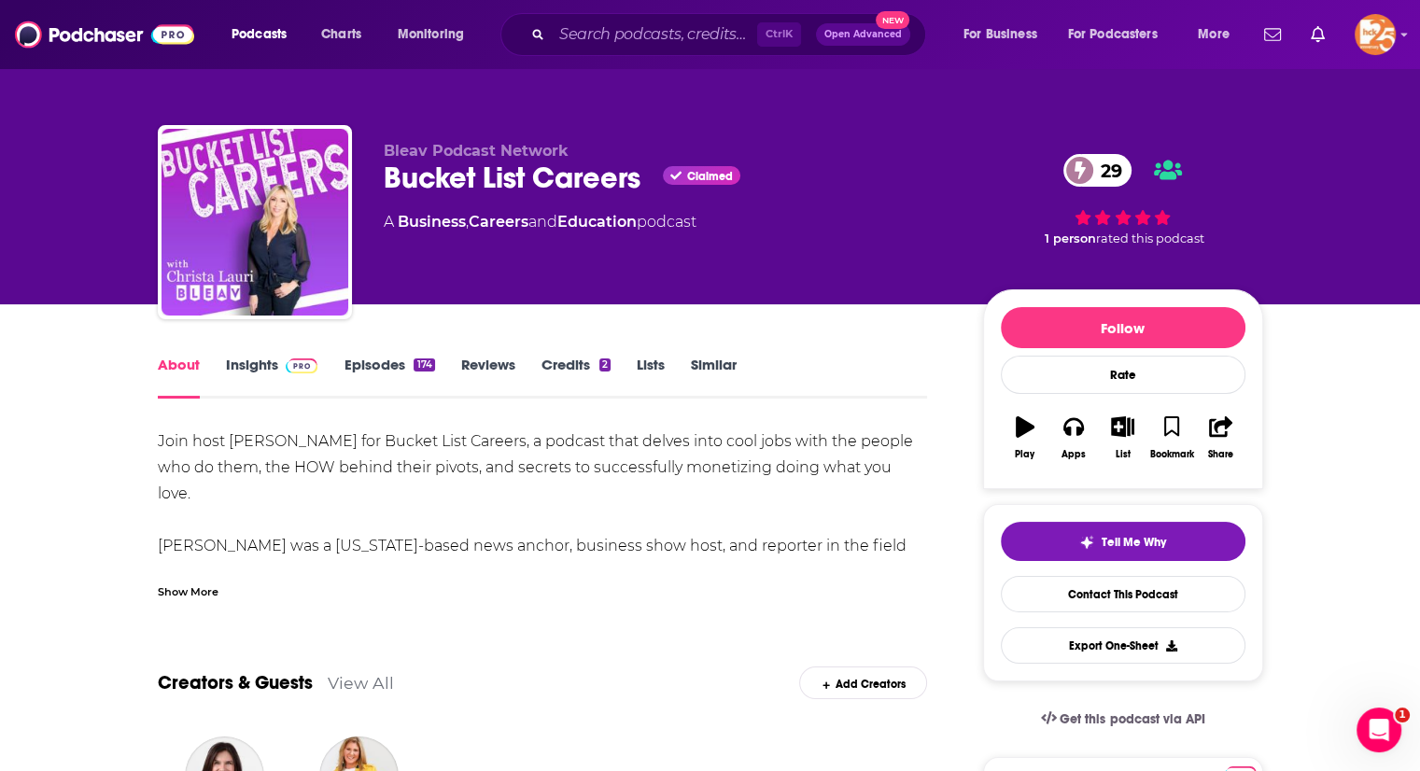
click at [255, 358] on link "Insights" at bounding box center [272, 377] width 92 height 43
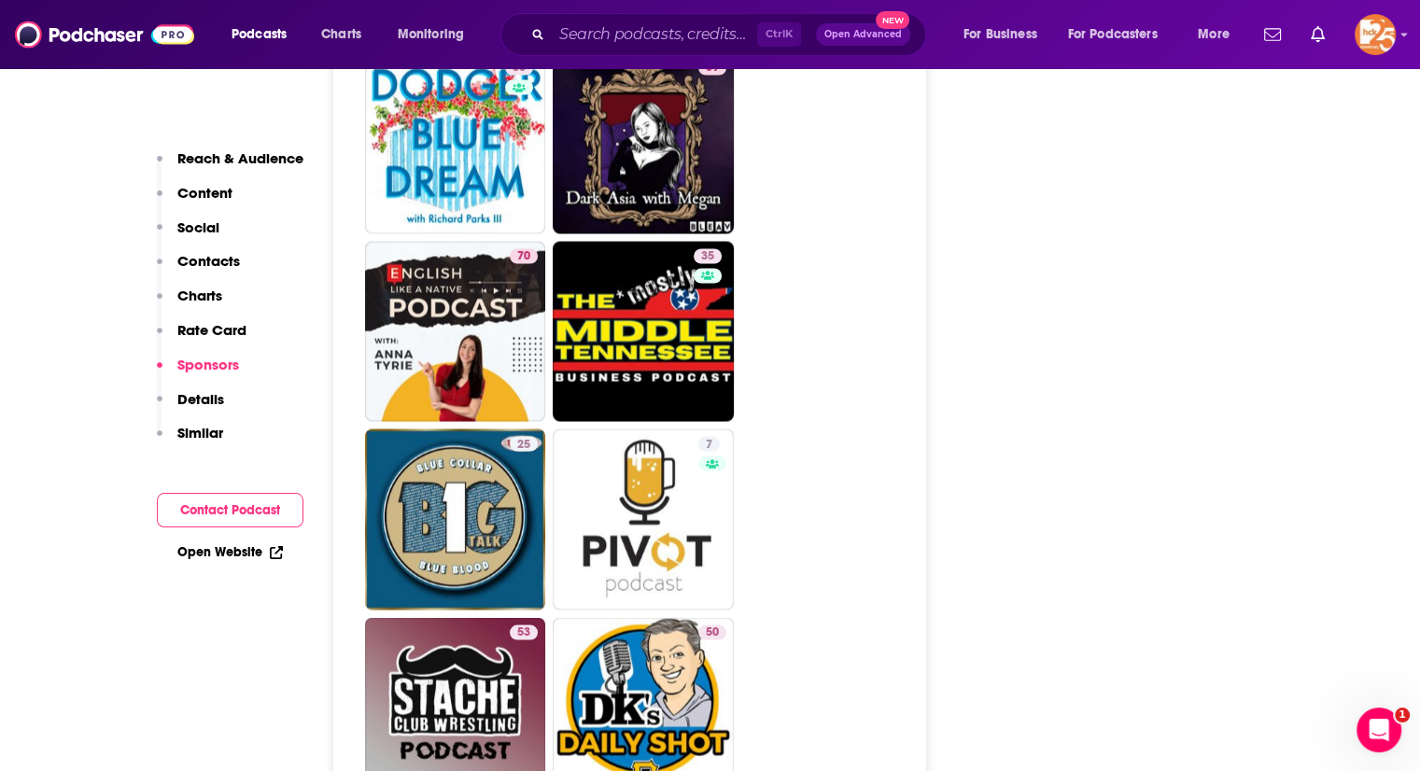
scroll to position [3817, 0]
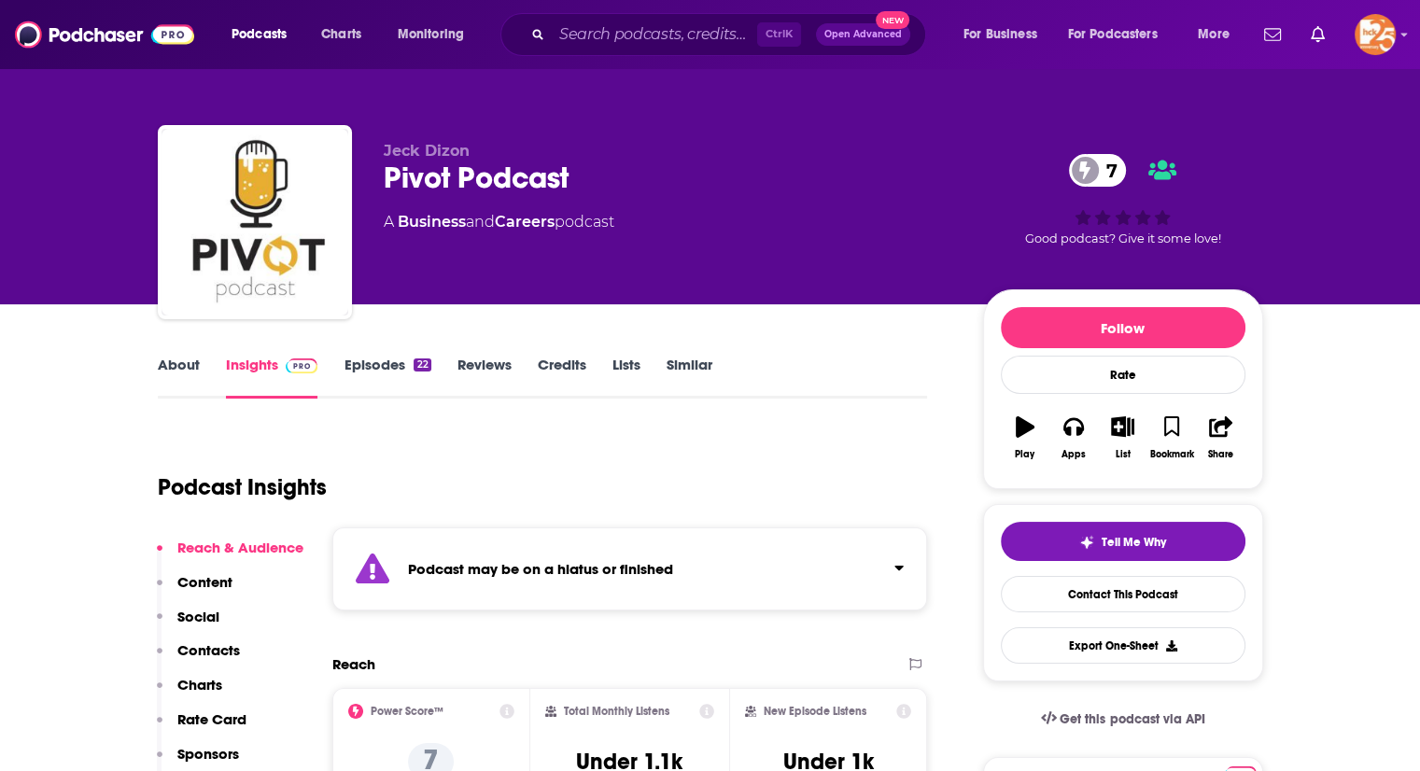
click at [665, 569] on strong "Podcast may be on a hiatus or finished" at bounding box center [540, 569] width 265 height 18
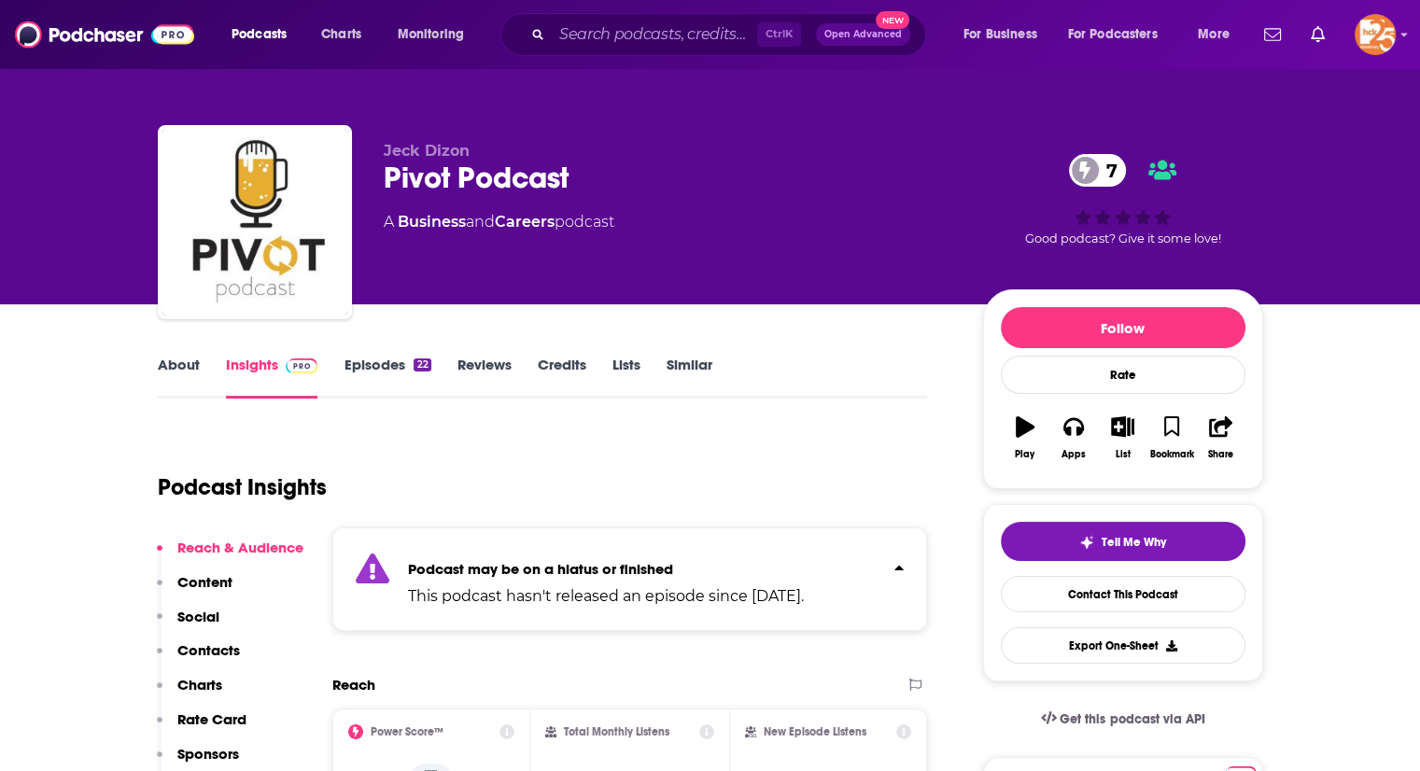
click at [189, 361] on link "About" at bounding box center [179, 377] width 42 height 43
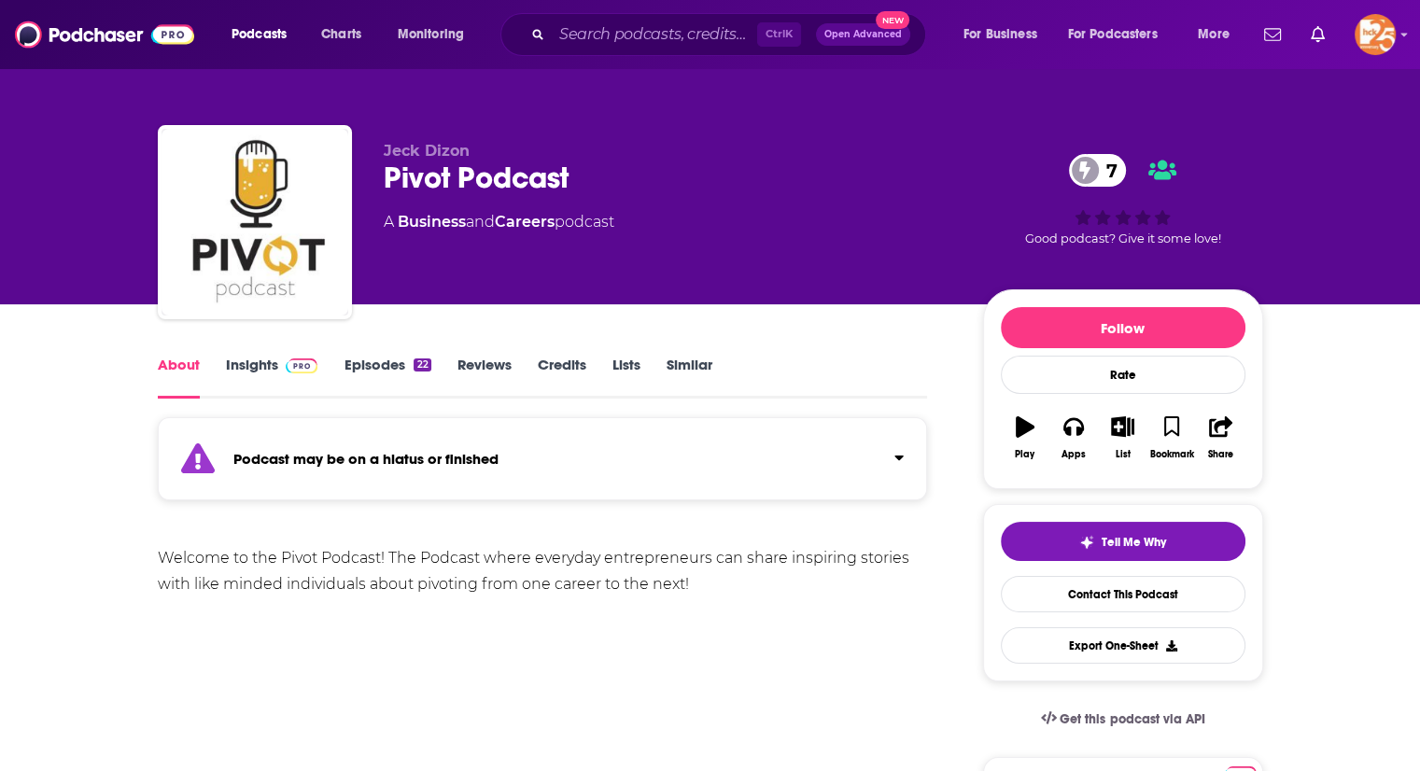
click at [256, 367] on link "Insights" at bounding box center [272, 377] width 92 height 43
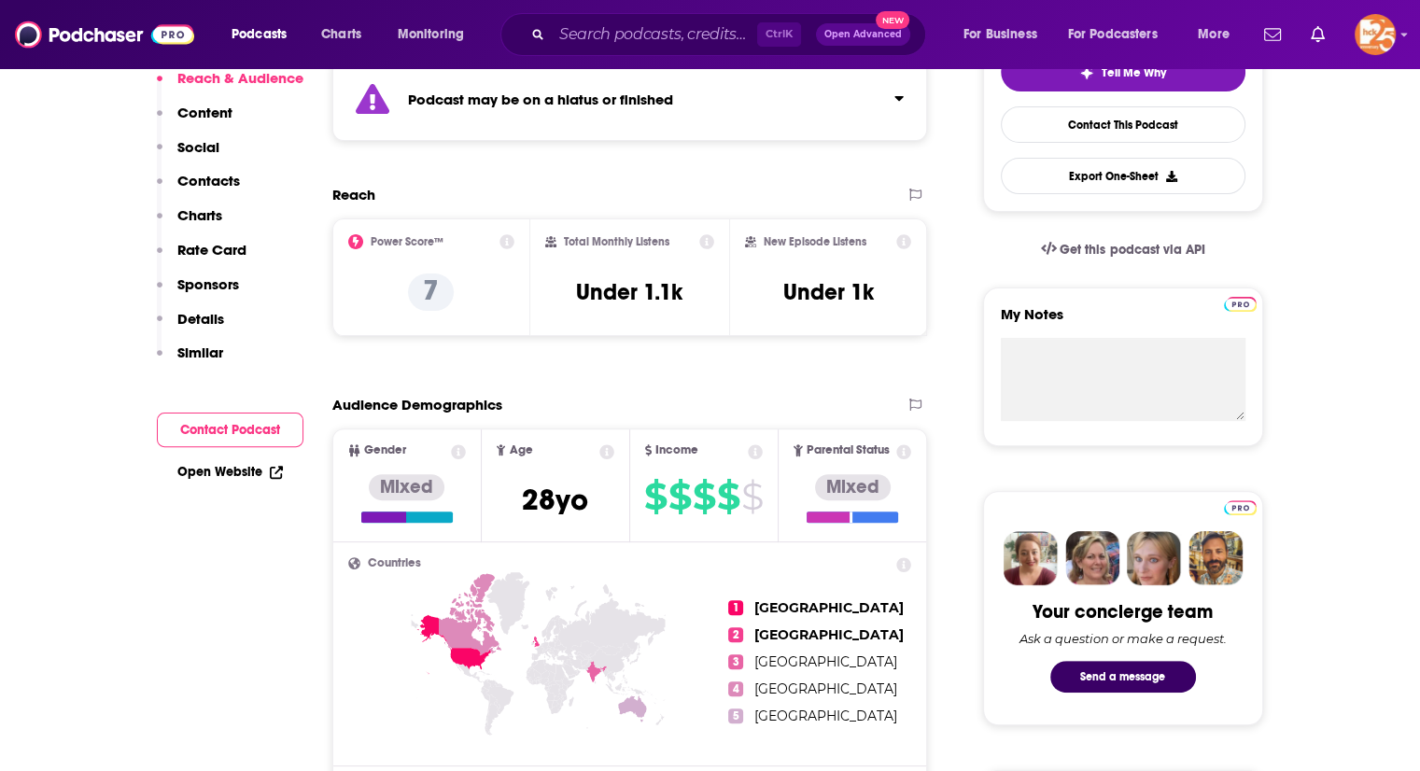
scroll to position [86, 0]
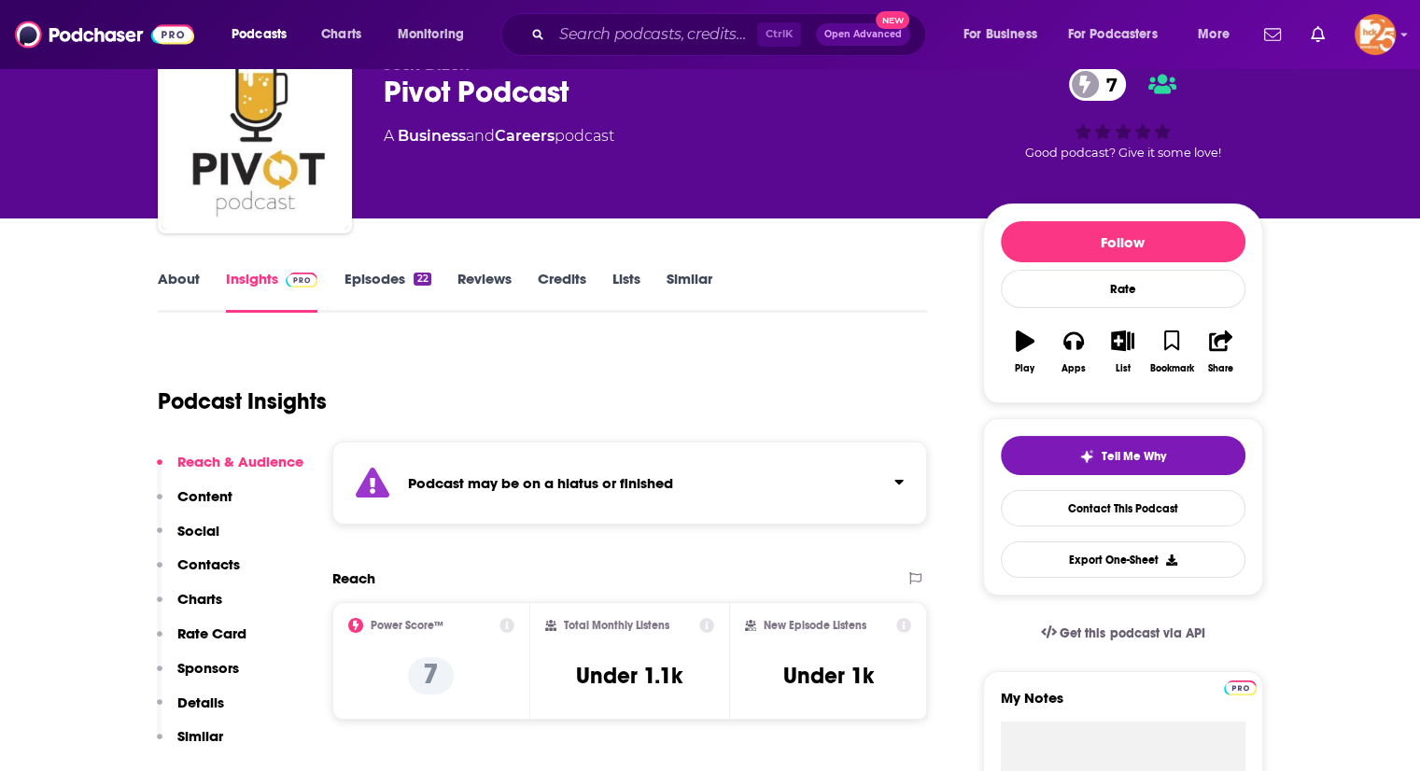
click at [397, 291] on link "Episodes 22" at bounding box center [387, 291] width 87 height 43
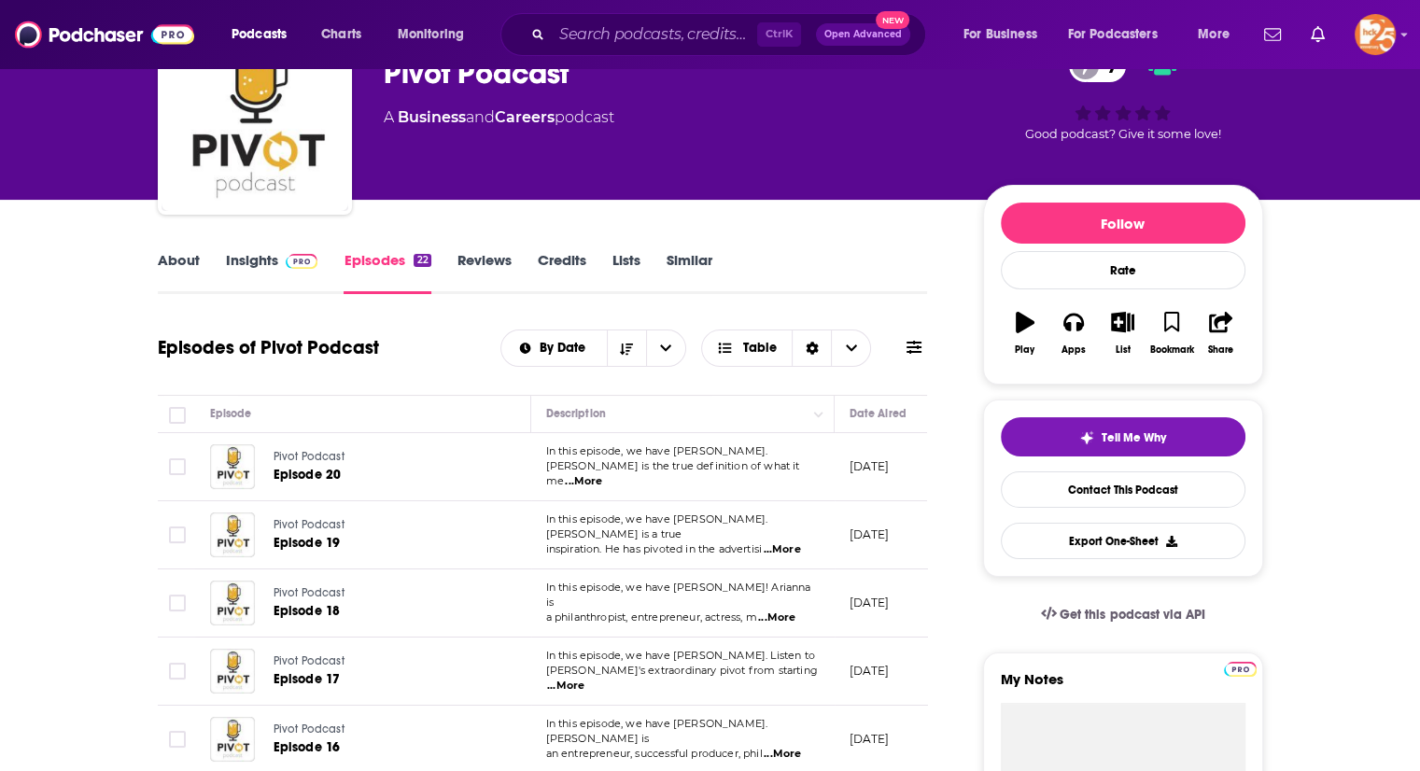
scroll to position [108, 0]
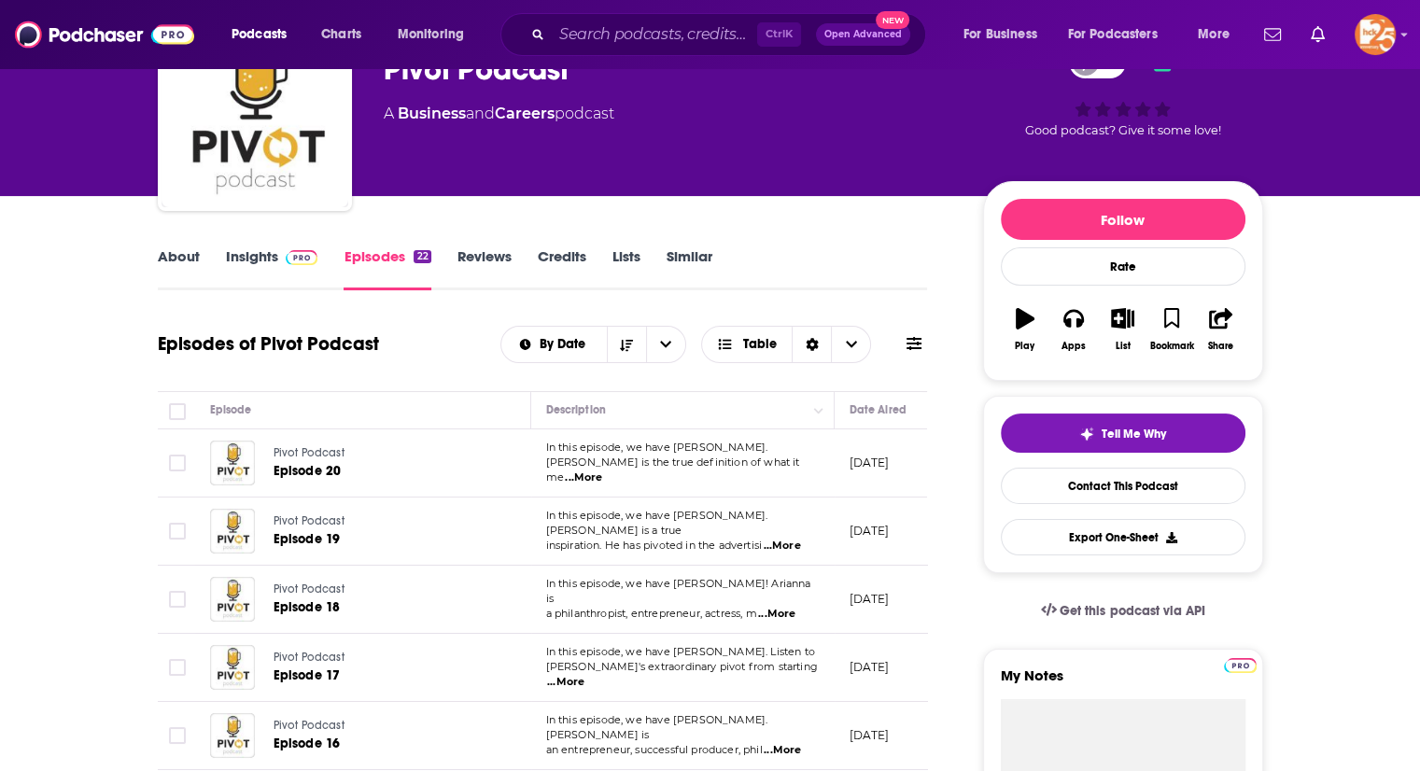
click at [602, 473] on span "...More" at bounding box center [583, 478] width 37 height 15
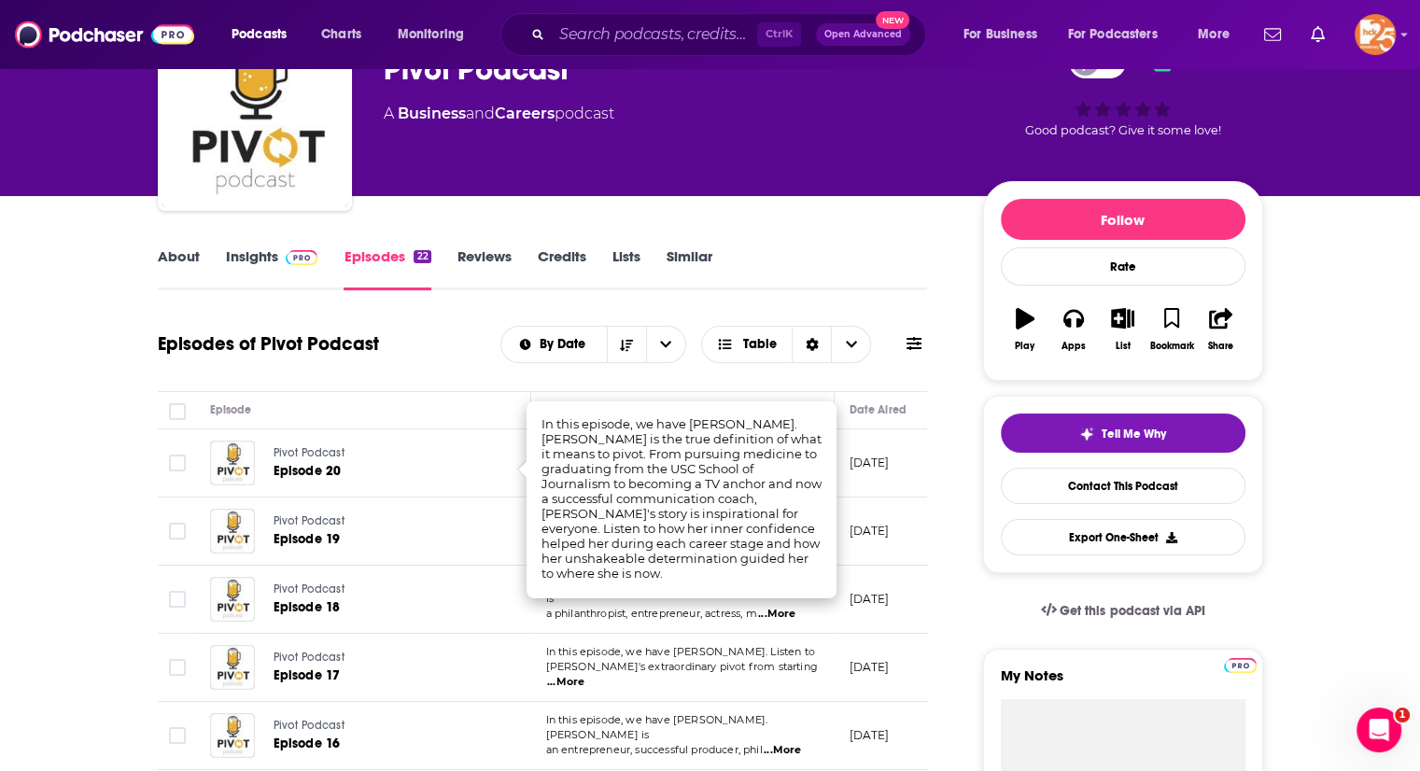
scroll to position [0, 0]
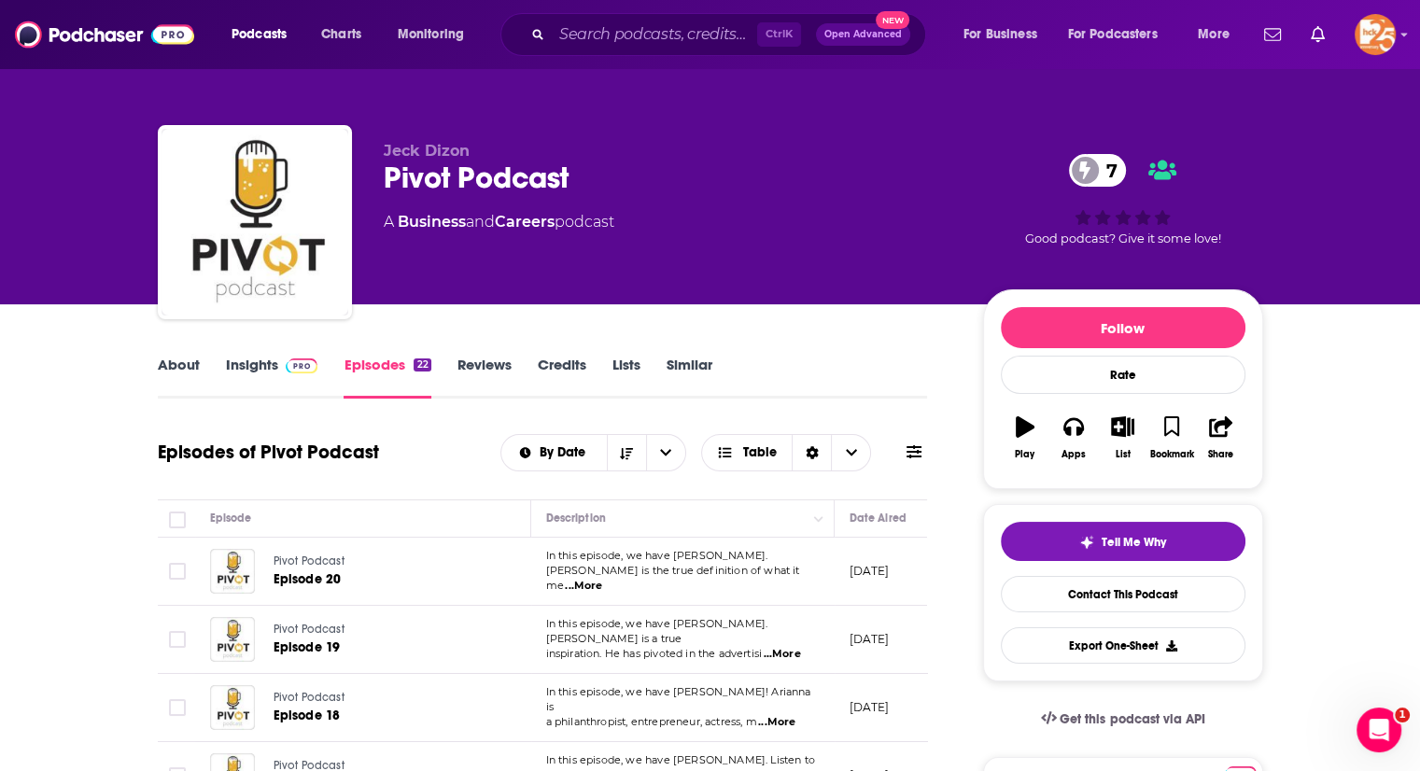
click at [168, 367] on link "About" at bounding box center [179, 377] width 42 height 43
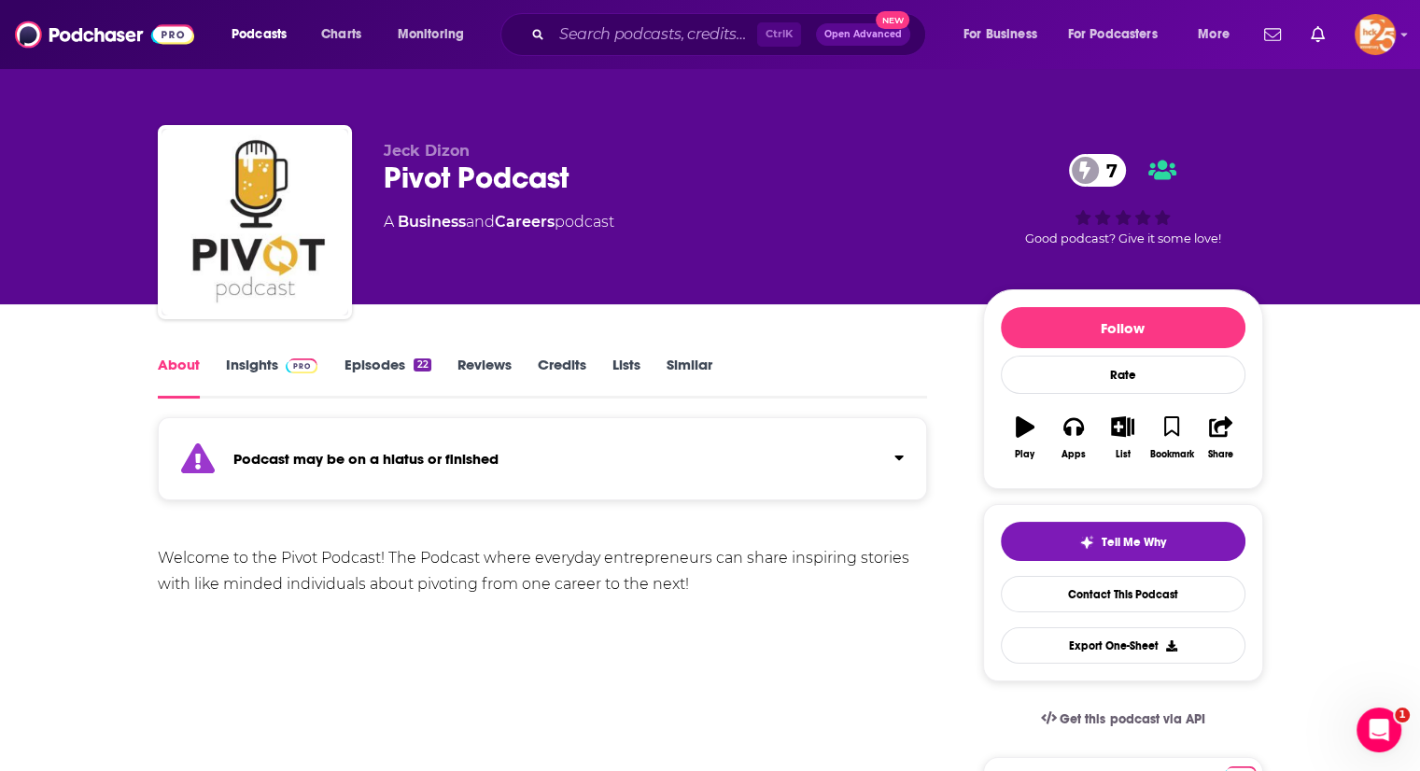
click at [265, 364] on link "Insights" at bounding box center [272, 377] width 92 height 43
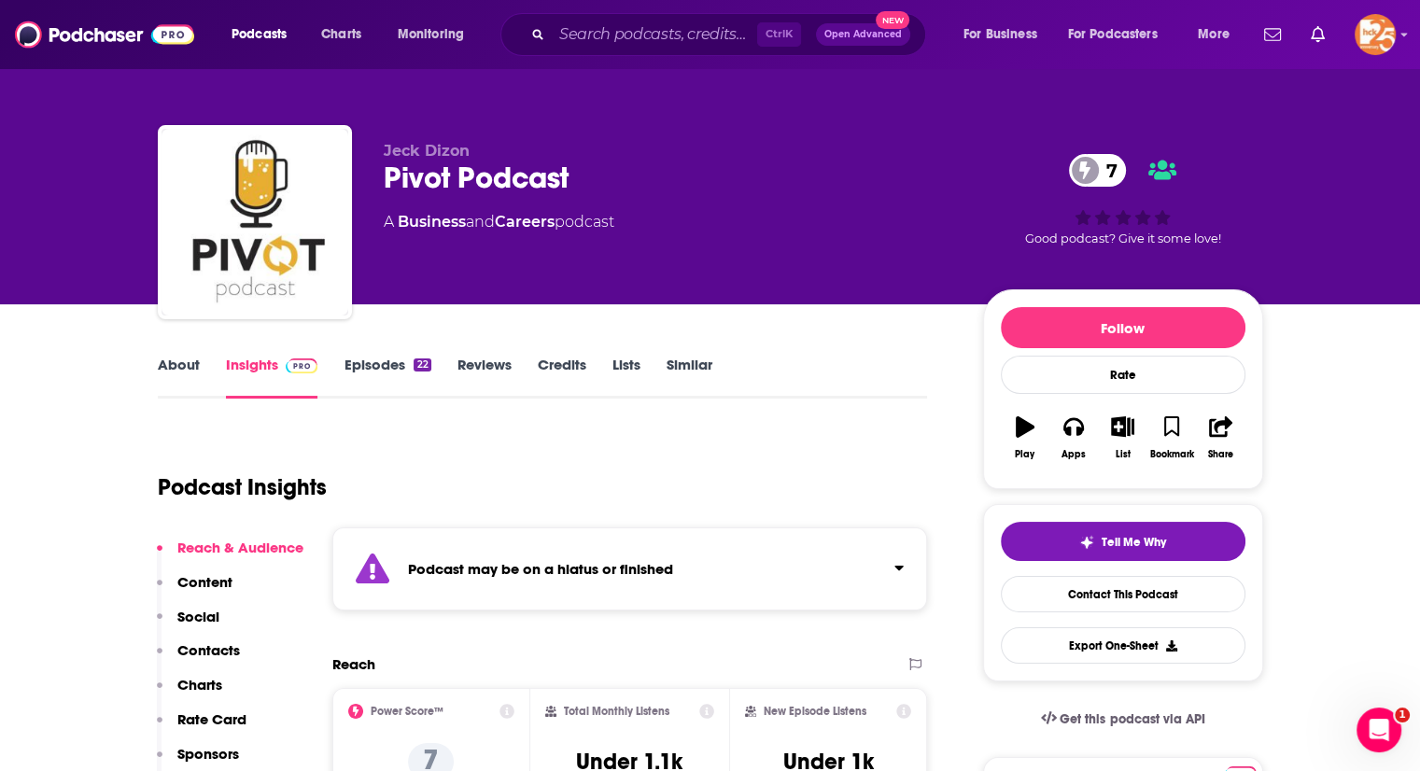
click at [361, 359] on link "Episodes 22" at bounding box center [387, 377] width 87 height 43
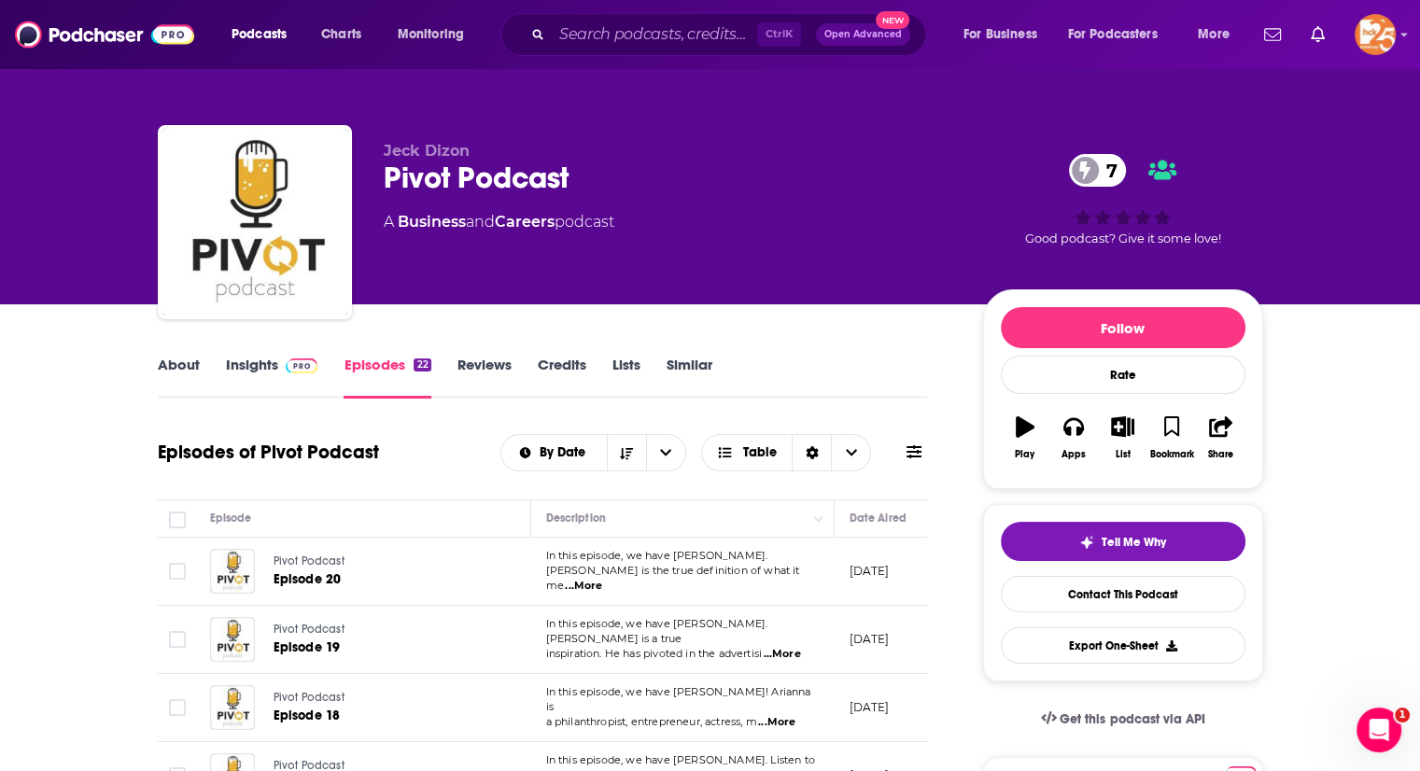
click at [185, 371] on link "About" at bounding box center [179, 377] width 42 height 43
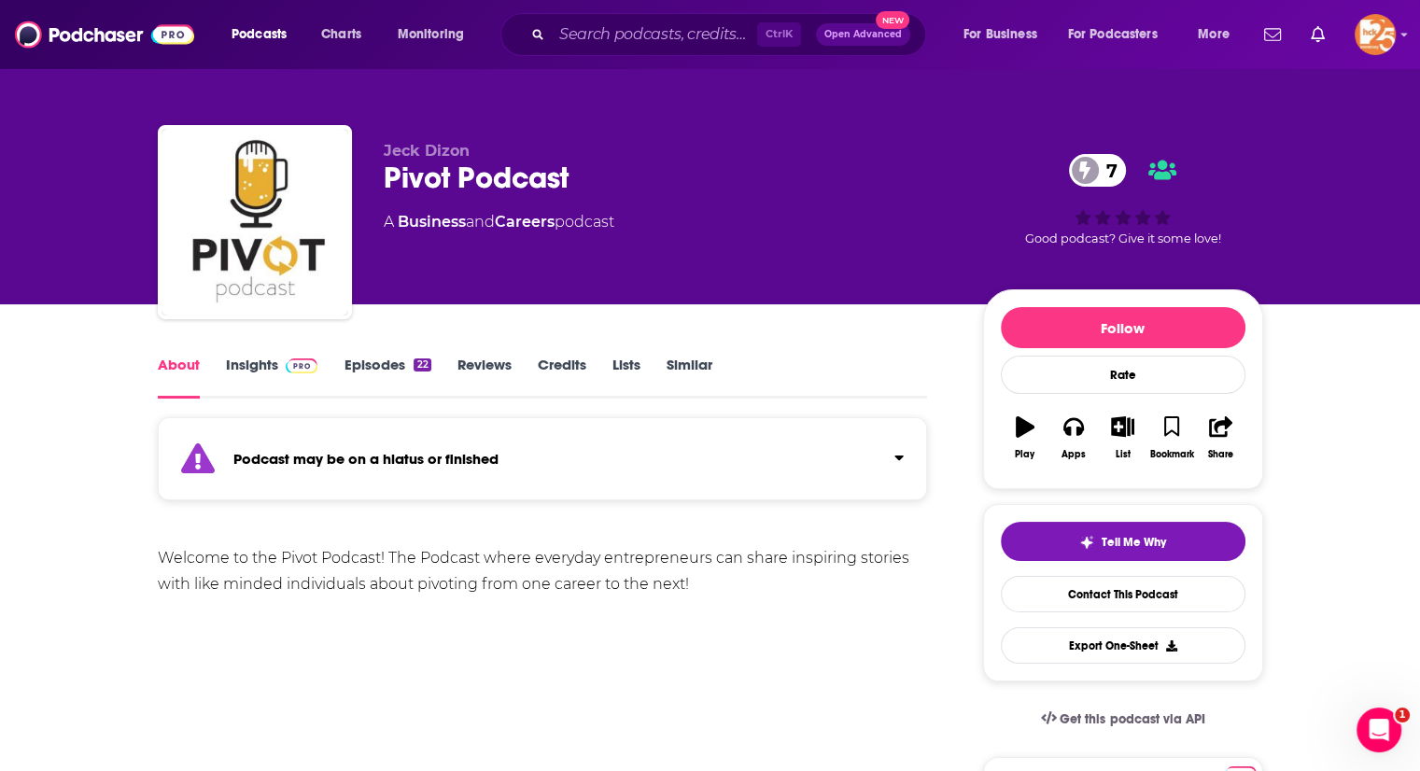
click at [243, 364] on link "Insights" at bounding box center [272, 377] width 92 height 43
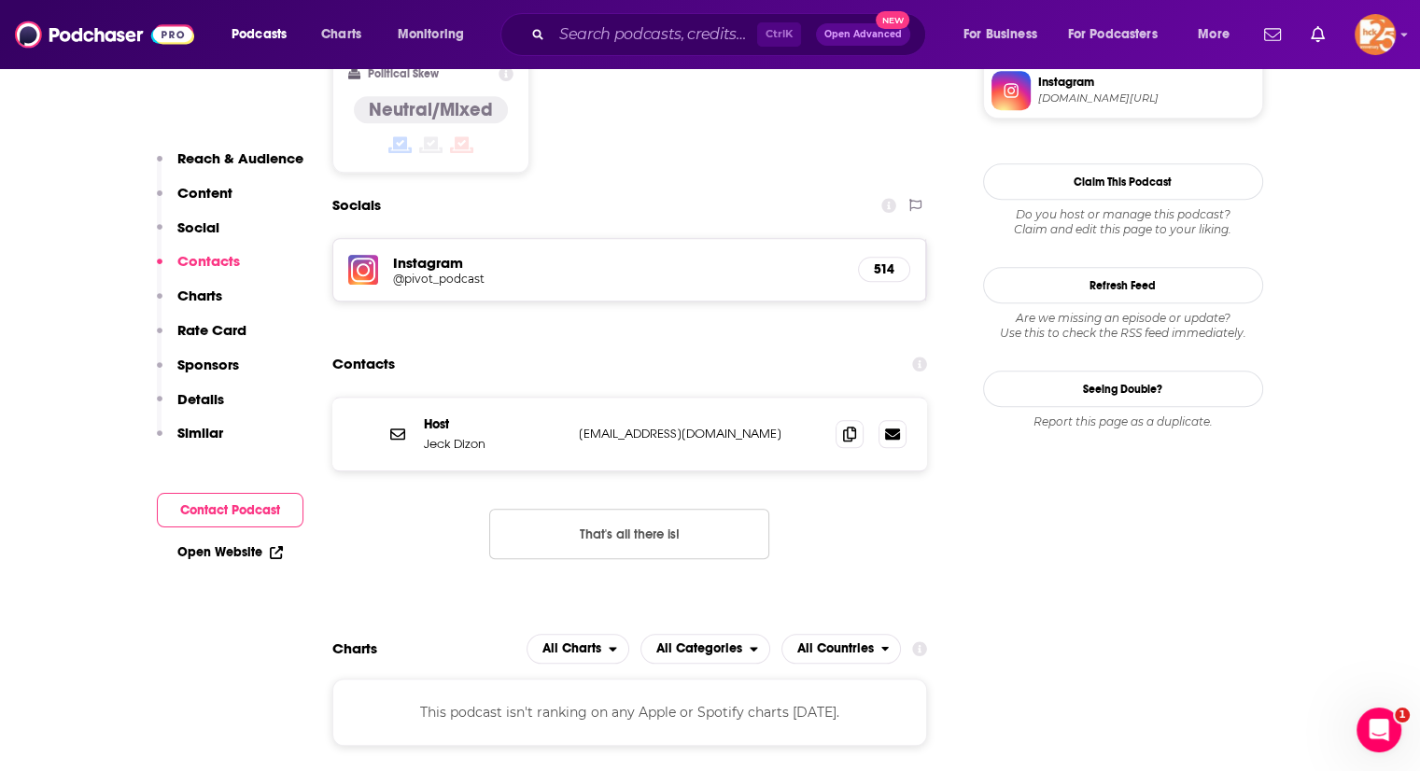
scroll to position [1634, 0]
click at [844, 424] on icon at bounding box center [849, 431] width 13 height 15
click at [847, 424] on icon at bounding box center [849, 431] width 13 height 15
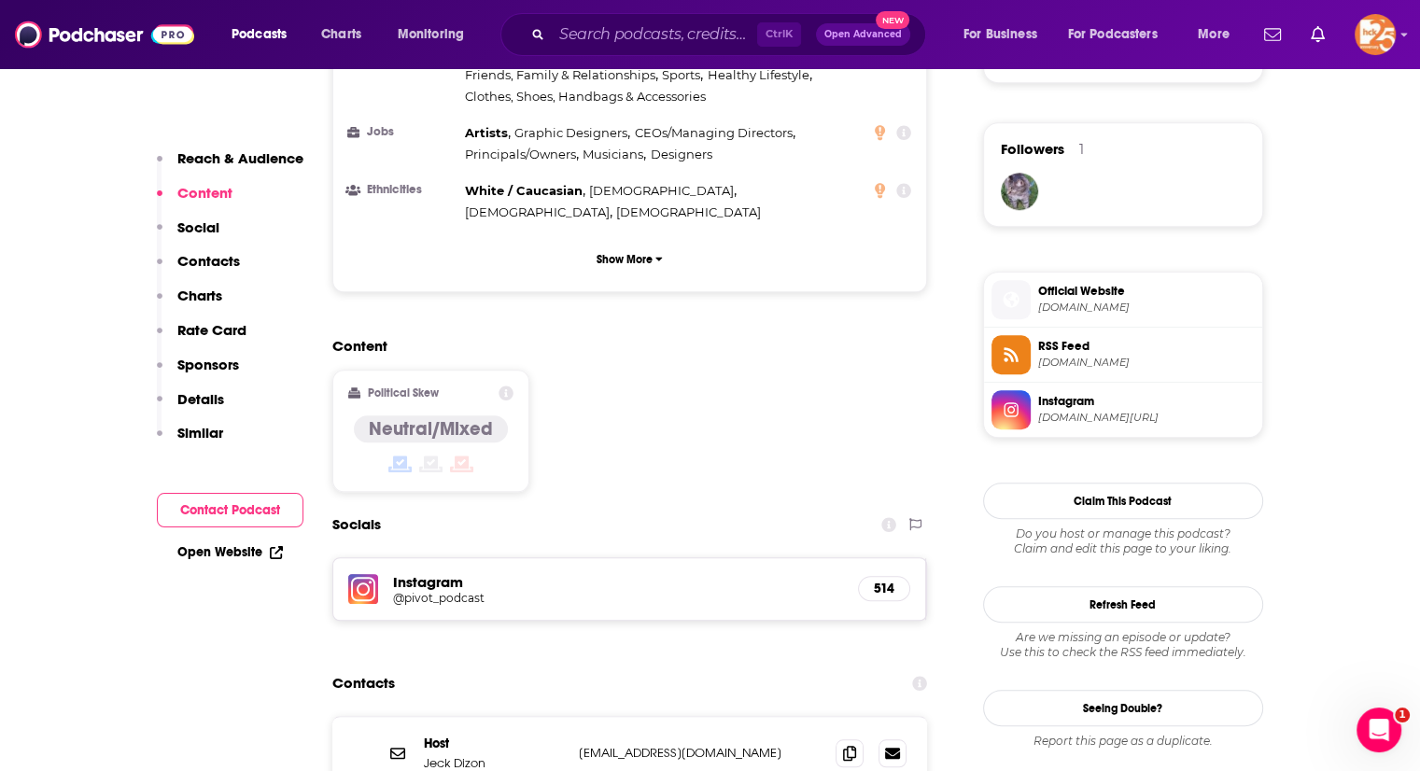
scroll to position [1316, 0]
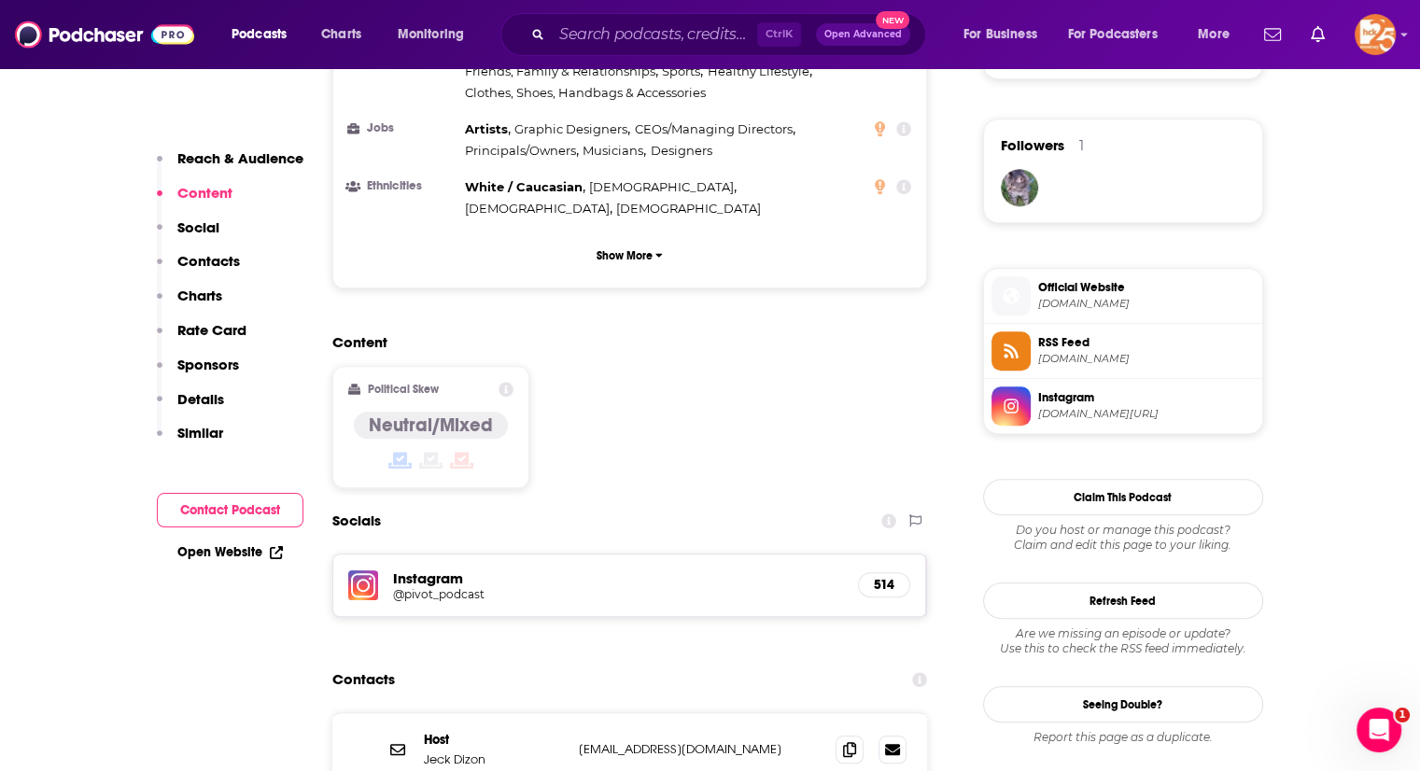
click at [1072, 288] on span "Official Website" at bounding box center [1146, 287] width 217 height 17
